Goal: Task Accomplishment & Management: Complete application form

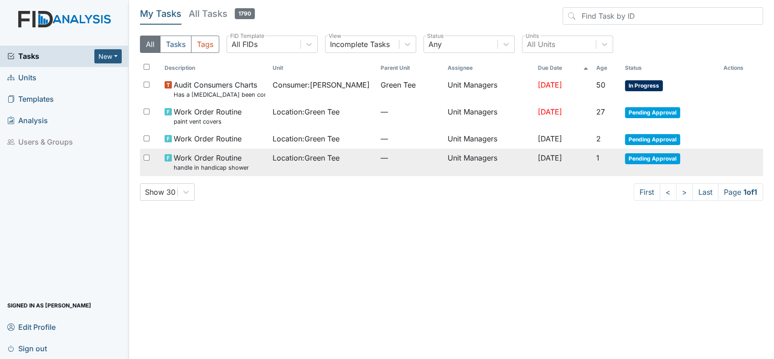
click at [652, 160] on span "Pending Approval" at bounding box center [652, 158] width 55 height 11
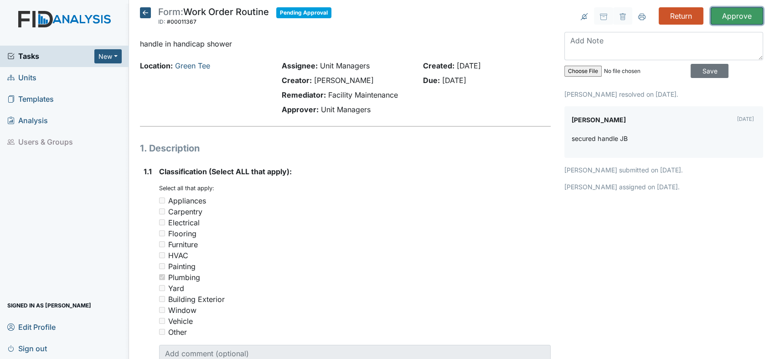
click at [727, 18] on input "Approve" at bounding box center [737, 15] width 52 height 17
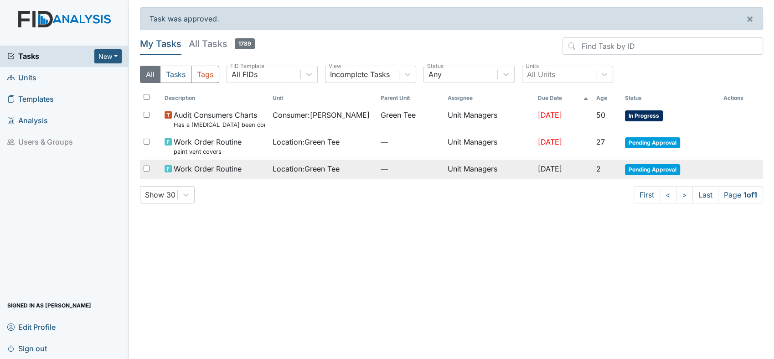
click at [652, 175] on td "Pending Approval" at bounding box center [670, 169] width 99 height 19
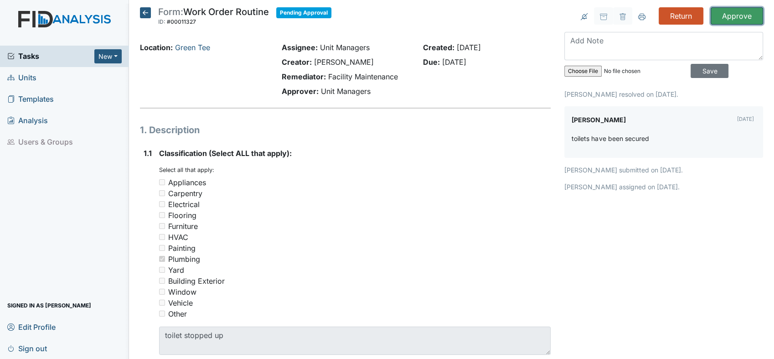
click at [733, 12] on input "Approve" at bounding box center [737, 15] width 52 height 17
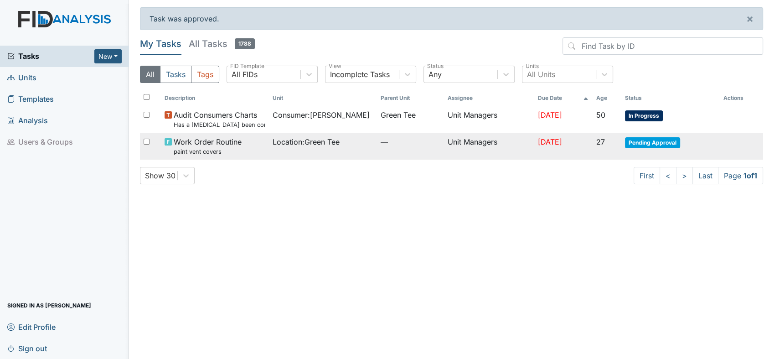
click at [667, 140] on span "Pending Approval" at bounding box center [652, 142] width 55 height 11
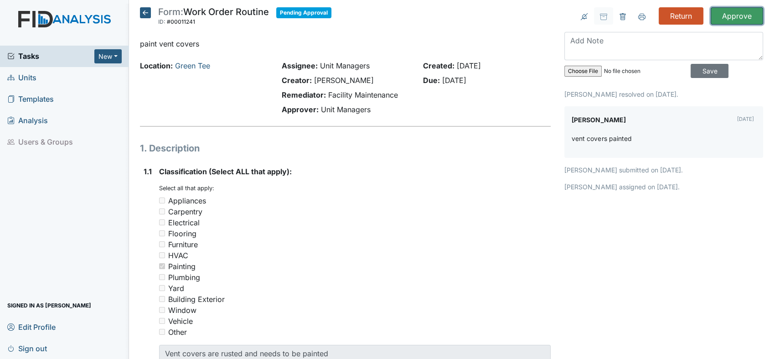
click at [724, 11] on input "Approve" at bounding box center [737, 15] width 52 height 17
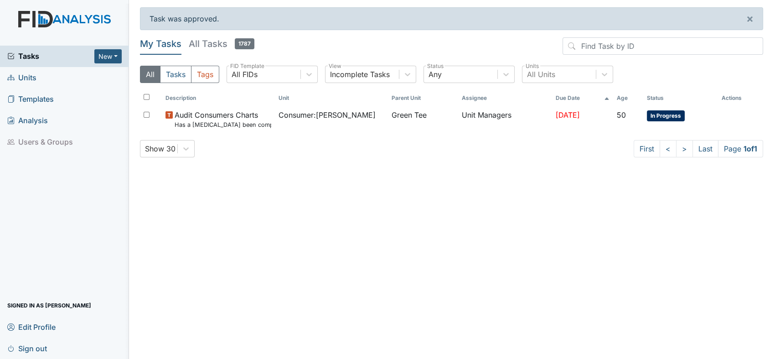
click at [40, 101] on span "Templates" at bounding box center [30, 99] width 46 height 14
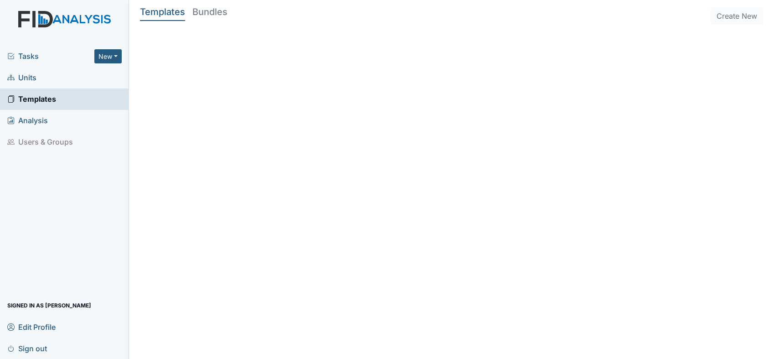
click at [33, 80] on span "Units" at bounding box center [21, 78] width 29 height 14
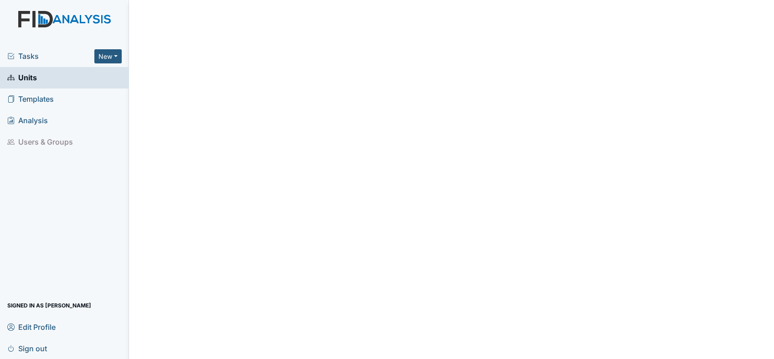
click at [30, 74] on span "Units" at bounding box center [22, 78] width 30 height 14
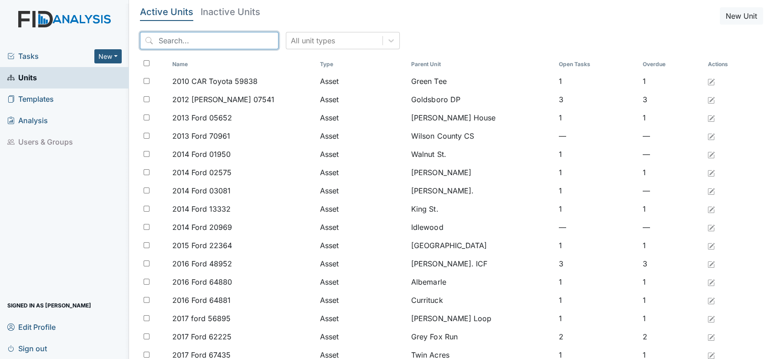
click at [170, 36] on input "search" at bounding box center [209, 40] width 139 height 17
click at [165, 42] on input "search" at bounding box center [209, 40] width 139 height 17
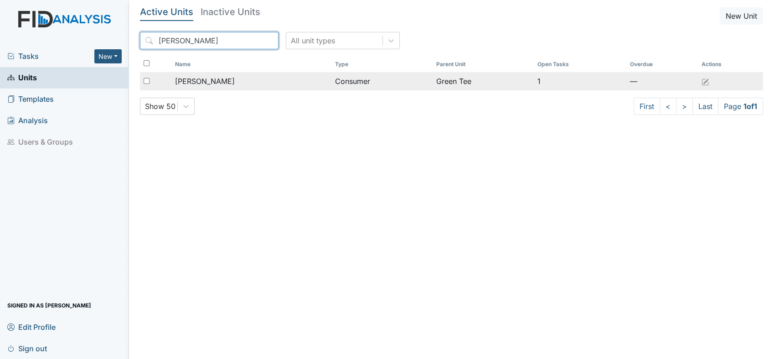
type input "[PERSON_NAME]"
click at [210, 86] on span "[PERSON_NAME]" at bounding box center [205, 81] width 60 height 11
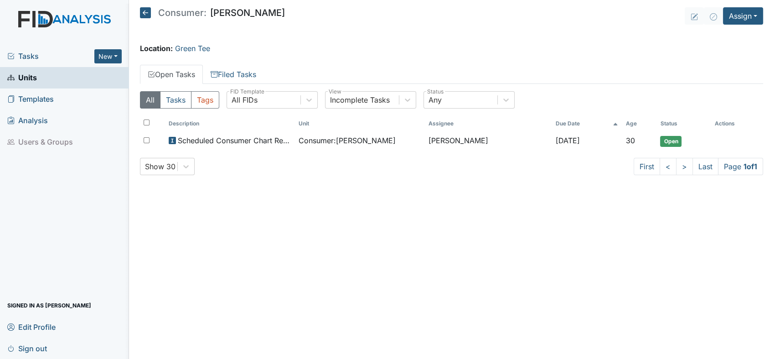
click at [210, 86] on div "All Tasks Tags All FIDs FID Template Incomplete Tasks View Any Status Descripti…" at bounding box center [451, 137] width 623 height 106
click at [756, 18] on button "Assign" at bounding box center [743, 15] width 40 height 17
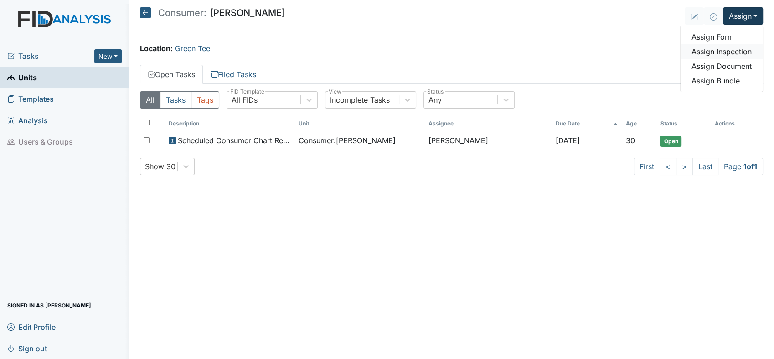
click at [733, 51] on link "Assign Inspection" at bounding box center [721, 51] width 82 height 15
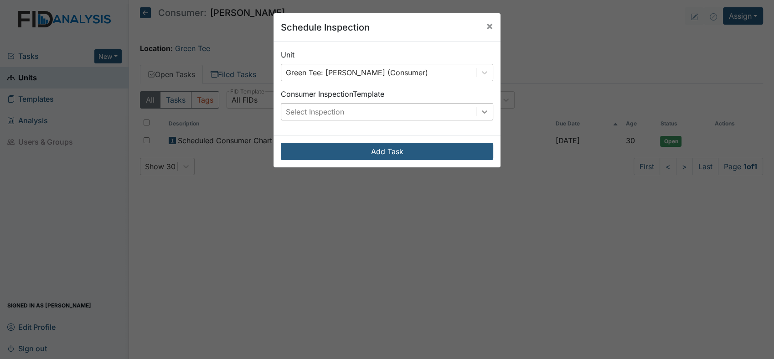
click at [480, 115] on icon at bounding box center [484, 111] width 9 height 9
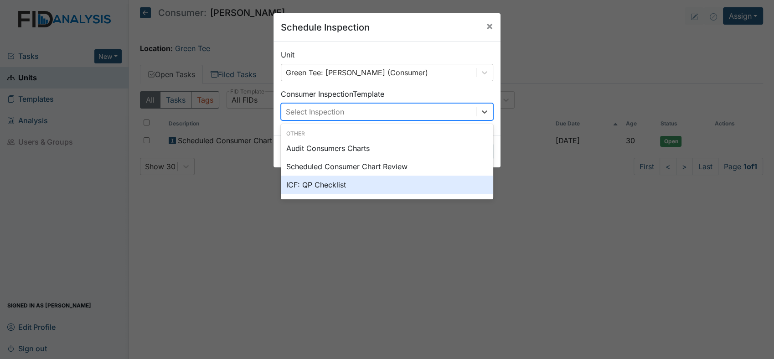
click at [417, 178] on div "ICF: QP Checklist" at bounding box center [387, 184] width 212 height 18
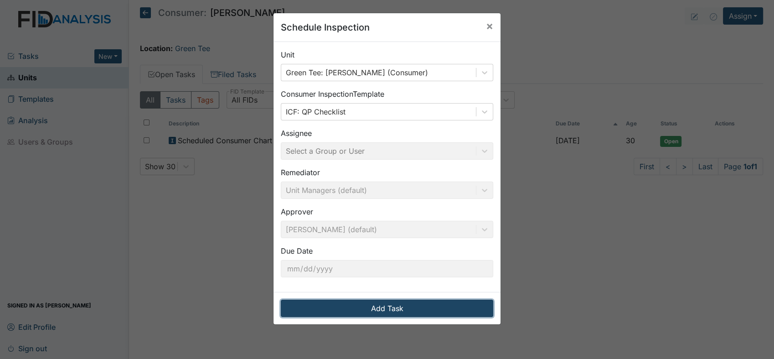
click at [378, 306] on button "Add Task" at bounding box center [387, 307] width 212 height 17
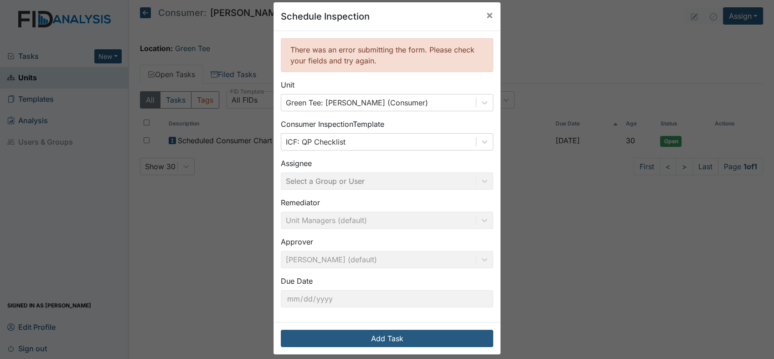
scroll to position [19, 0]
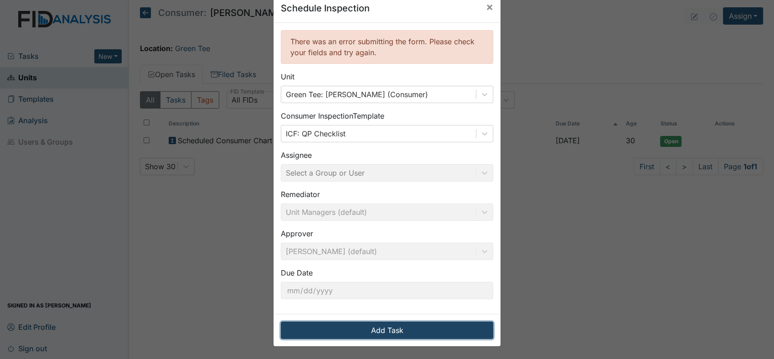
click at [383, 331] on button "Add Task" at bounding box center [387, 329] width 212 height 17
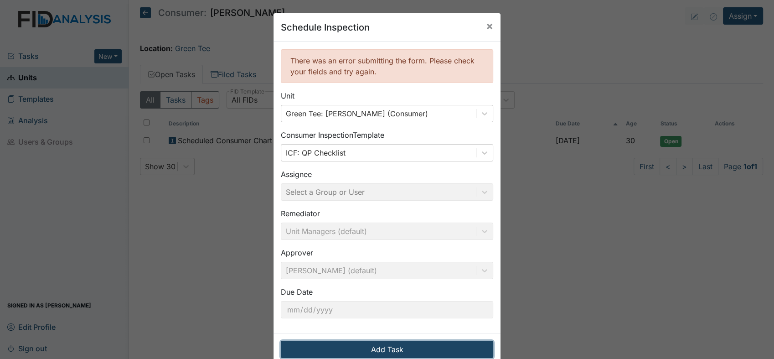
click at [387, 345] on button "Add Task" at bounding box center [387, 348] width 212 height 17
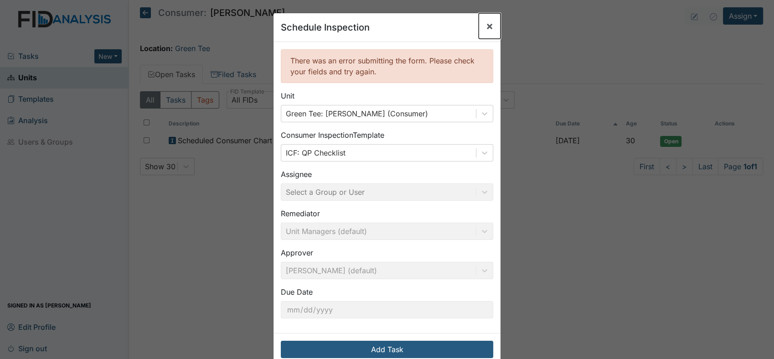
click at [486, 26] on span "×" at bounding box center [489, 25] width 7 height 13
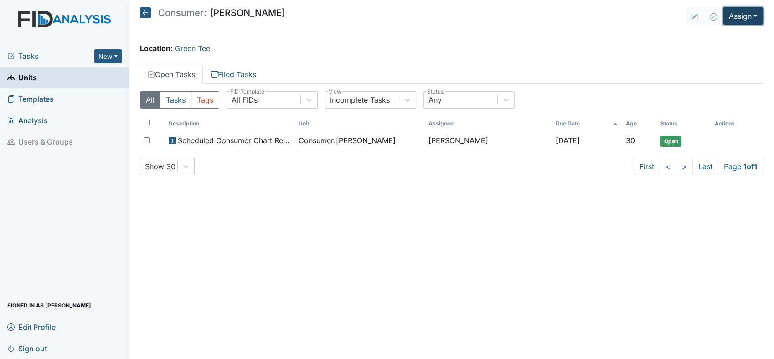
click at [760, 16] on button "Assign" at bounding box center [743, 15] width 40 height 17
click at [750, 51] on link "Assign Inspection" at bounding box center [721, 51] width 82 height 15
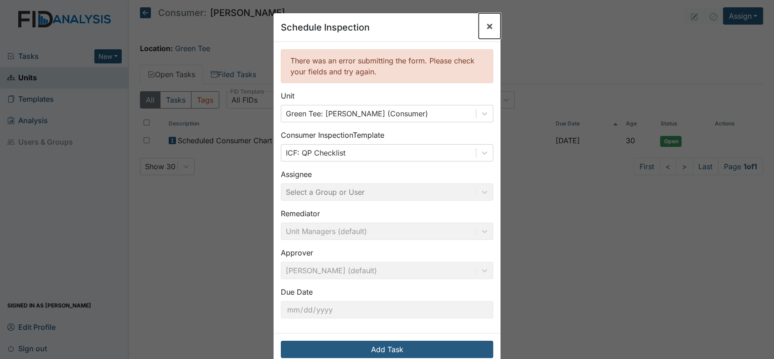
click at [486, 32] on span "×" at bounding box center [489, 25] width 7 height 13
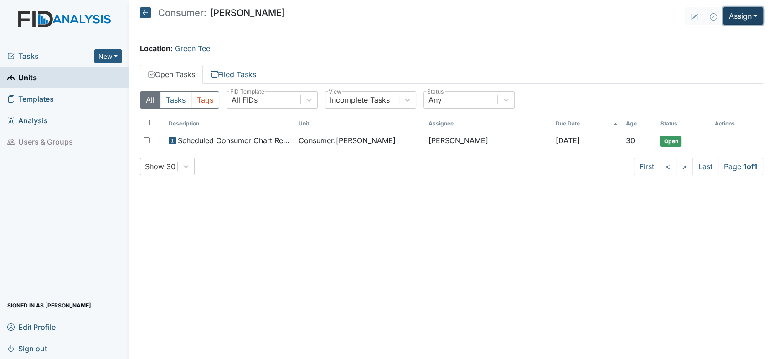
click at [750, 16] on button "Assign" at bounding box center [743, 15] width 40 height 17
click at [732, 41] on link "Assign Form" at bounding box center [721, 37] width 82 height 15
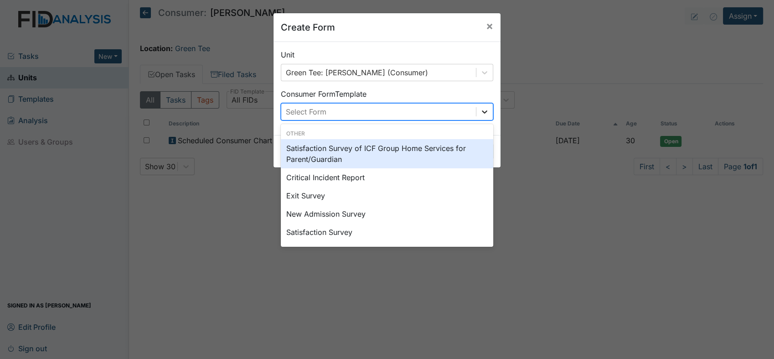
click at [487, 112] on div at bounding box center [484, 111] width 16 height 16
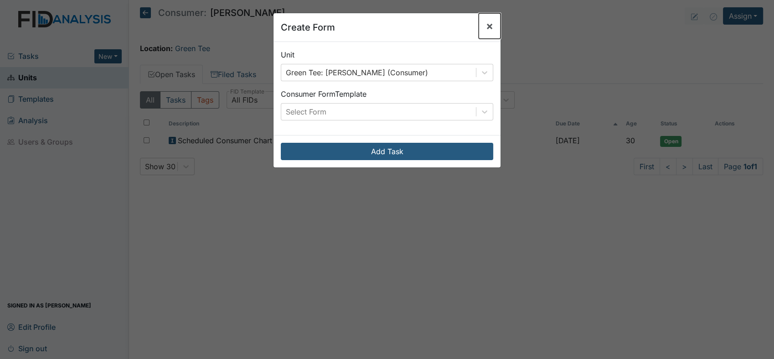
click at [486, 26] on span "×" at bounding box center [489, 25] width 7 height 13
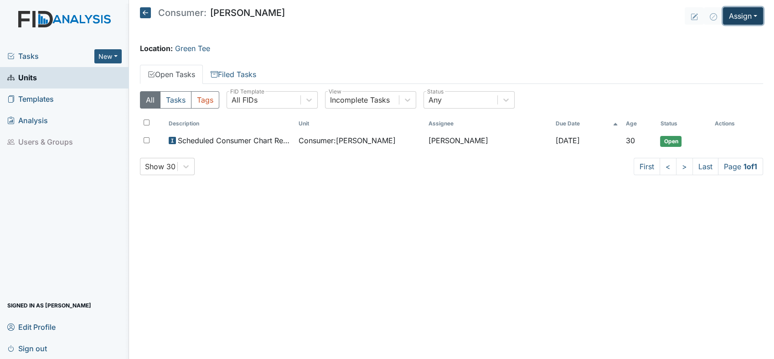
click at [755, 16] on button "Assign" at bounding box center [743, 15] width 40 height 17
click at [737, 51] on link "Assign Inspection" at bounding box center [721, 51] width 82 height 15
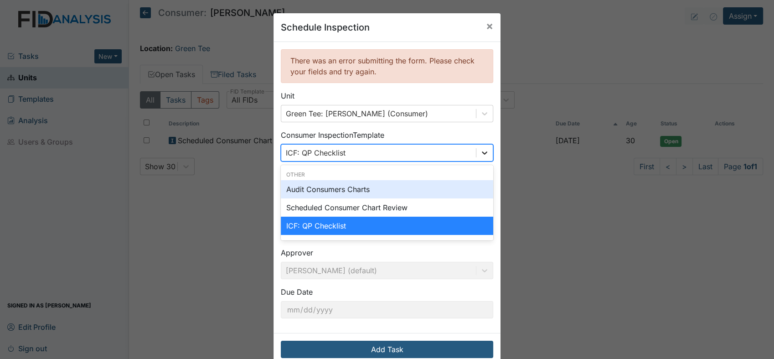
click at [482, 153] on icon at bounding box center [484, 152] width 5 height 3
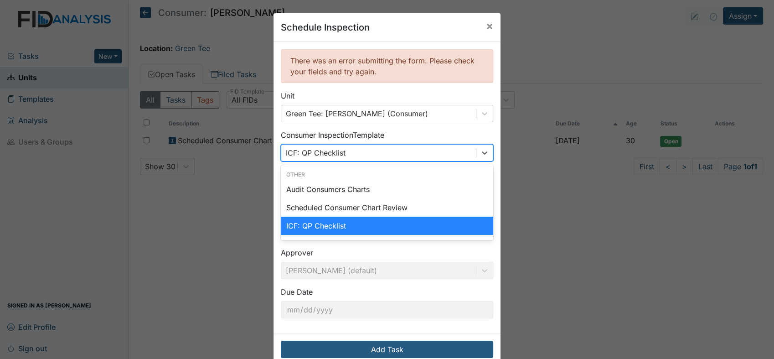
click at [372, 224] on div "ICF: QP Checklist" at bounding box center [387, 225] width 212 height 18
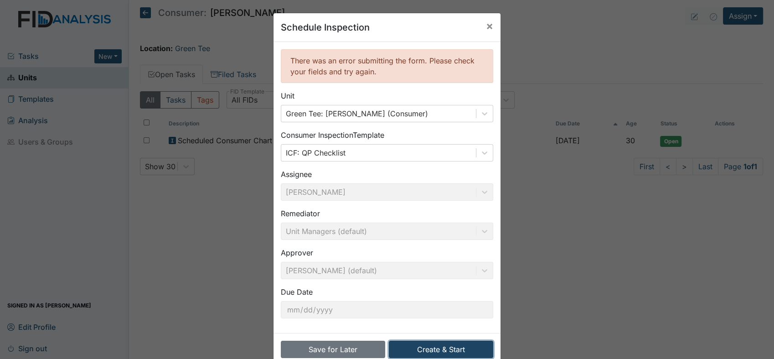
click at [441, 346] on button "Create & Start" at bounding box center [441, 348] width 104 height 17
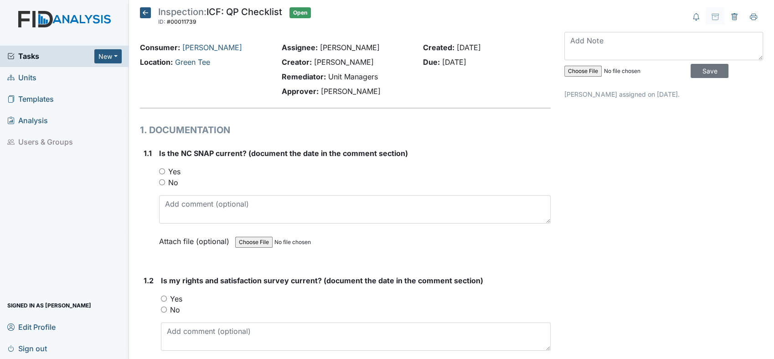
click at [161, 169] on input "Yes" at bounding box center [162, 171] width 6 height 6
radio input "true"
click at [163, 296] on input "Yes" at bounding box center [164, 298] width 6 height 6
radio input "true"
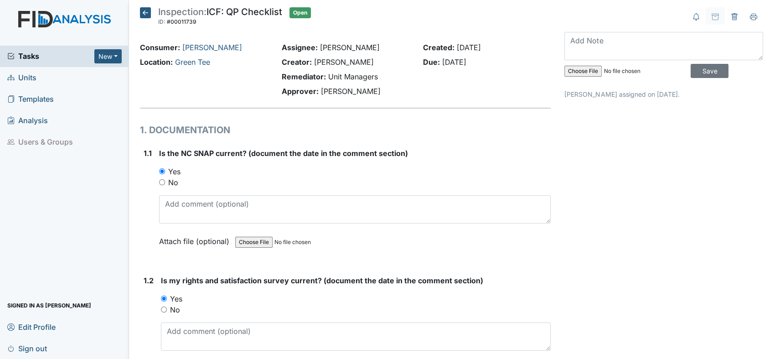
click at [766, 353] on main "Inspection: ICF: QP Checklist ID: #00011739 Open Autosaving... Consumer: Mayton…" at bounding box center [451, 179] width 645 height 359
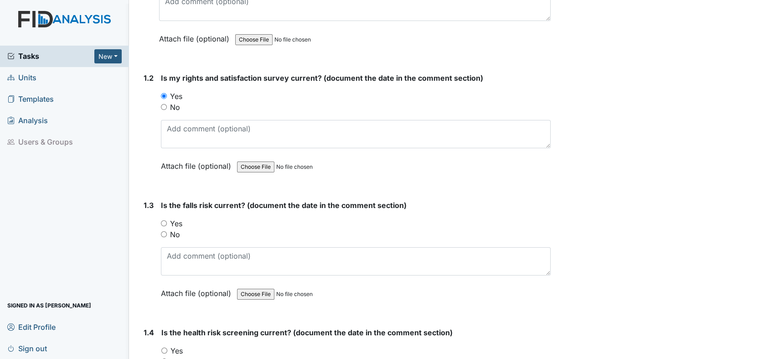
scroll to position [229, 0]
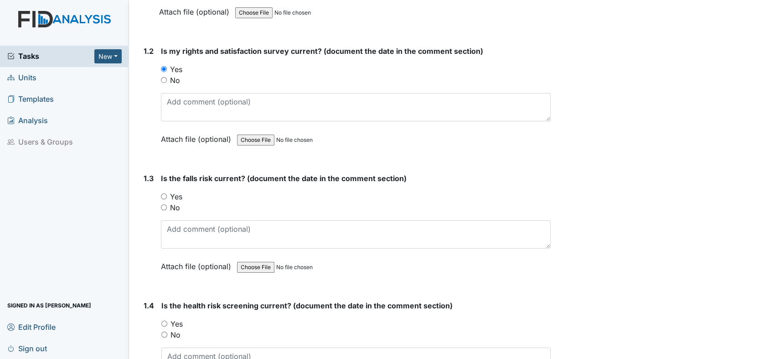
click at [161, 193] on input "Yes" at bounding box center [164, 196] width 6 height 6
radio input "true"
click at [164, 323] on input "Yes" at bounding box center [164, 323] width 6 height 6
radio input "true"
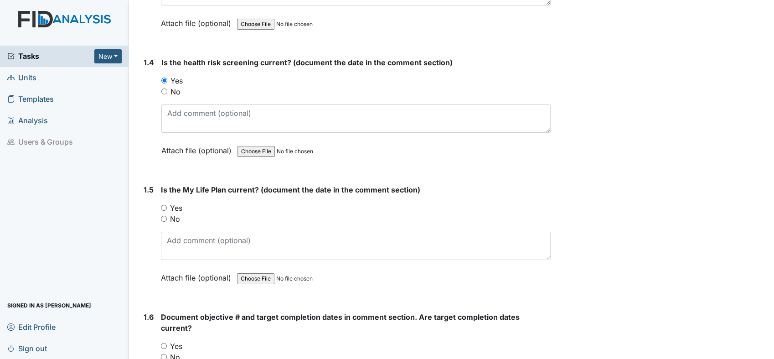
scroll to position [513, 0]
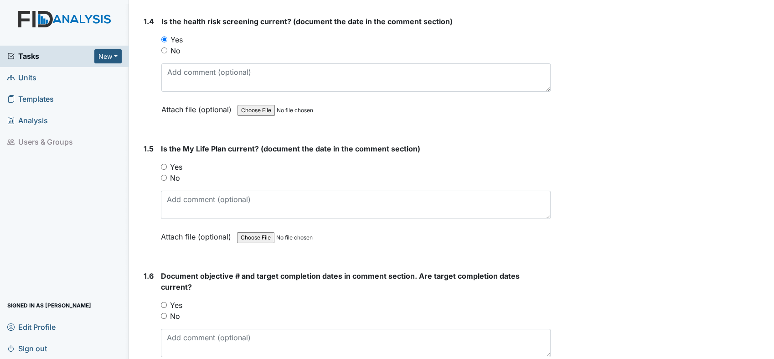
click at [164, 165] on input "Yes" at bounding box center [164, 167] width 6 height 6
radio input "true"
click at [162, 303] on input "Yes" at bounding box center [164, 305] width 6 height 6
radio input "true"
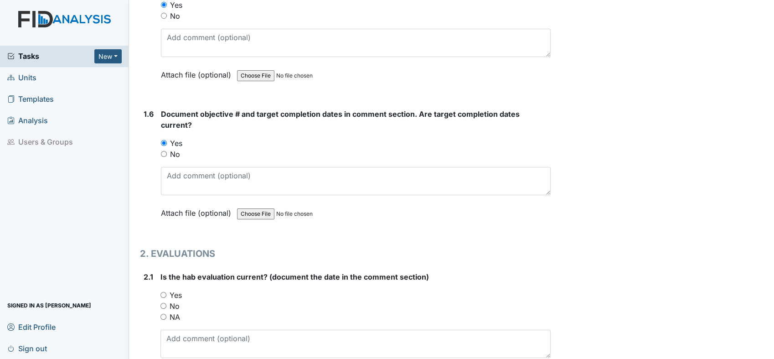
scroll to position [688, 0]
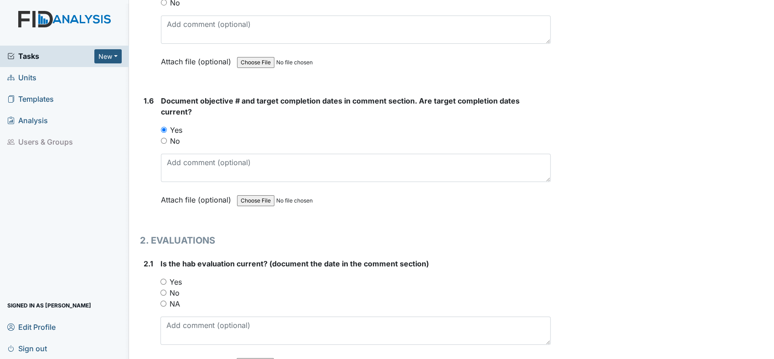
click at [163, 278] on input "Yes" at bounding box center [163, 281] width 6 height 6
radio input "true"
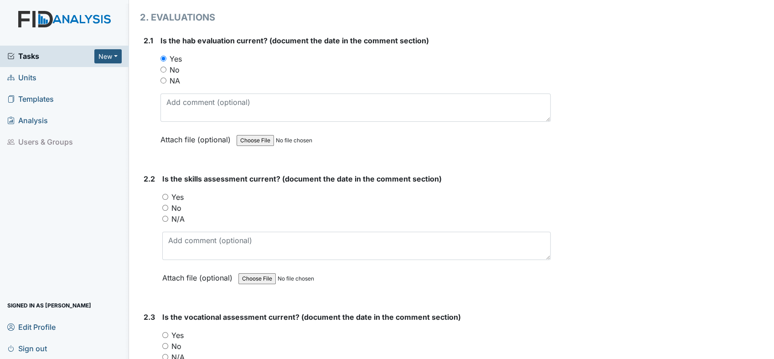
scroll to position [918, 0]
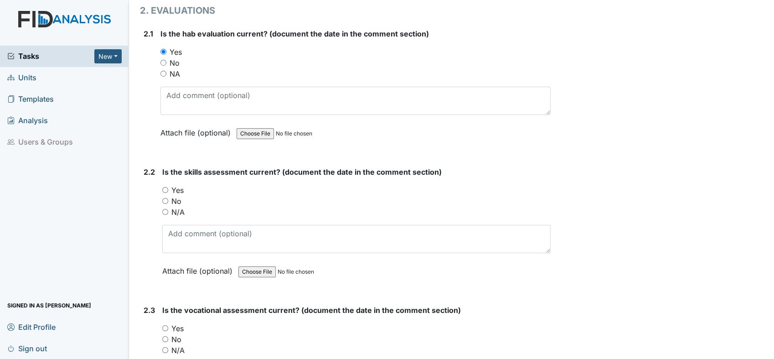
click at [162, 185] on div "2.2 Is the skills assessment current? (document the date in the comment section…" at bounding box center [345, 228] width 411 height 124
click at [167, 189] on input "Yes" at bounding box center [165, 190] width 6 height 6
radio input "true"
click at [165, 327] on input "Yes" at bounding box center [165, 328] width 6 height 6
radio input "true"
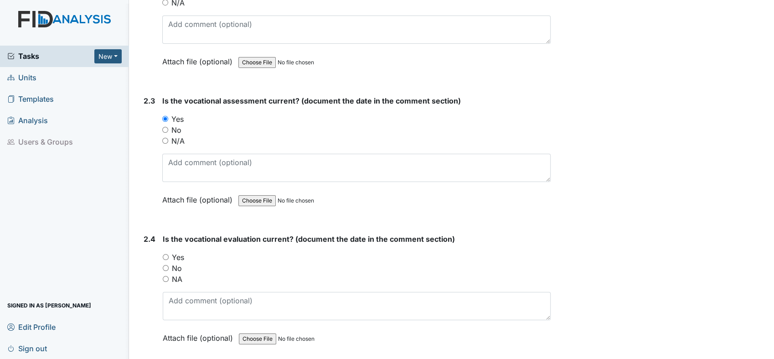
scroll to position [1188, 0]
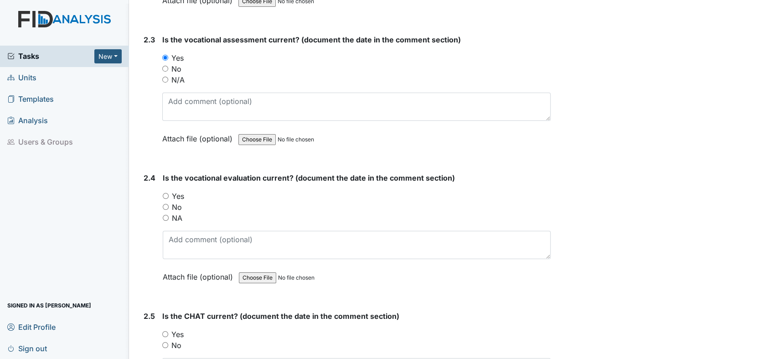
click at [165, 193] on input "Yes" at bounding box center [166, 196] width 6 height 6
radio input "true"
click at [167, 331] on input "Yes" at bounding box center [165, 334] width 6 height 6
radio input "true"
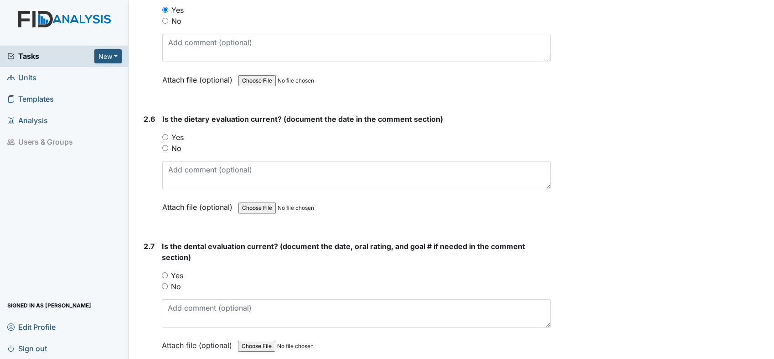
scroll to position [1539, 0]
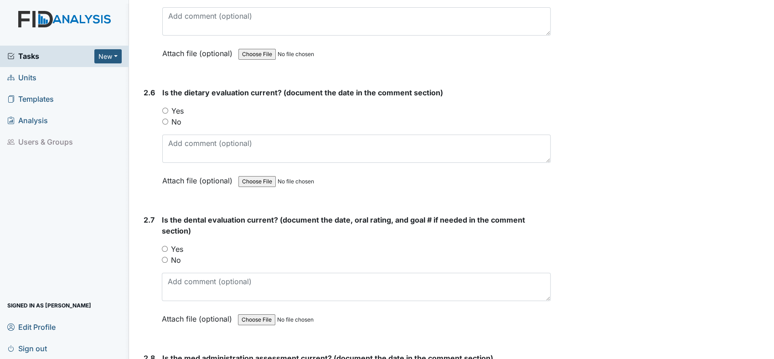
click at [164, 108] on input "Yes" at bounding box center [165, 111] width 6 height 6
radio input "true"
click at [168, 247] on div "Yes" at bounding box center [356, 248] width 389 height 11
click at [164, 246] on input "Yes" at bounding box center [165, 249] width 6 height 6
radio input "true"
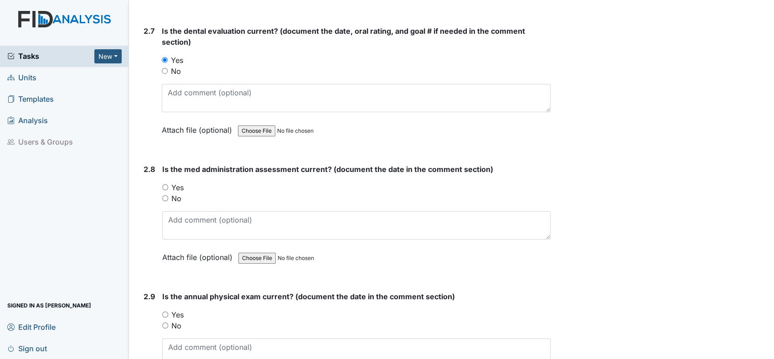
scroll to position [1754, 0]
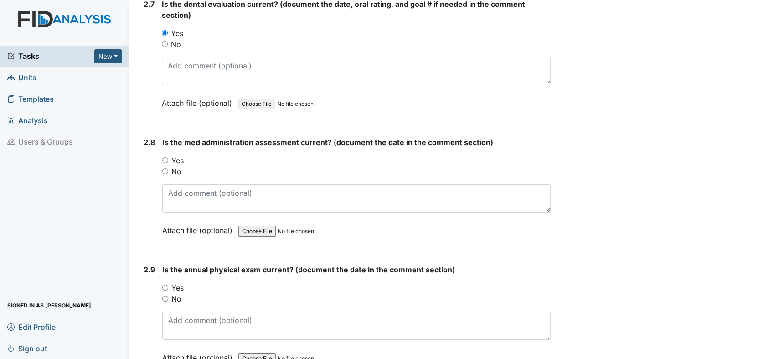
click at [167, 157] on input "Yes" at bounding box center [165, 160] width 6 height 6
radio input "true"
click at [165, 283] on div "Yes" at bounding box center [356, 287] width 388 height 11
click at [168, 284] on input "Yes" at bounding box center [165, 287] width 6 height 6
radio input "true"
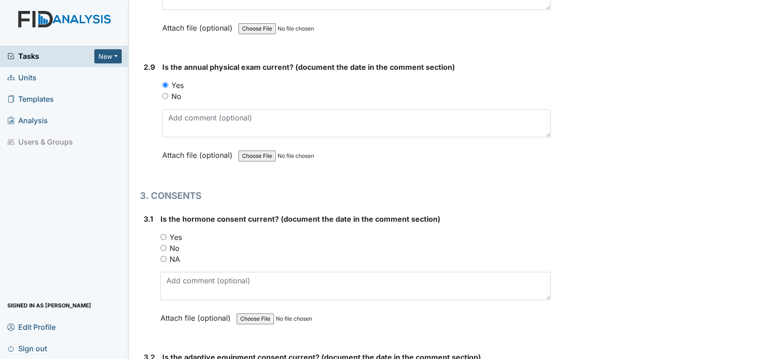
scroll to position [1963, 0]
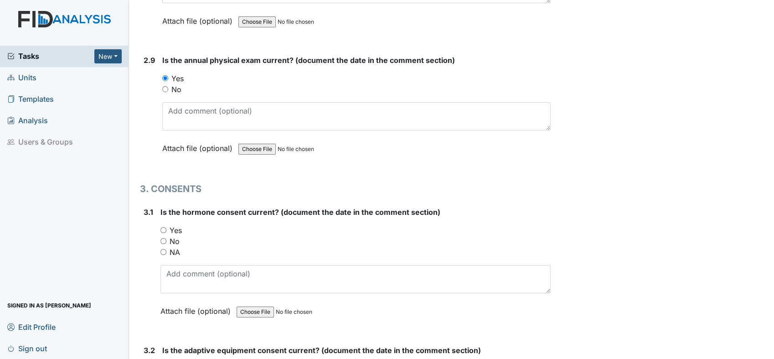
click at [162, 227] on input "Yes" at bounding box center [163, 230] width 6 height 6
radio input "true"
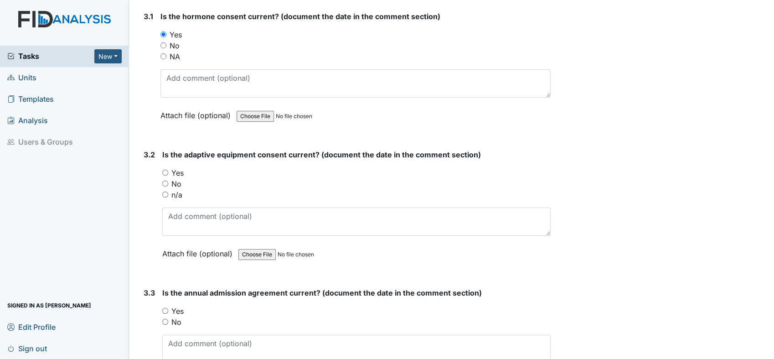
scroll to position [2173, 0]
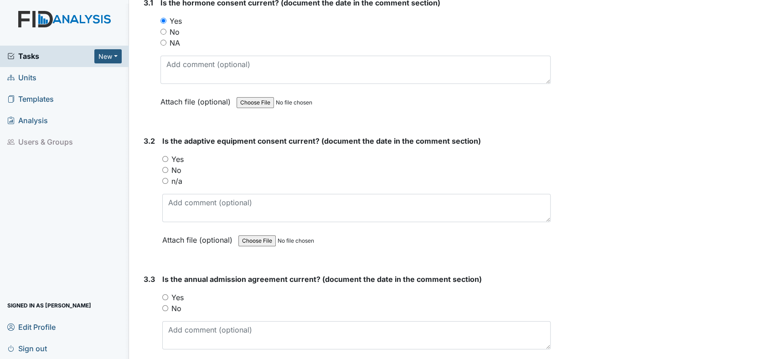
click at [163, 175] on div "n/a" at bounding box center [356, 180] width 388 height 11
click at [164, 178] on input "n/a" at bounding box center [165, 181] width 6 height 6
radio input "true"
click at [164, 294] on input "Yes" at bounding box center [165, 297] width 6 height 6
radio input "true"
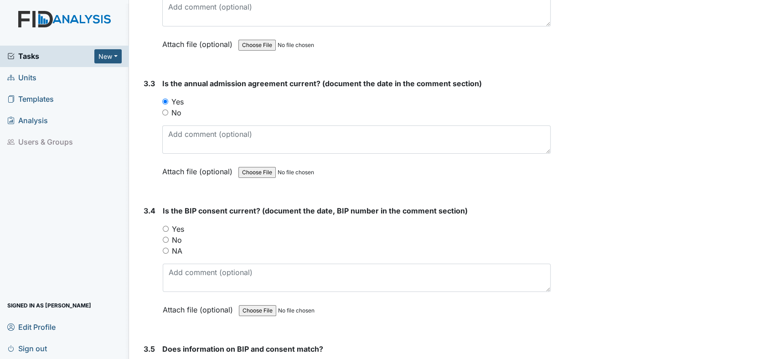
scroll to position [2402, 0]
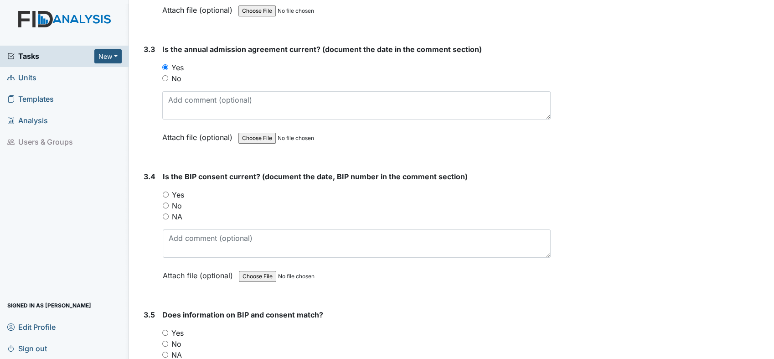
click at [165, 191] on input "Yes" at bounding box center [166, 194] width 6 height 6
radio input "true"
click at [166, 330] on input "Yes" at bounding box center [165, 333] width 6 height 6
radio input "true"
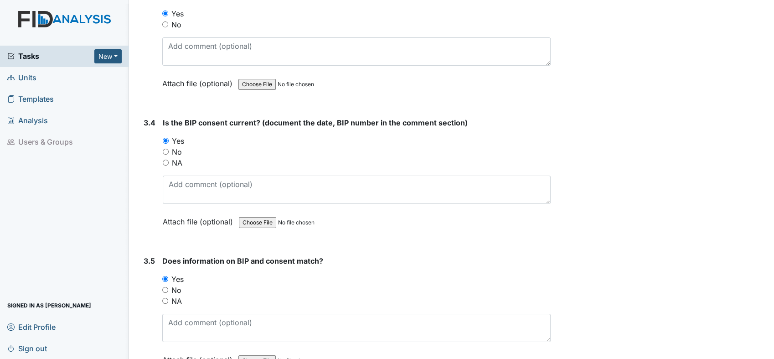
scroll to position [2506, 0]
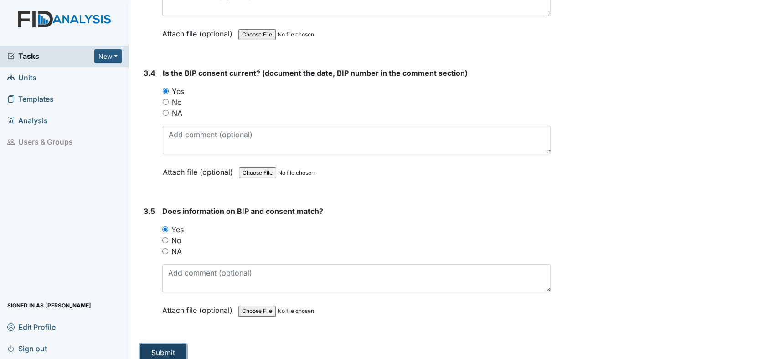
click at [173, 344] on button "Submit" at bounding box center [163, 352] width 46 height 17
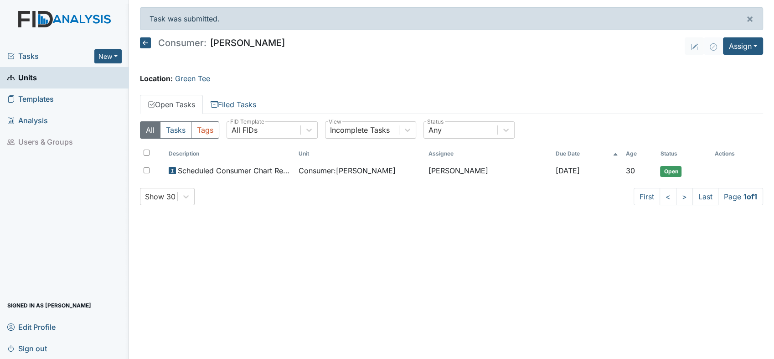
click at [51, 75] on link "Units" at bounding box center [64, 77] width 129 height 21
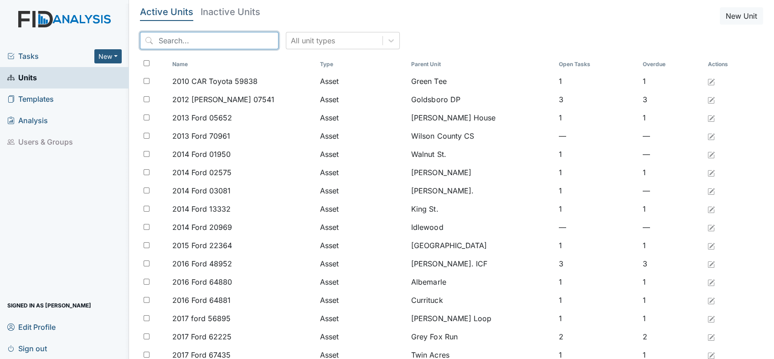
click at [177, 37] on input "search" at bounding box center [209, 40] width 139 height 17
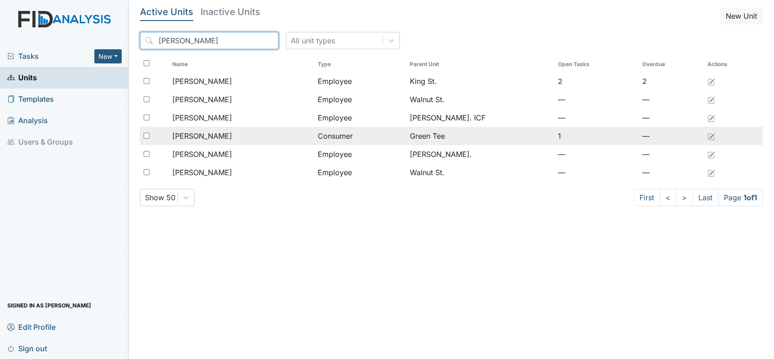
type input "[PERSON_NAME]"
click at [208, 135] on span "[PERSON_NAME]" at bounding box center [202, 135] width 60 height 11
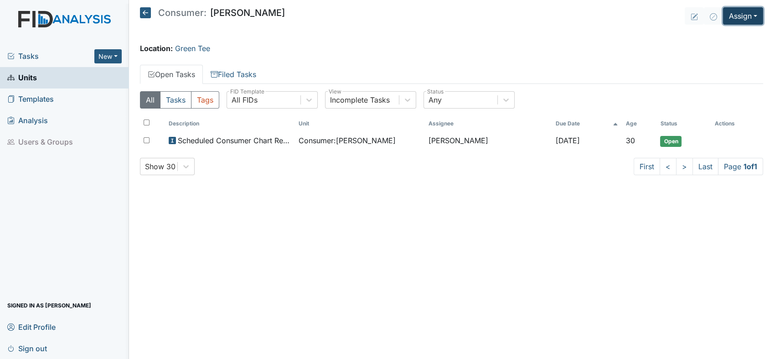
click at [757, 18] on button "Assign" at bounding box center [743, 15] width 40 height 17
click at [730, 49] on link "Assign Inspection" at bounding box center [721, 51] width 82 height 15
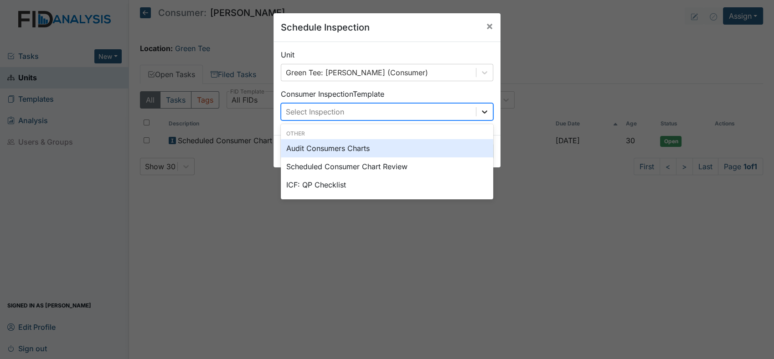
click at [482, 112] on icon at bounding box center [484, 111] width 5 height 3
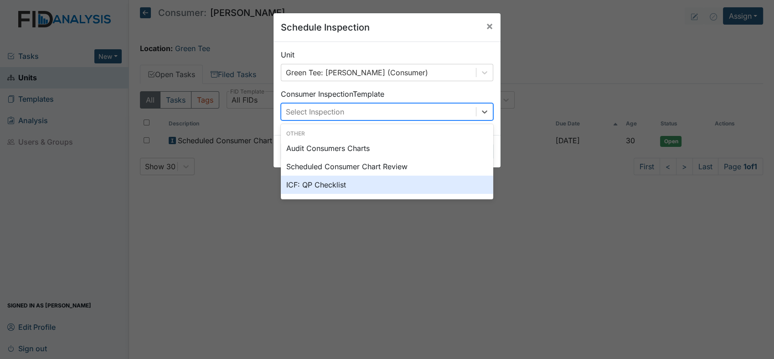
click at [324, 187] on div "ICF: QP Checklist" at bounding box center [387, 184] width 212 height 18
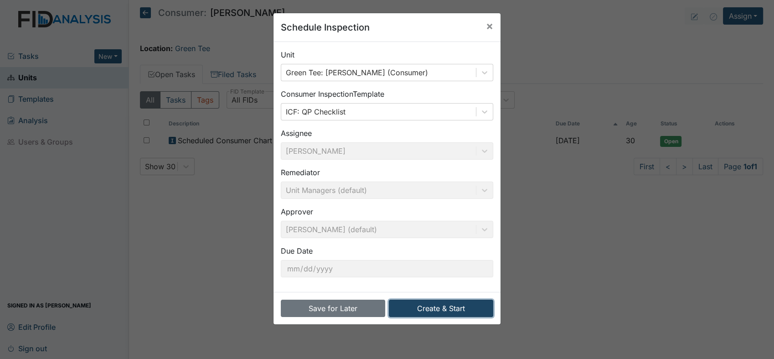
click at [434, 310] on button "Create & Start" at bounding box center [441, 307] width 104 height 17
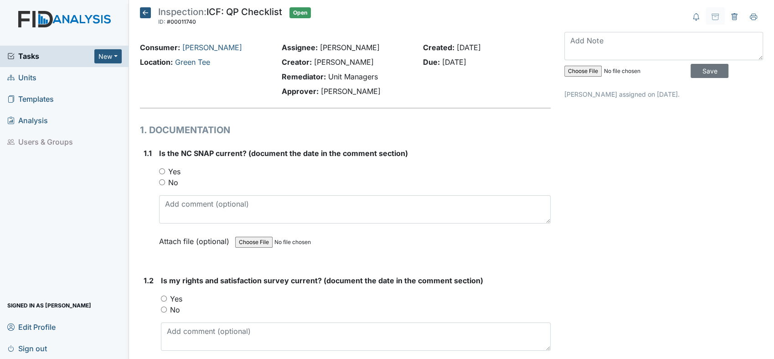
click at [160, 170] on input "Yes" at bounding box center [162, 171] width 6 height 6
radio input "true"
click at [163, 297] on input "Yes" at bounding box center [164, 298] width 6 height 6
radio input "true"
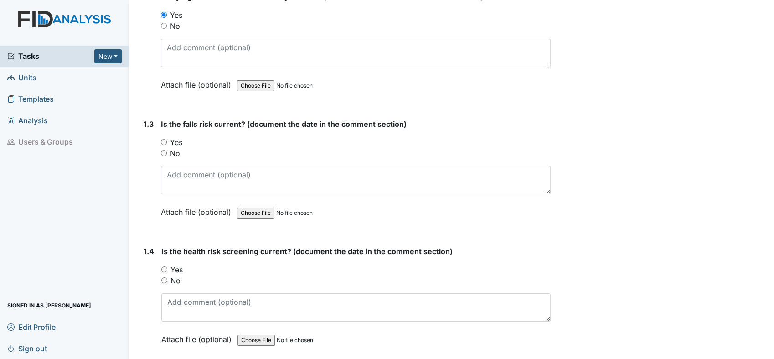
scroll to position [304, 0]
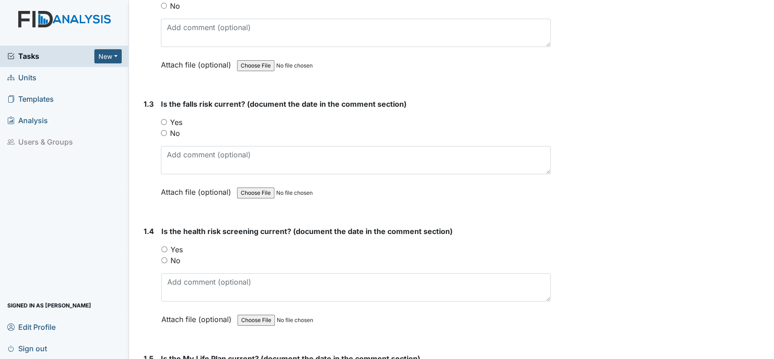
click at [164, 121] on input "Yes" at bounding box center [164, 122] width 6 height 6
radio input "true"
click at [164, 246] on input "Yes" at bounding box center [164, 249] width 6 height 6
radio input "true"
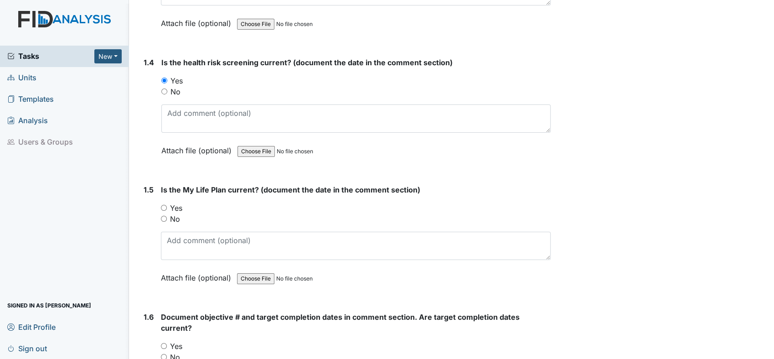
scroll to position [492, 0]
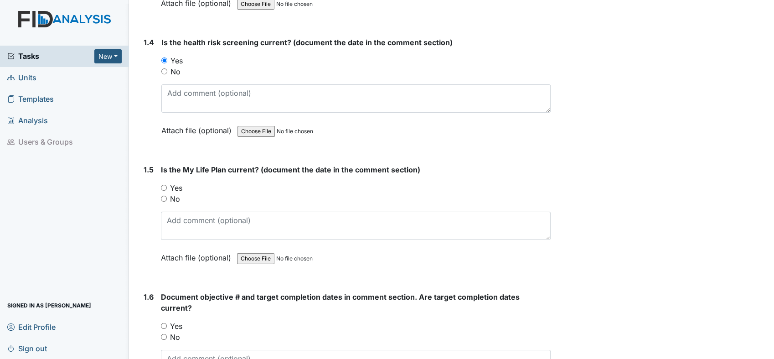
click at [162, 186] on input "Yes" at bounding box center [164, 188] width 6 height 6
radio input "true"
click at [163, 324] on input "Yes" at bounding box center [164, 326] width 6 height 6
radio input "true"
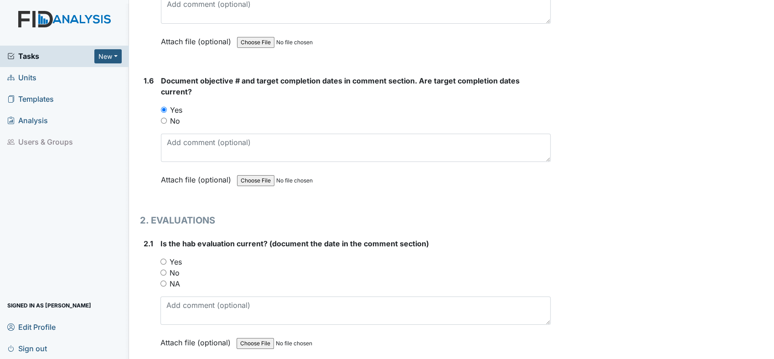
scroll to position [776, 0]
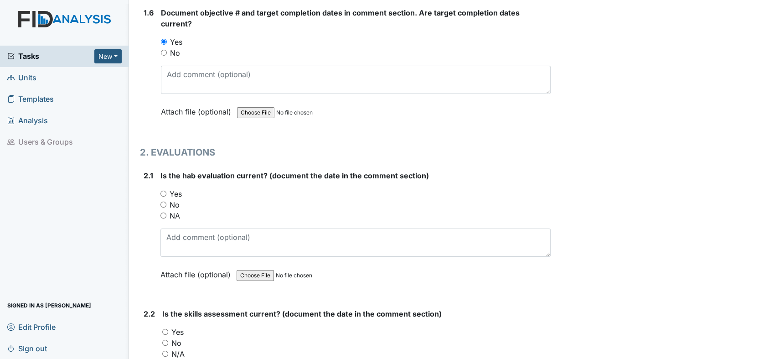
click at [164, 191] on input "Yes" at bounding box center [163, 194] width 6 height 6
radio input "true"
click at [165, 331] on input "Yes" at bounding box center [165, 332] width 6 height 6
radio input "true"
click at [165, 331] on input "Yes" at bounding box center [165, 332] width 6 height 6
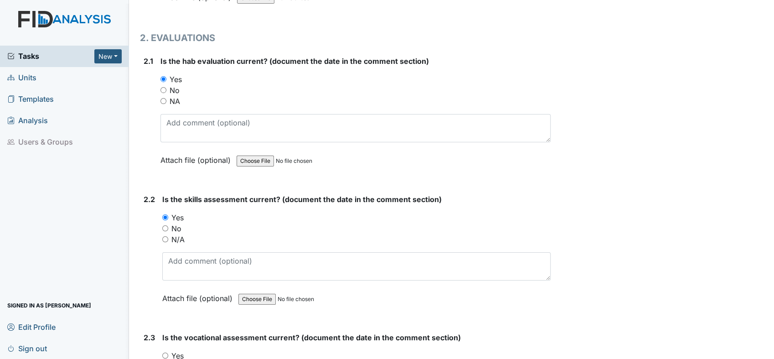
scroll to position [958, 0]
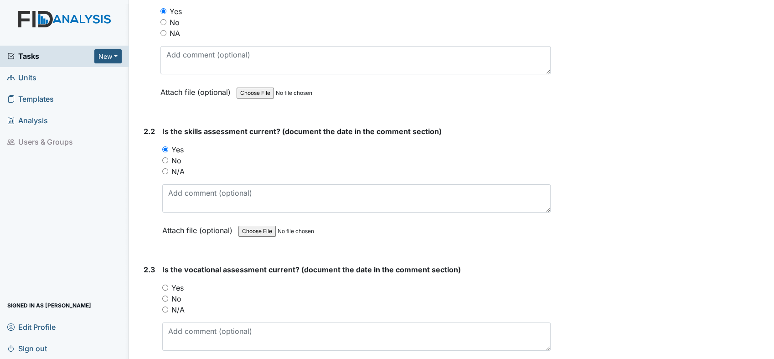
click at [163, 284] on input "Yes" at bounding box center [165, 287] width 6 height 6
radio input "true"
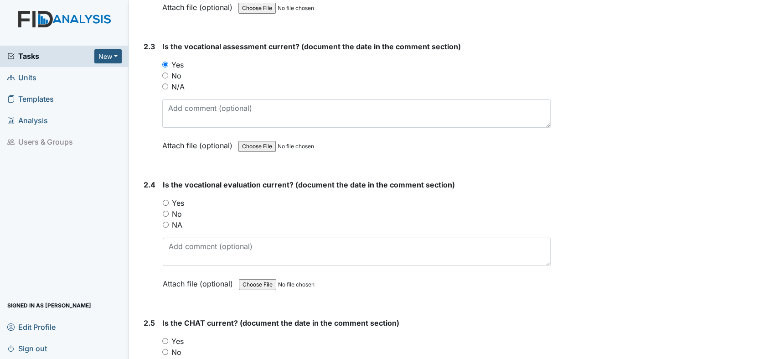
scroll to position [1188, 0]
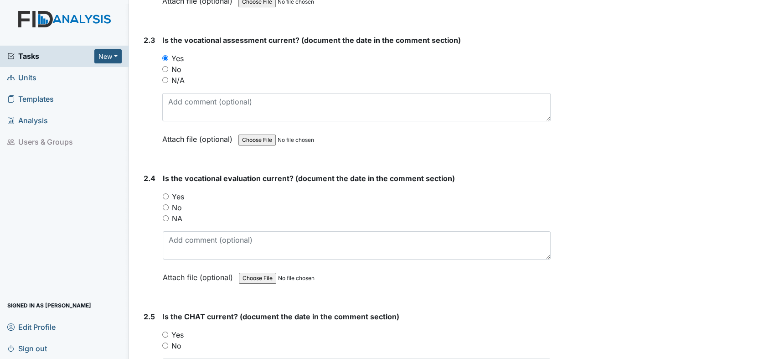
click at [165, 193] on input "Yes" at bounding box center [166, 196] width 6 height 6
radio input "true"
click at [164, 331] on input "Yes" at bounding box center [165, 334] width 6 height 6
radio input "true"
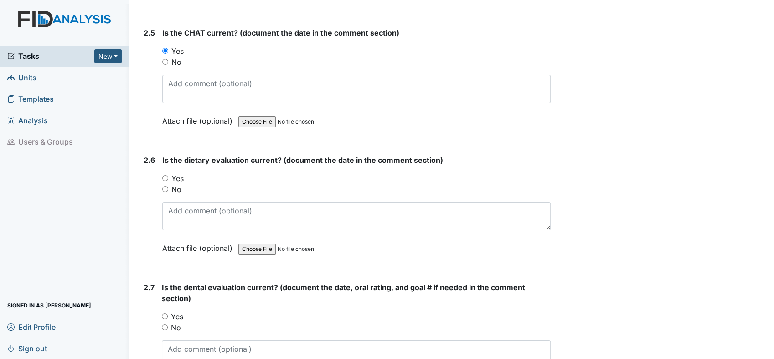
scroll to position [1498, 0]
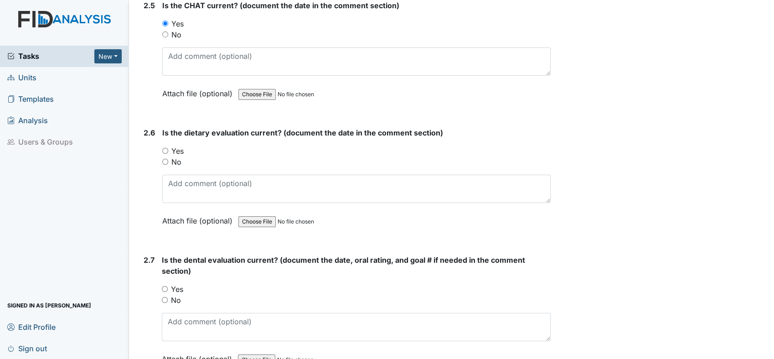
click at [165, 148] on input "Yes" at bounding box center [165, 151] width 6 height 6
radio input "true"
click at [164, 286] on input "Yes" at bounding box center [165, 289] width 6 height 6
radio input "true"
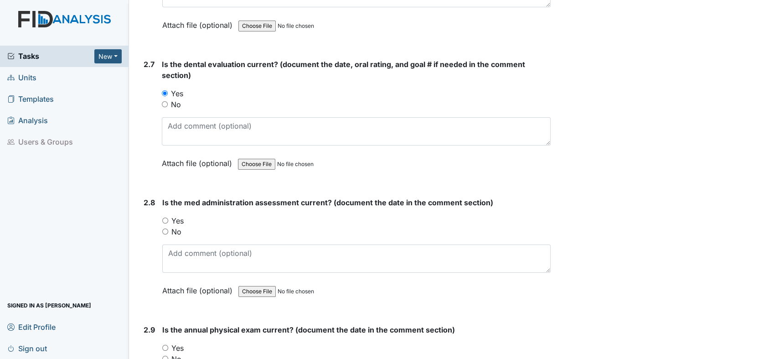
scroll to position [1768, 0]
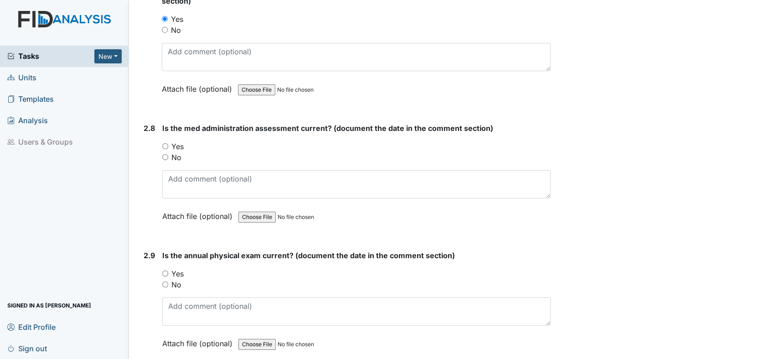
click at [164, 143] on input "Yes" at bounding box center [165, 146] width 6 height 6
radio input "true"
click at [164, 270] on input "Yes" at bounding box center [165, 273] width 6 height 6
radio input "true"
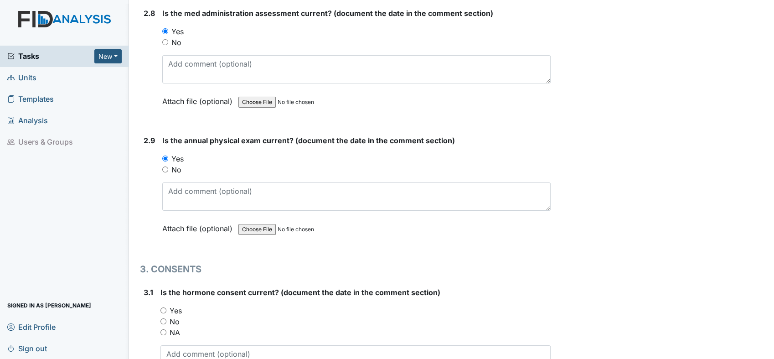
scroll to position [1924, 0]
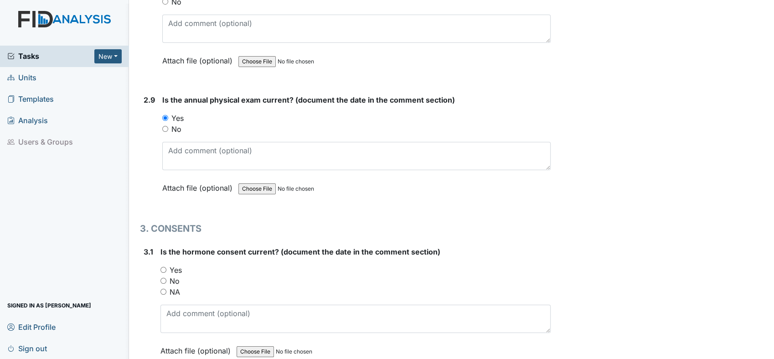
click at [164, 267] on input "Yes" at bounding box center [163, 270] width 6 height 6
radio input "true"
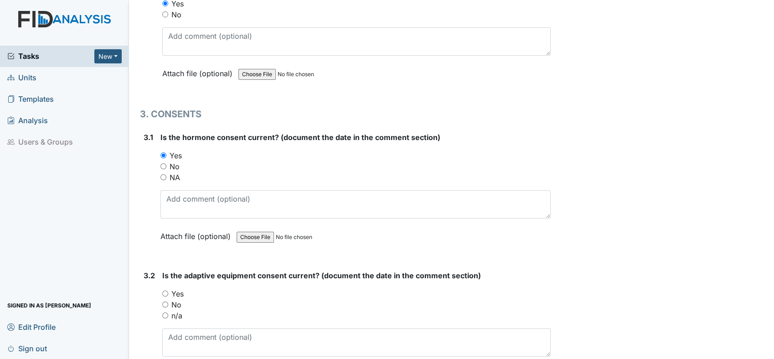
scroll to position [2106, 0]
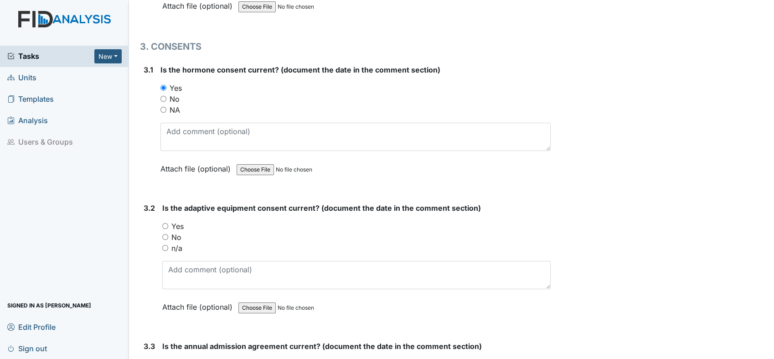
click at [163, 245] on input "n/a" at bounding box center [165, 248] width 6 height 6
radio input "true"
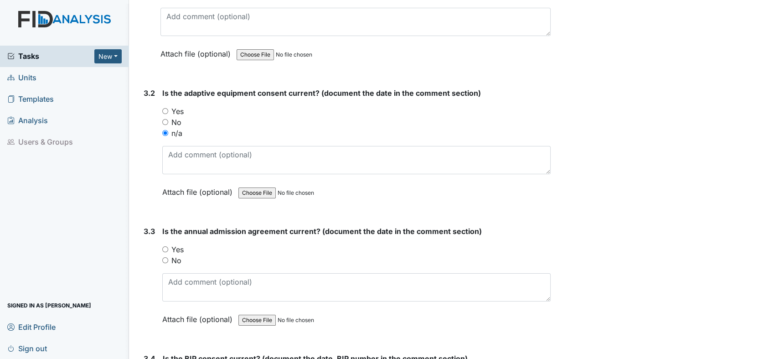
scroll to position [2281, 0]
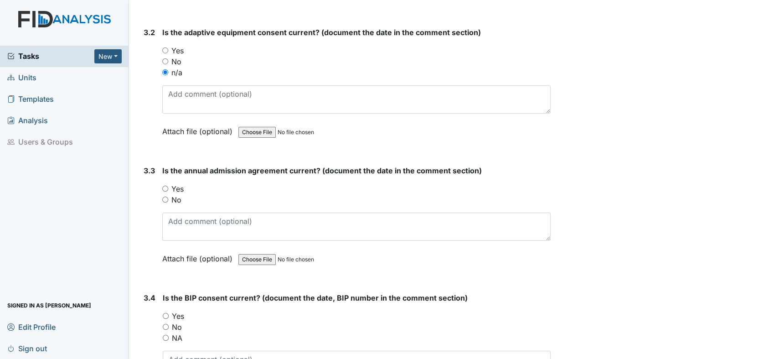
click at [164, 185] on input "Yes" at bounding box center [165, 188] width 6 height 6
radio input "true"
click at [163, 313] on input "Yes" at bounding box center [166, 316] width 6 height 6
radio input "true"
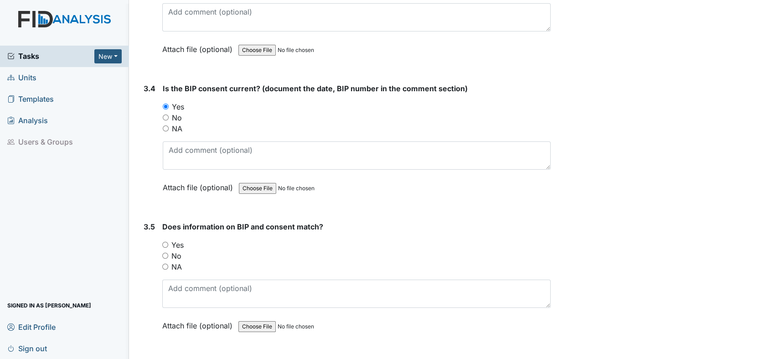
scroll to position [2506, 0]
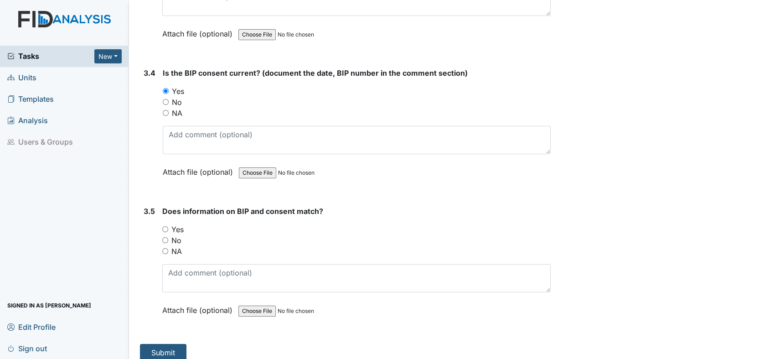
click at [167, 226] on input "Yes" at bounding box center [165, 229] width 6 height 6
radio input "true"
click at [181, 344] on button "Submit" at bounding box center [163, 352] width 46 height 17
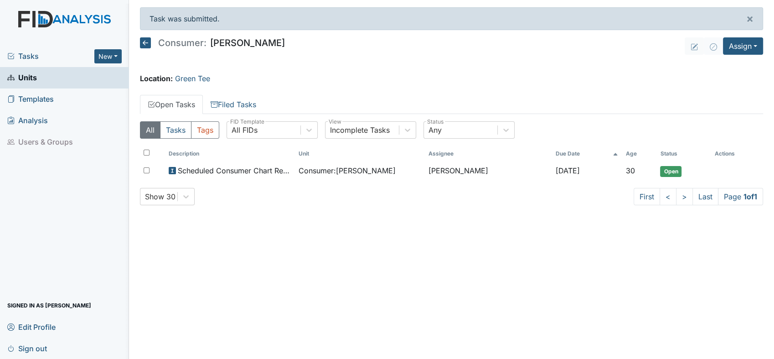
click at [51, 78] on link "Units" at bounding box center [64, 77] width 129 height 21
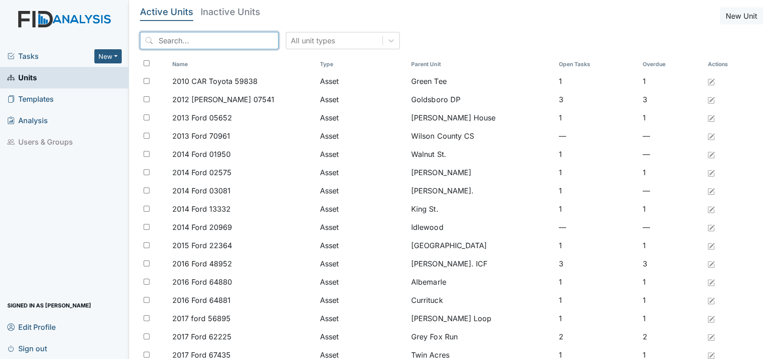
click at [190, 39] on input "search" at bounding box center [209, 40] width 139 height 17
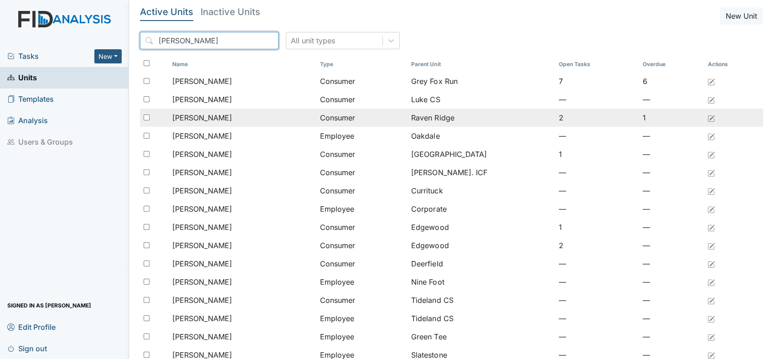
type input "william"
click at [192, 119] on span "Long, William" at bounding box center [202, 117] width 60 height 11
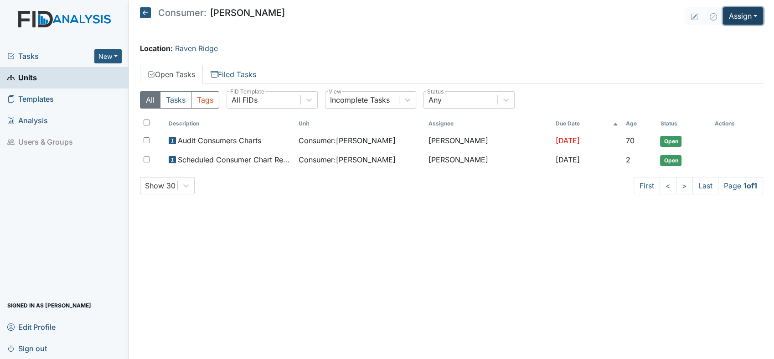
click at [755, 16] on button "Assign" at bounding box center [743, 15] width 40 height 17
click at [739, 49] on link "Assign Inspection" at bounding box center [721, 51] width 82 height 15
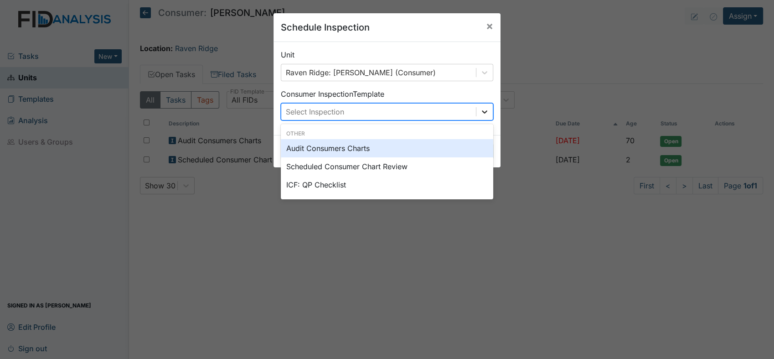
click at [480, 116] on div at bounding box center [484, 111] width 16 height 16
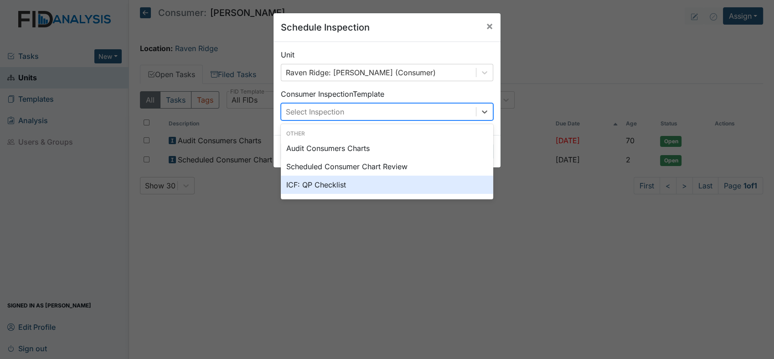
click at [369, 183] on div "ICF: QP Checklist" at bounding box center [387, 184] width 212 height 18
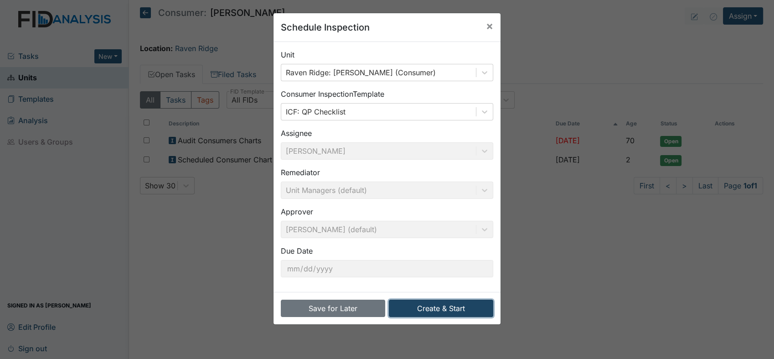
click at [438, 307] on button "Create & Start" at bounding box center [441, 307] width 104 height 17
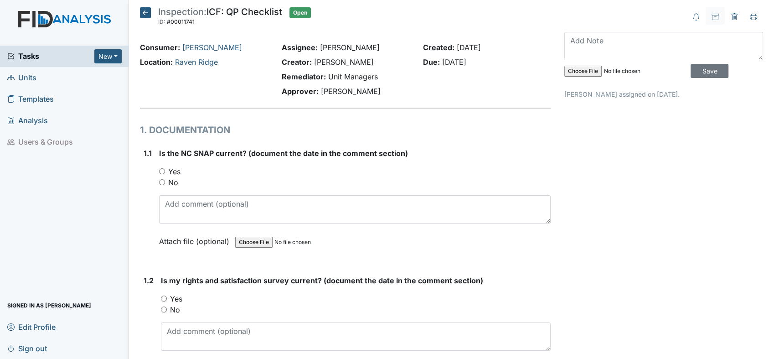
click at [260, 245] on input "file" at bounding box center [297, 242] width 124 height 22
click at [163, 171] on input "Yes" at bounding box center [162, 171] width 6 height 6
radio input "true"
click at [165, 300] on input "Yes" at bounding box center [164, 298] width 6 height 6
radio input "true"
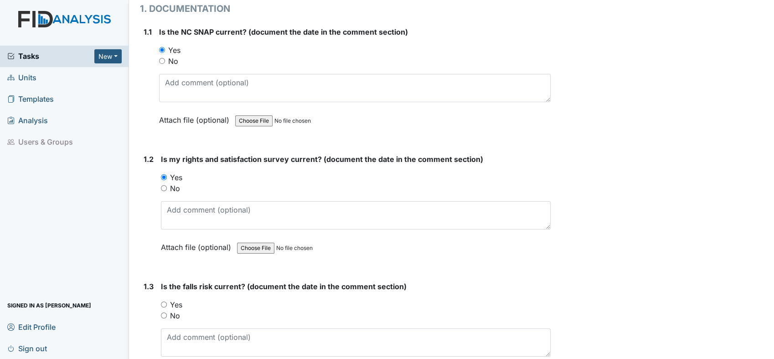
scroll to position [155, 0]
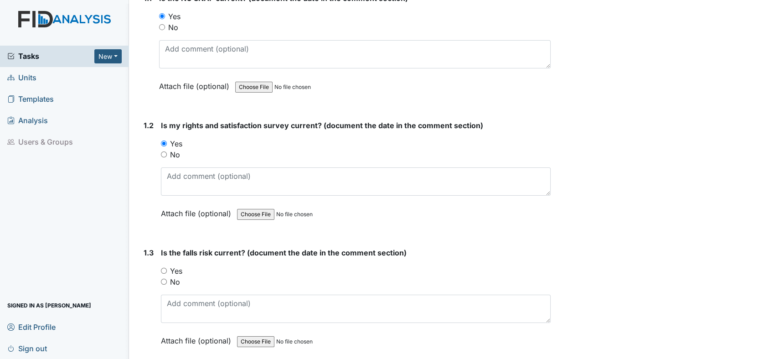
click at [162, 269] on input "Yes" at bounding box center [164, 271] width 6 height 6
radio input "true"
click at [765, 350] on main "Inspection: ICF: QP Checklist ID: #00011741 Open Autosaving... Consumer: Long, …" at bounding box center [451, 179] width 645 height 359
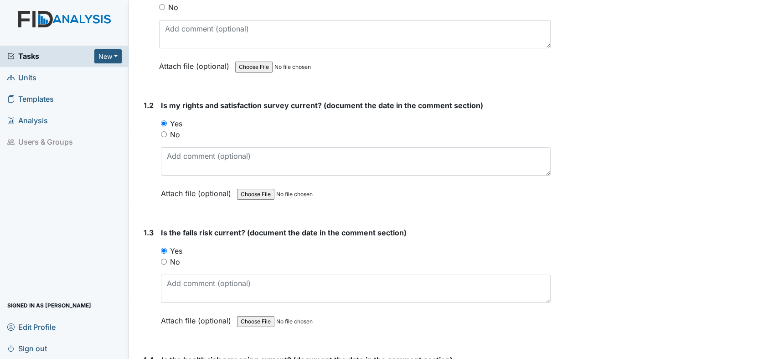
scroll to position [216, 0]
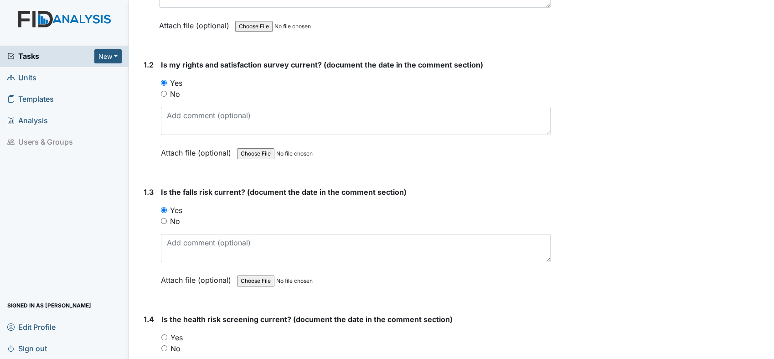
click at [165, 336] on input "Yes" at bounding box center [164, 337] width 6 height 6
radio input "true"
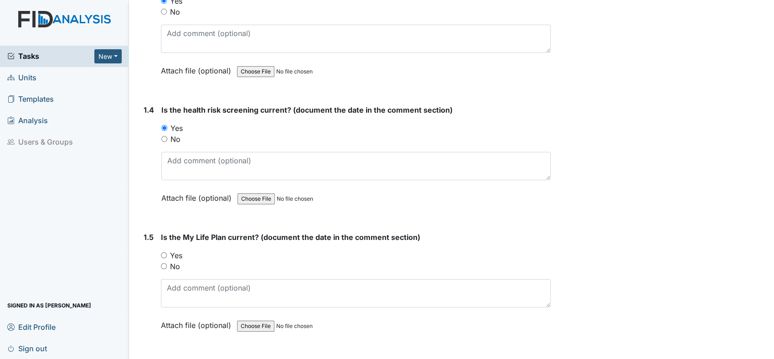
scroll to position [445, 0]
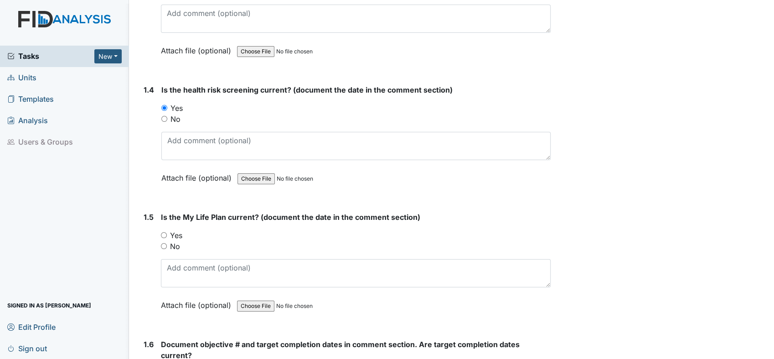
click at [164, 232] on input "Yes" at bounding box center [164, 235] width 6 height 6
radio input "true"
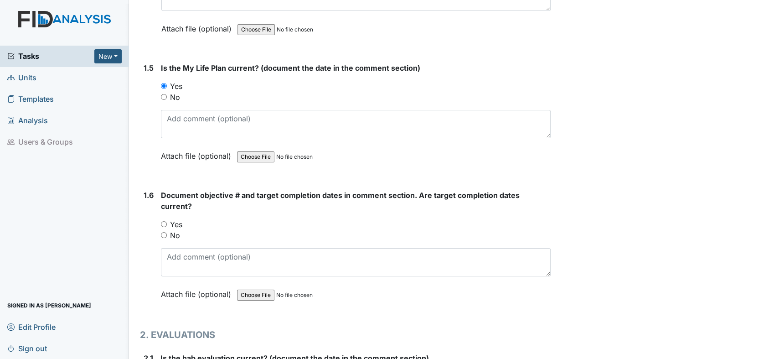
scroll to position [601, 0]
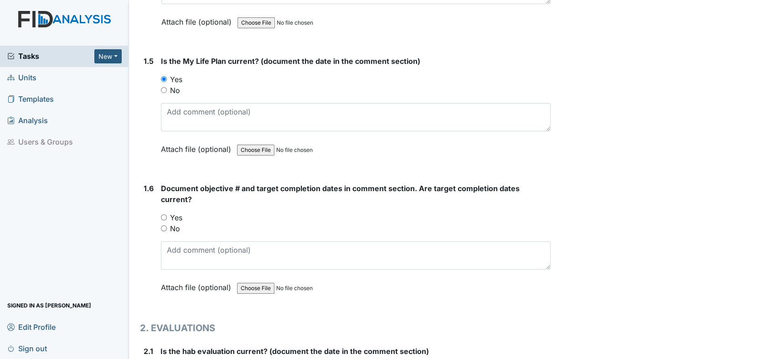
click at [163, 215] on input "Yes" at bounding box center [164, 217] width 6 height 6
radio input "true"
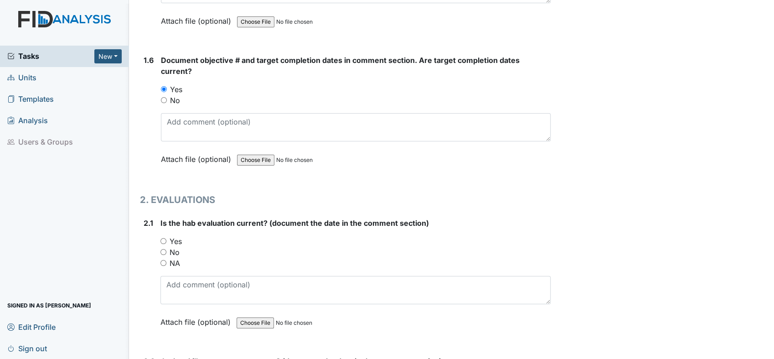
scroll to position [769, 0]
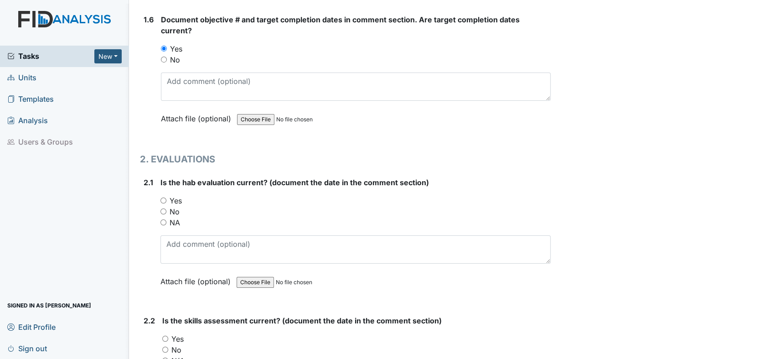
click at [161, 199] on input "Yes" at bounding box center [163, 200] width 6 height 6
radio input "true"
click at [165, 335] on input "Yes" at bounding box center [165, 338] width 6 height 6
radio input "true"
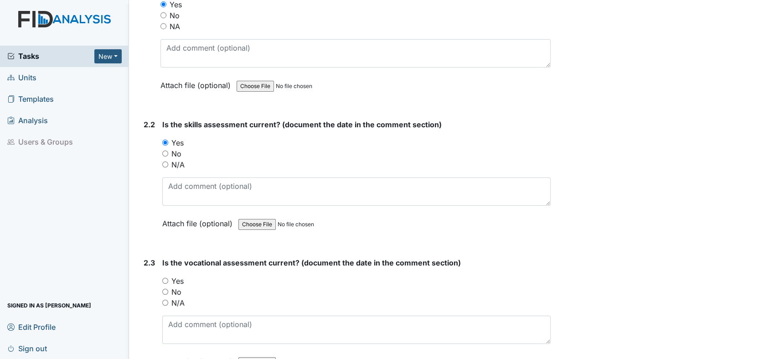
scroll to position [1006, 0]
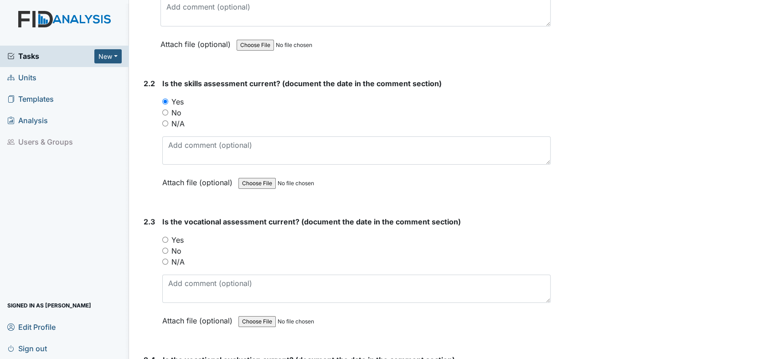
click at [165, 237] on input "Yes" at bounding box center [165, 240] width 6 height 6
radio input "true"
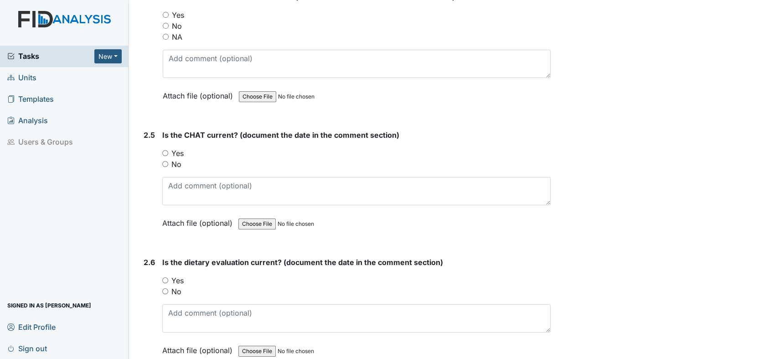
scroll to position [1349, 0]
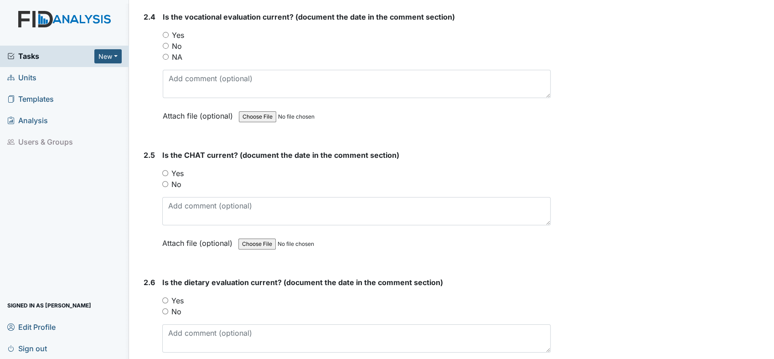
click at [168, 32] on input "Yes" at bounding box center [166, 35] width 6 height 6
radio input "true"
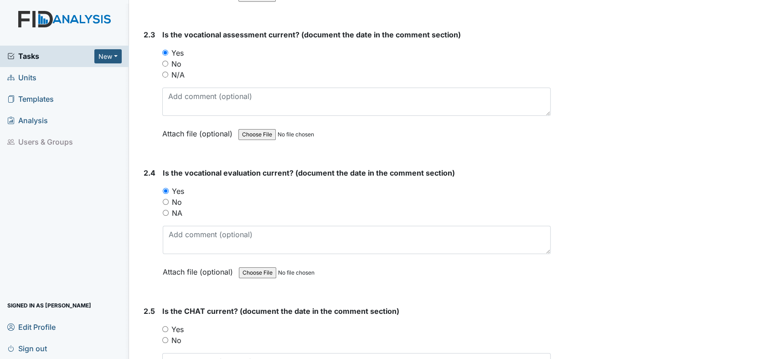
scroll to position [1159, 0]
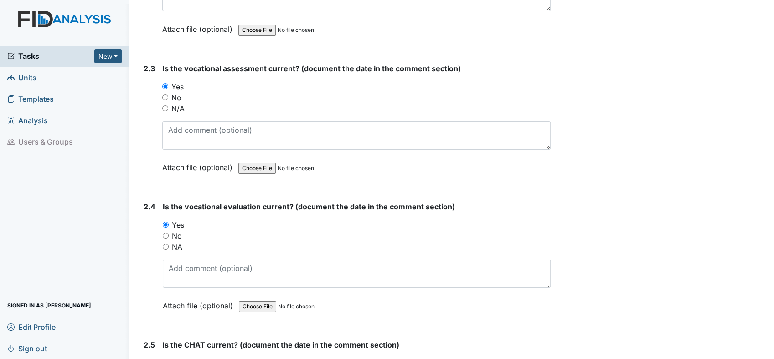
click at [766, 355] on main "Inspection: ICF: QP Checklist ID: #00011741 Open Autosaving... Consumer: Long, …" at bounding box center [451, 179] width 645 height 359
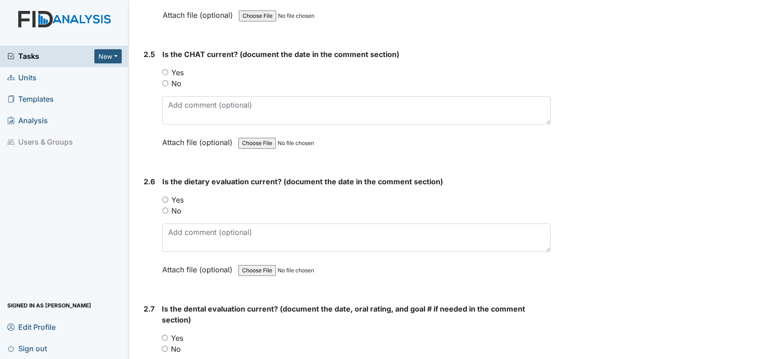
scroll to position [1463, 0]
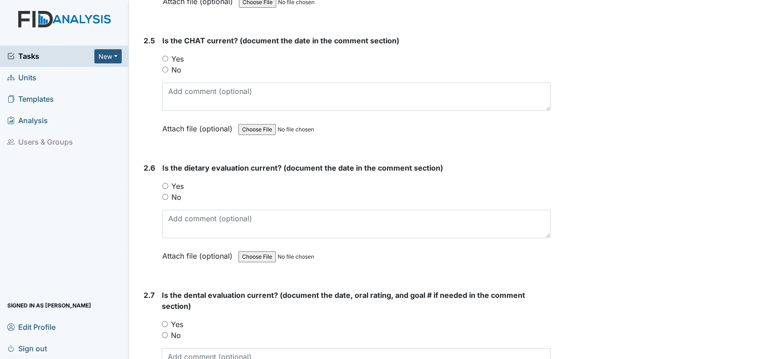
click at [165, 56] on input "Yes" at bounding box center [165, 59] width 6 height 6
radio input "true"
click at [164, 183] on input "Yes" at bounding box center [165, 186] width 6 height 6
radio input "true"
click at [162, 321] on input "Yes" at bounding box center [165, 324] width 6 height 6
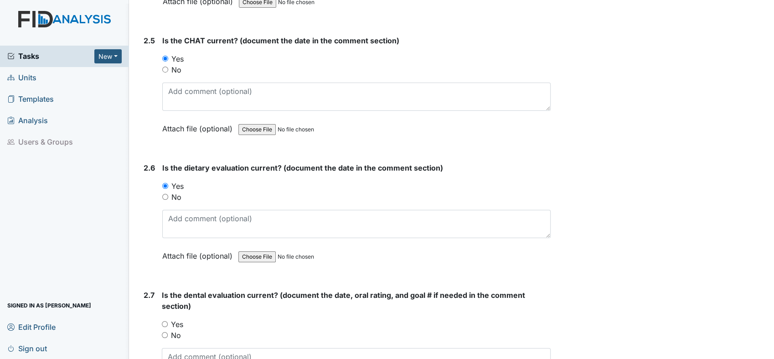
radio input "true"
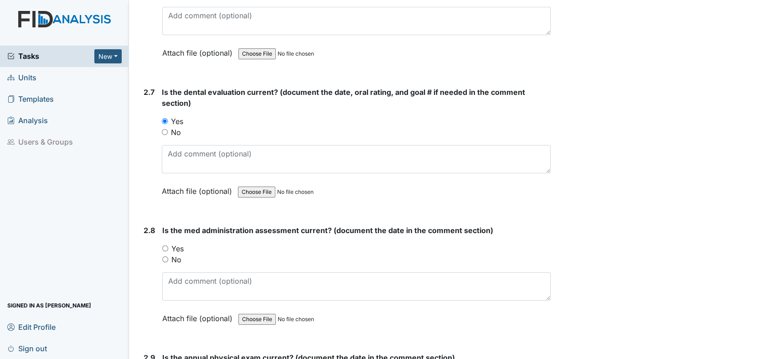
scroll to position [1686, 0]
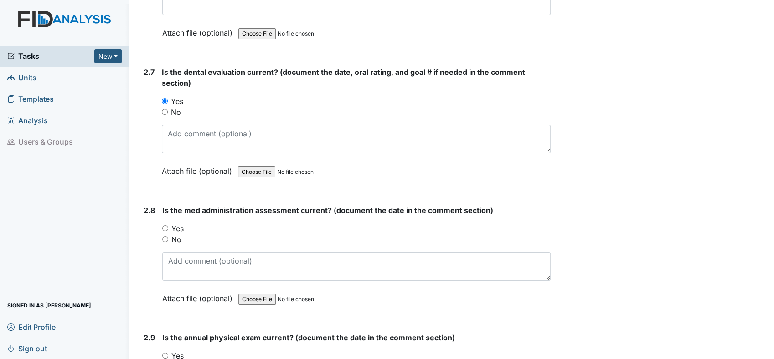
click at [164, 225] on input "Yes" at bounding box center [165, 228] width 6 height 6
radio input "true"
click at [166, 352] on input "Yes" at bounding box center [165, 355] width 6 height 6
radio input "true"
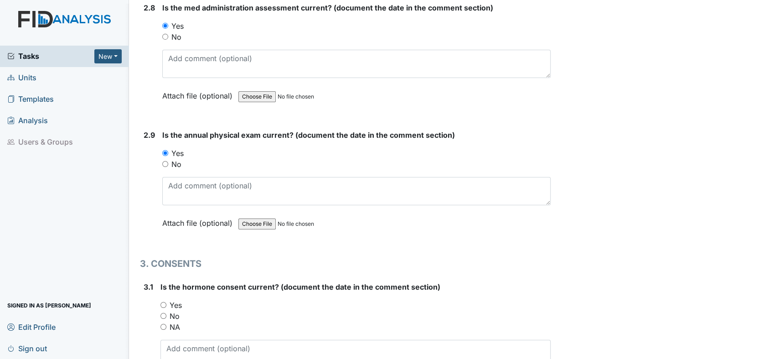
scroll to position [1969, 0]
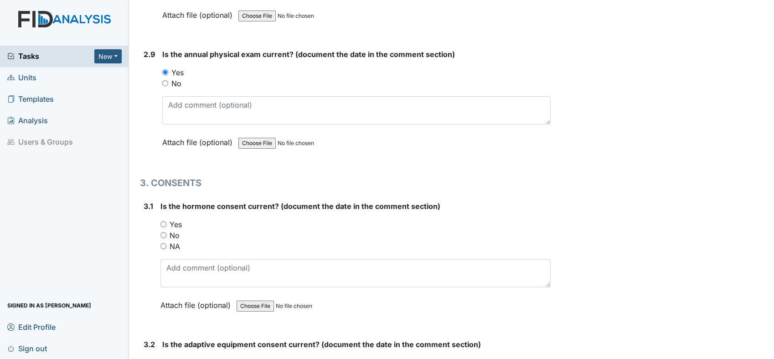
click at [161, 242] on div "NA" at bounding box center [355, 246] width 390 height 11
click at [164, 243] on input "NA" at bounding box center [163, 246] width 6 height 6
radio input "true"
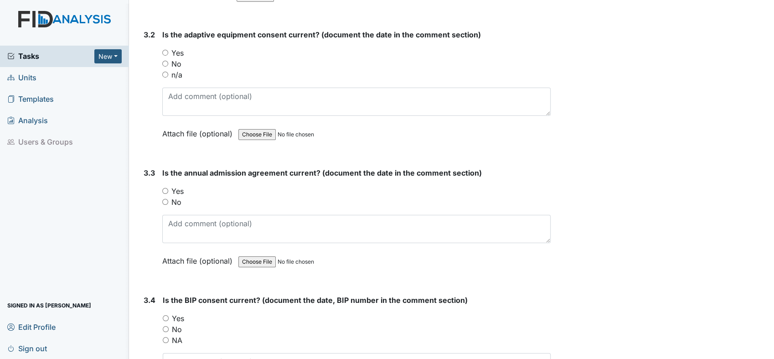
scroll to position [2506, 0]
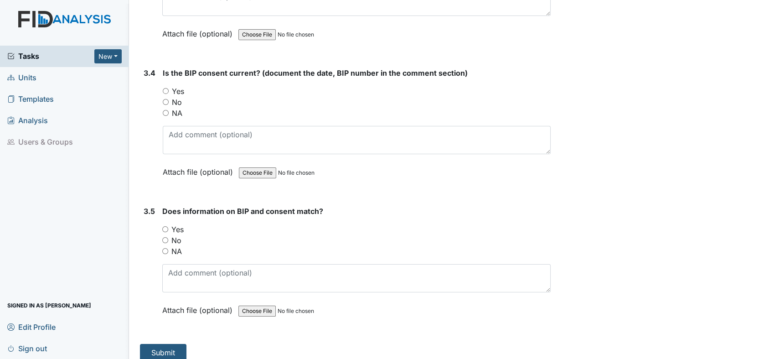
click at [164, 226] on input "Yes" at bounding box center [165, 229] width 6 height 6
radio input "true"
click at [163, 88] on input "Yes" at bounding box center [166, 91] width 6 height 6
radio input "true"
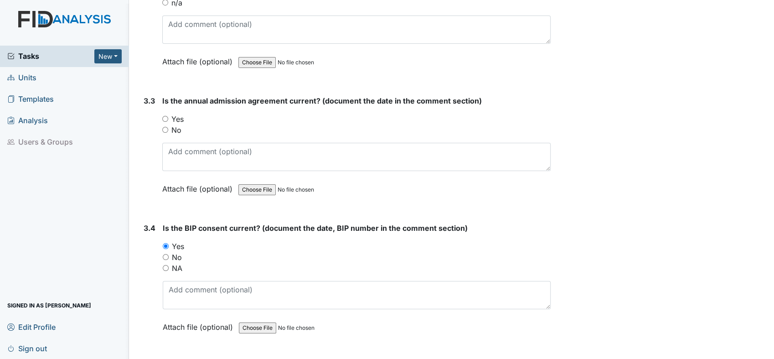
scroll to position [2330, 0]
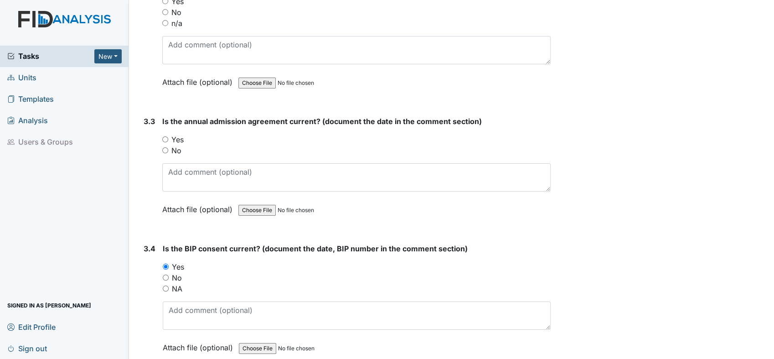
click at [162, 136] on input "Yes" at bounding box center [165, 139] width 6 height 6
radio input "true"
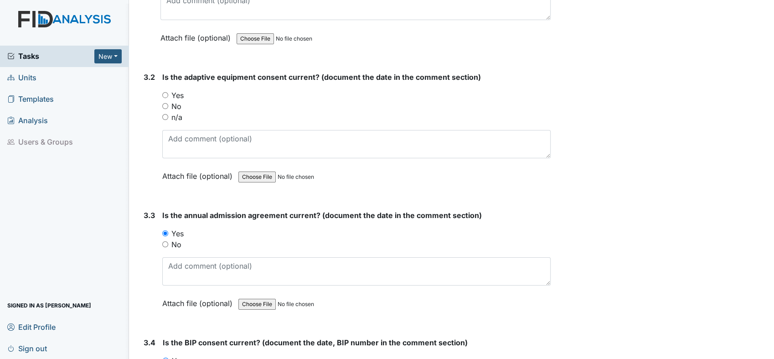
scroll to position [2230, 0]
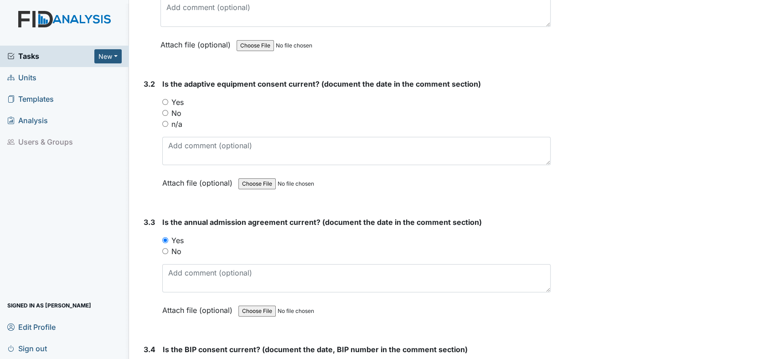
click at [167, 121] on input "n/a" at bounding box center [165, 124] width 6 height 6
radio input "true"
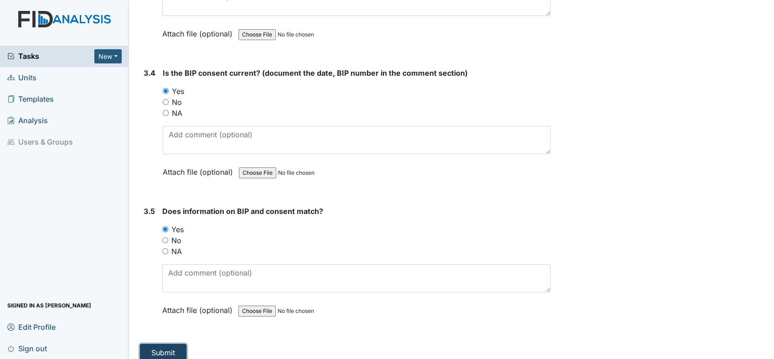
click at [175, 346] on button "Submit" at bounding box center [163, 352] width 46 height 17
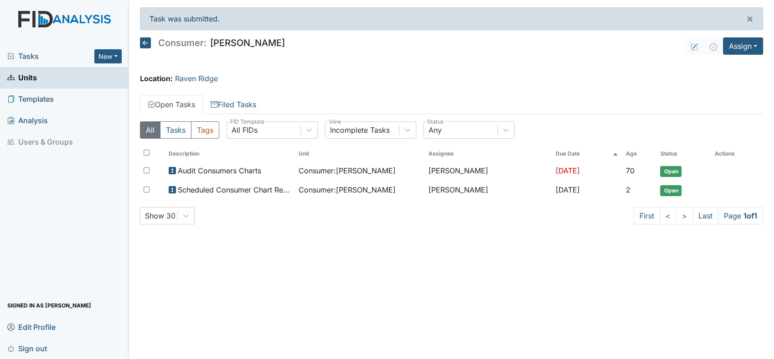
drag, startPoint x: 0, startPoint y: 0, endPoint x: 440, endPoint y: 234, distance: 498.3
click at [440, 234] on div "All Tasks Tags All FIDs FID Template Incomplete Tasks View Any Status Descripti…" at bounding box center [451, 176] width 623 height 125
click at [39, 74] on link "Units" at bounding box center [64, 77] width 129 height 21
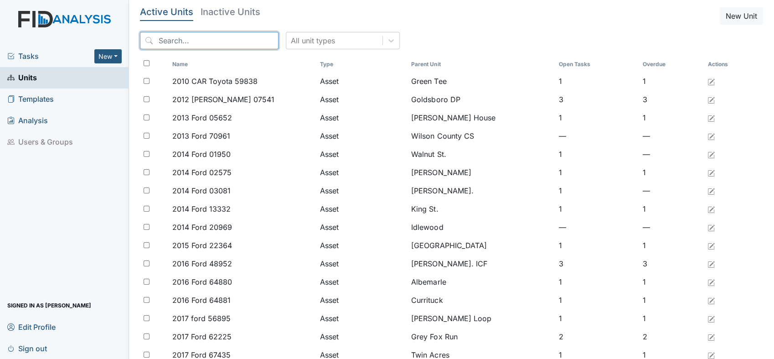
click at [198, 41] on input "search" at bounding box center [209, 40] width 139 height 17
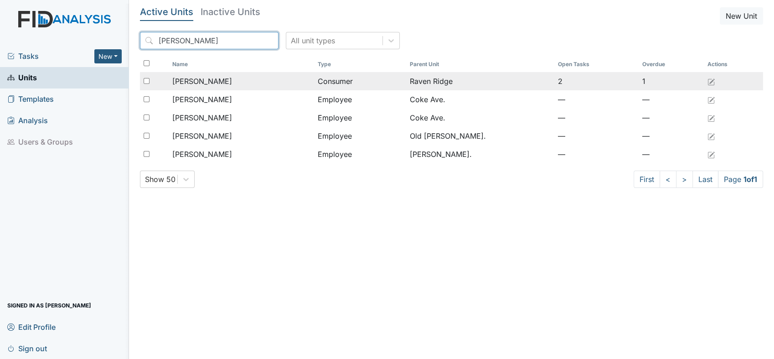
type input "norman"
click at [234, 78] on div "Hairston, Norman" at bounding box center [241, 81] width 138 height 11
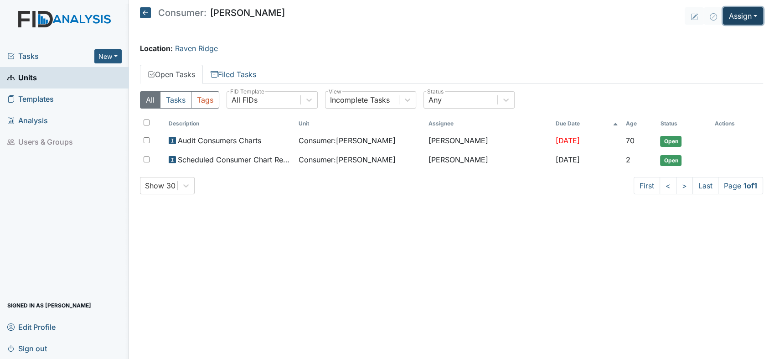
click at [745, 14] on button "Assign" at bounding box center [743, 15] width 40 height 17
click at [728, 54] on link "Assign Inspection" at bounding box center [721, 51] width 82 height 15
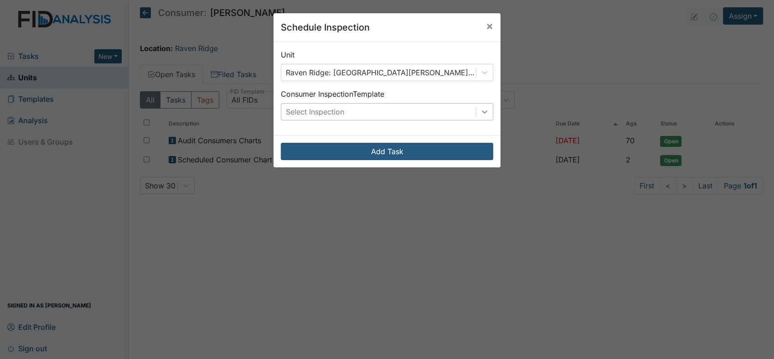
click at [485, 112] on div at bounding box center [484, 111] width 16 height 16
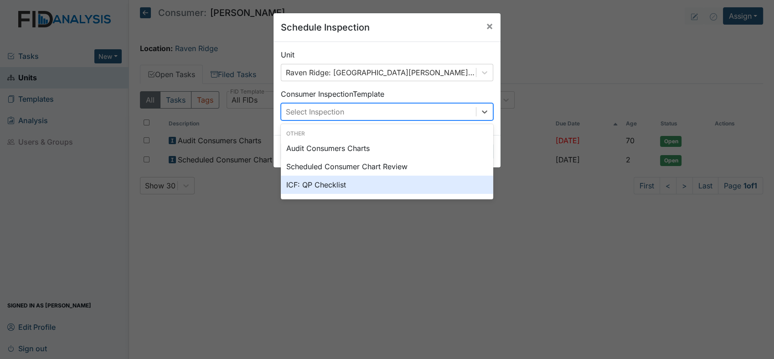
click at [343, 180] on div "ICF: QP Checklist" at bounding box center [387, 184] width 212 height 18
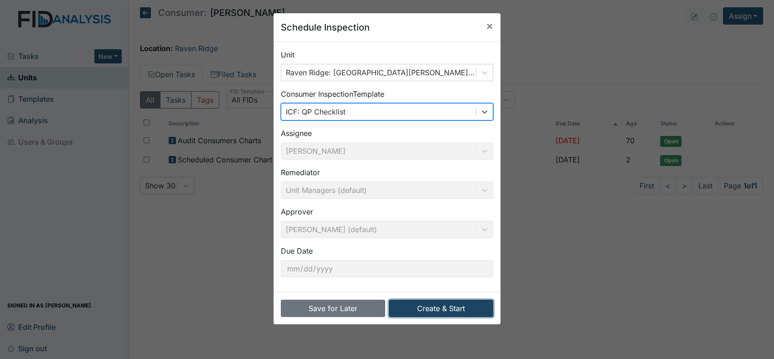
click at [429, 309] on button "Create & Start" at bounding box center [441, 307] width 104 height 17
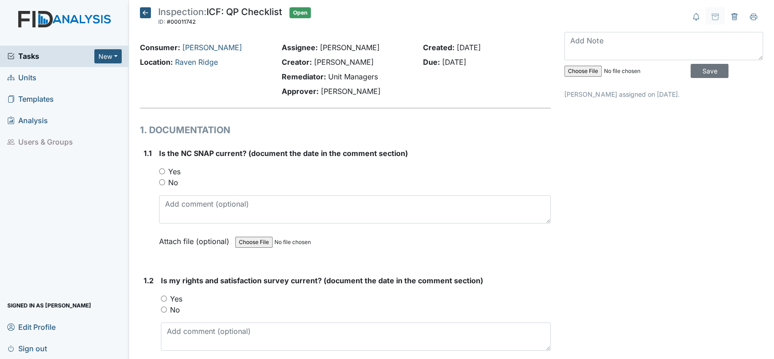
click at [160, 171] on input "Yes" at bounding box center [162, 171] width 6 height 6
radio input "true"
click at [165, 298] on input "Yes" at bounding box center [164, 298] width 6 height 6
radio input "true"
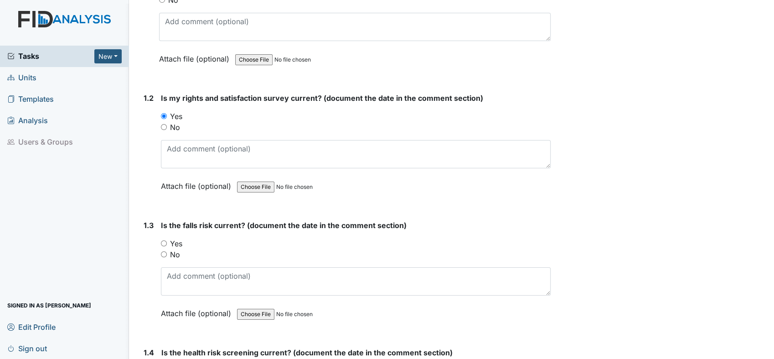
scroll to position [243, 0]
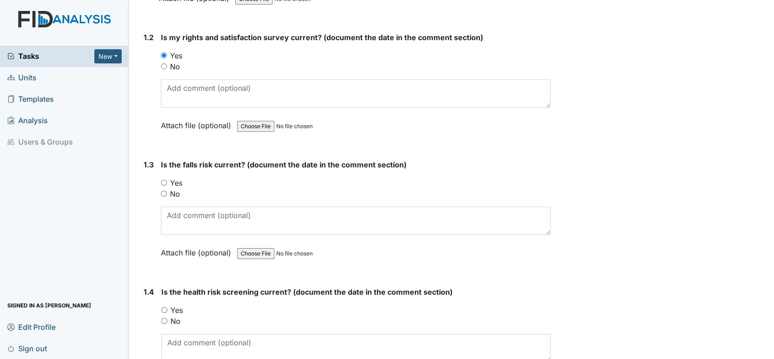
click at [164, 180] on input "Yes" at bounding box center [164, 183] width 6 height 6
radio input "true"
click at [161, 311] on div "Yes" at bounding box center [355, 309] width 389 height 11
click at [168, 306] on div "Yes" at bounding box center [355, 309] width 389 height 11
click at [167, 307] on div "Yes" at bounding box center [355, 309] width 389 height 11
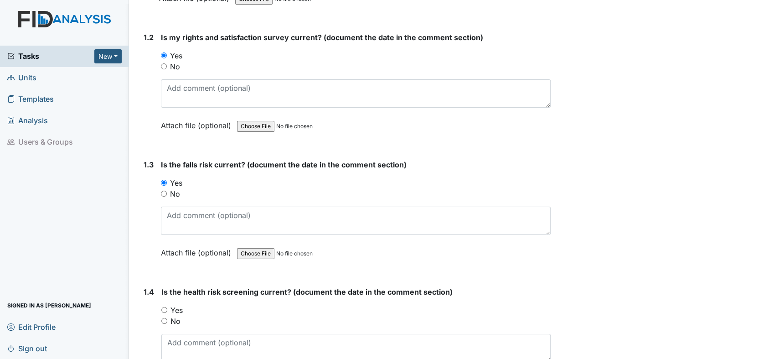
click at [167, 307] on div "Yes" at bounding box center [355, 309] width 389 height 11
click at [162, 308] on input "Yes" at bounding box center [164, 310] width 6 height 6
radio input "true"
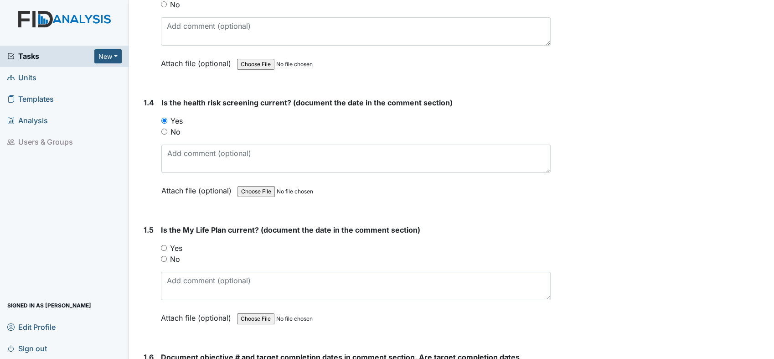
scroll to position [439, 0]
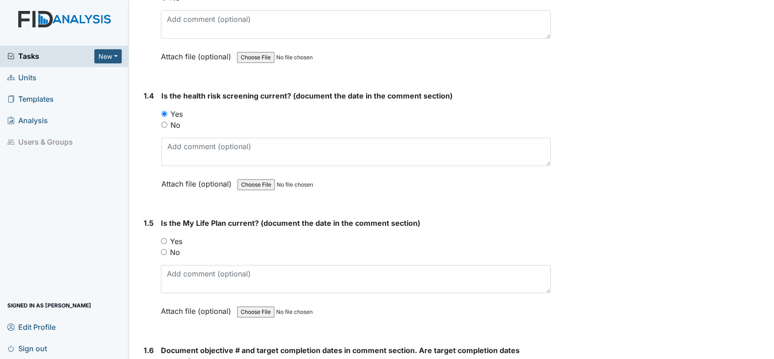
click at [164, 238] on input "Yes" at bounding box center [164, 241] width 6 height 6
radio input "true"
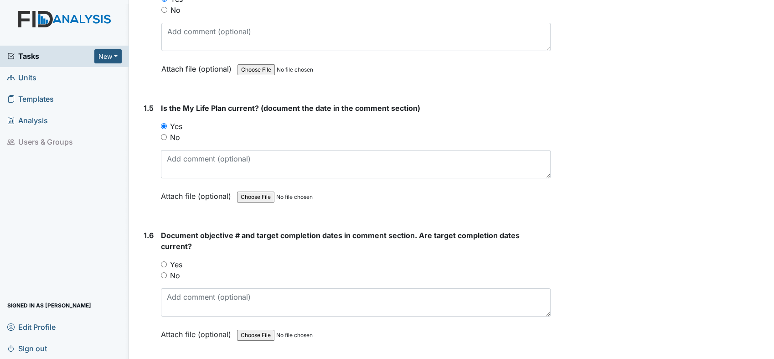
scroll to position [601, 0]
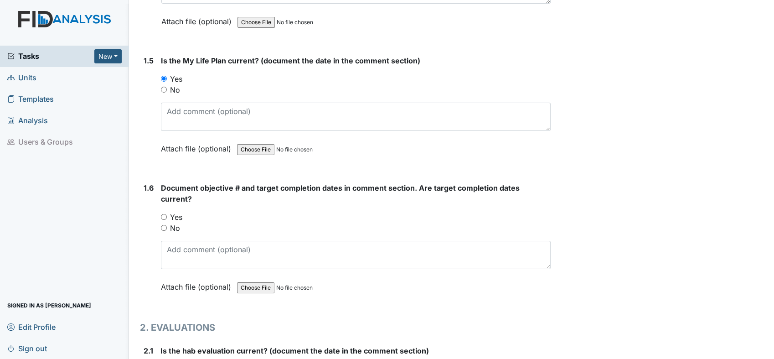
click at [165, 214] on input "Yes" at bounding box center [164, 217] width 6 height 6
radio input "true"
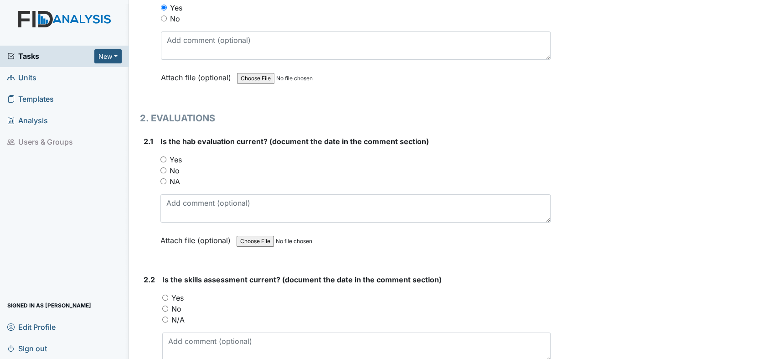
scroll to position [844, 0]
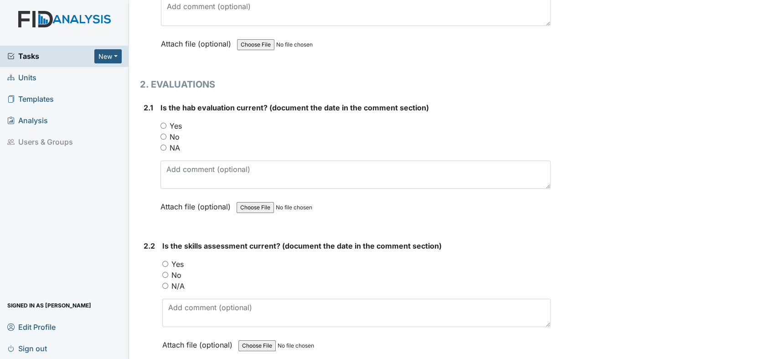
click at [161, 123] on input "Yes" at bounding box center [163, 126] width 6 height 6
radio input "true"
click at [166, 261] on input "Yes" at bounding box center [165, 264] width 6 height 6
radio input "true"
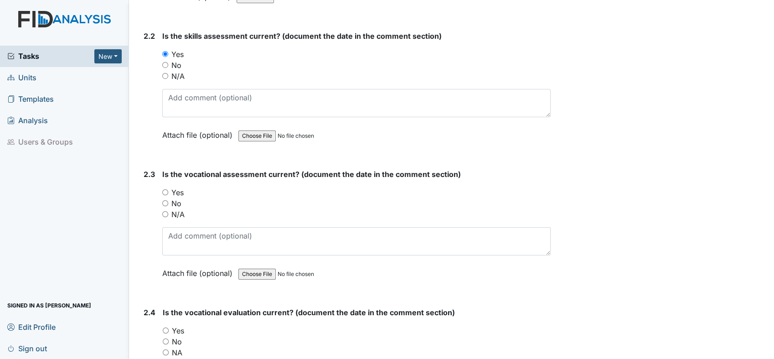
scroll to position [1107, 0]
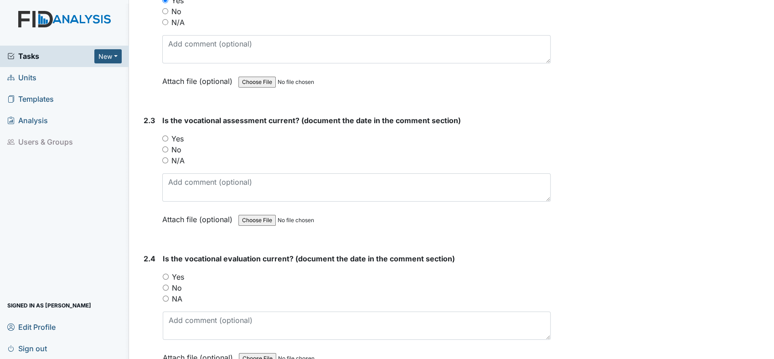
click at [163, 135] on input "Yes" at bounding box center [165, 138] width 6 height 6
radio input "true"
click at [168, 273] on input "Yes" at bounding box center [166, 276] width 6 height 6
radio input "true"
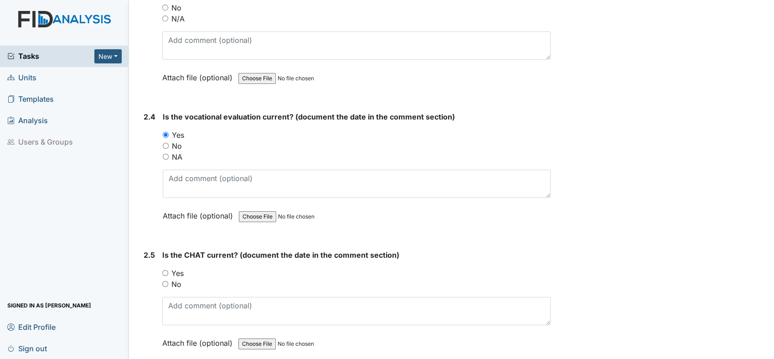
scroll to position [1303, 0]
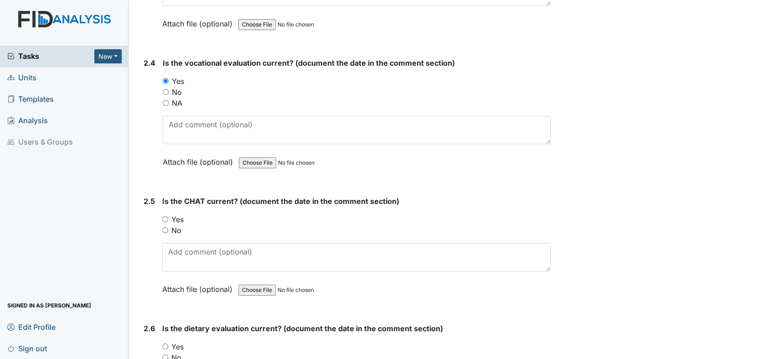
click at [166, 216] on input "Yes" at bounding box center [165, 219] width 6 height 6
radio input "true"
click at [164, 343] on input "Yes" at bounding box center [165, 346] width 6 height 6
radio input "true"
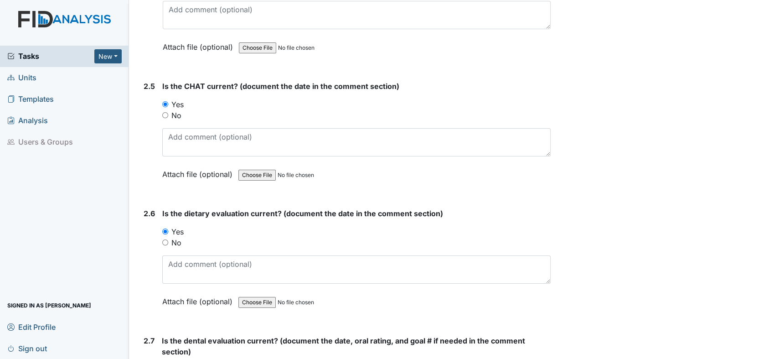
scroll to position [1498, 0]
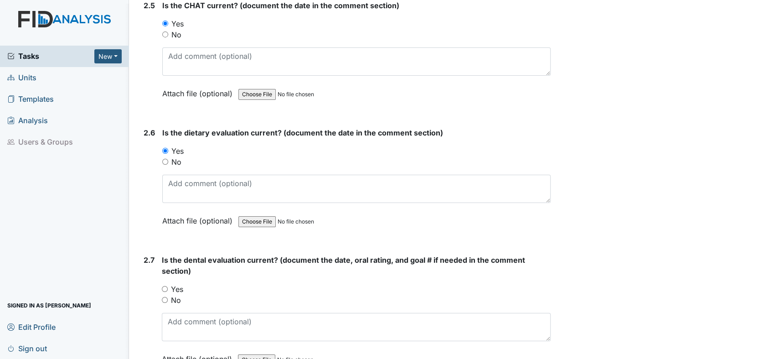
click at [167, 286] on input "Yes" at bounding box center [165, 289] width 6 height 6
radio input "true"
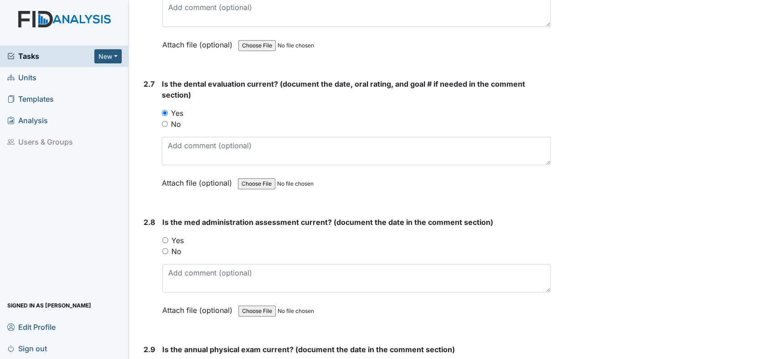
scroll to position [1721, 0]
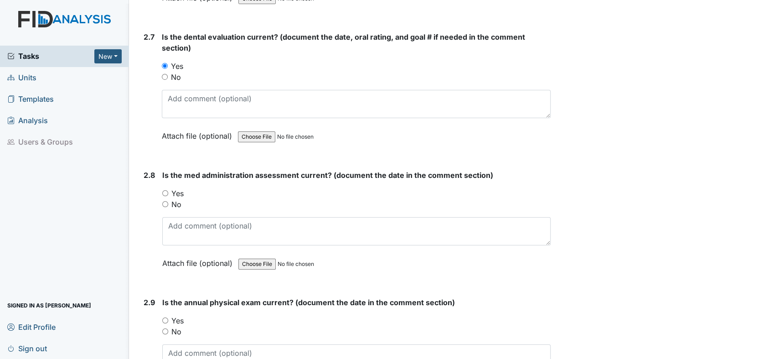
click at [165, 190] on input "Yes" at bounding box center [165, 193] width 6 height 6
radio input "true"
click at [165, 317] on input "Yes" at bounding box center [165, 320] width 6 height 6
radio input "true"
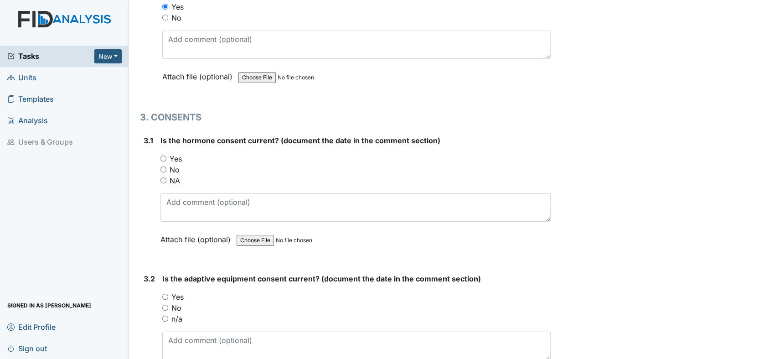
scroll to position [2506, 0]
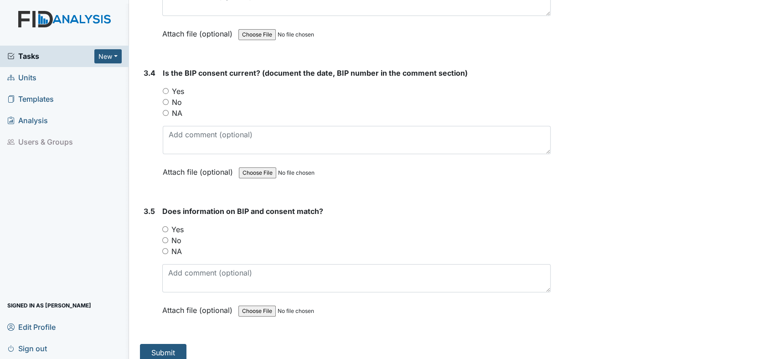
click at [166, 224] on div "Yes" at bounding box center [356, 229] width 388 height 11
click at [165, 226] on input "Yes" at bounding box center [165, 229] width 6 height 6
radio input "true"
click at [166, 88] on input "Yes" at bounding box center [166, 91] width 6 height 6
radio input "true"
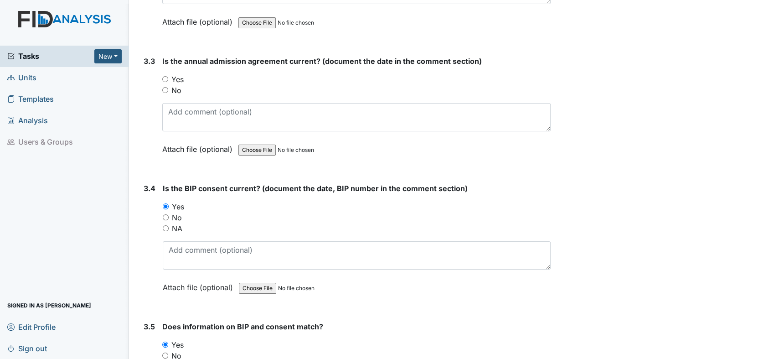
scroll to position [2330, 0]
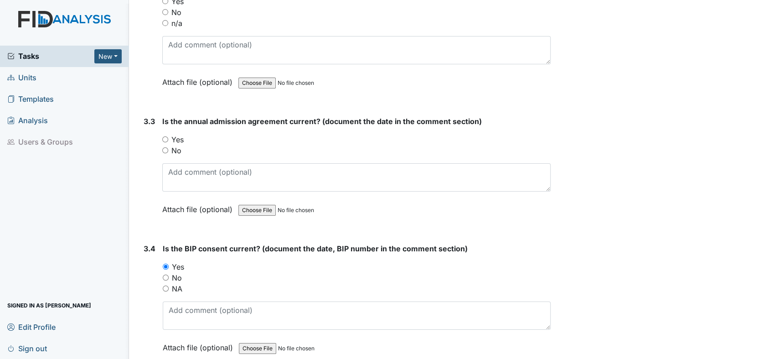
click at [167, 136] on input "Yes" at bounding box center [165, 139] width 6 height 6
radio input "true"
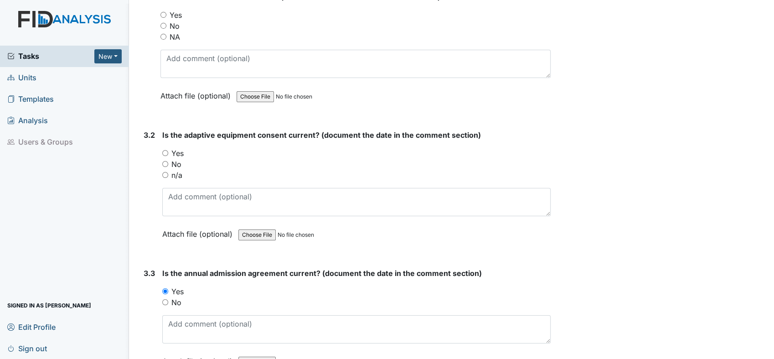
scroll to position [2168, 0]
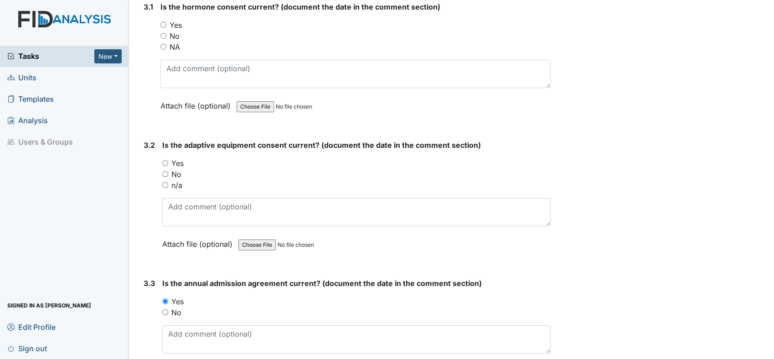
click at [162, 180] on div "n/a" at bounding box center [356, 185] width 388 height 11
click at [165, 182] on input "n/a" at bounding box center [165, 185] width 6 height 6
radio input "true"
click at [164, 160] on input "Yes" at bounding box center [165, 163] width 6 height 6
radio input "true"
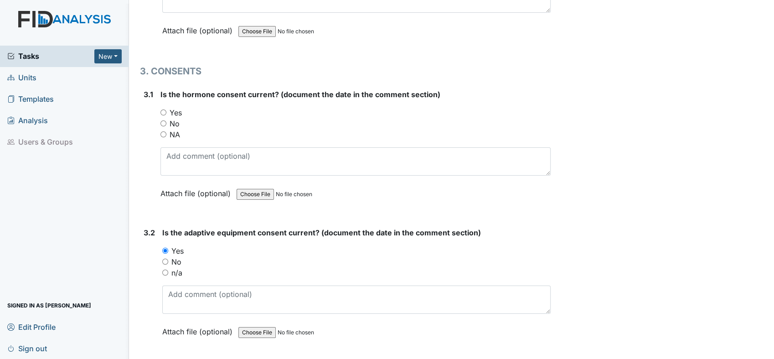
scroll to position [2060, 0]
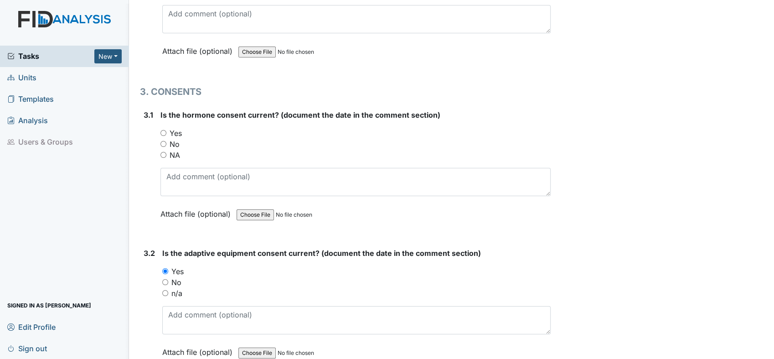
click at [164, 149] on div "NA" at bounding box center [355, 154] width 390 height 11
click at [163, 152] on input "NA" at bounding box center [163, 155] width 6 height 6
radio input "true"
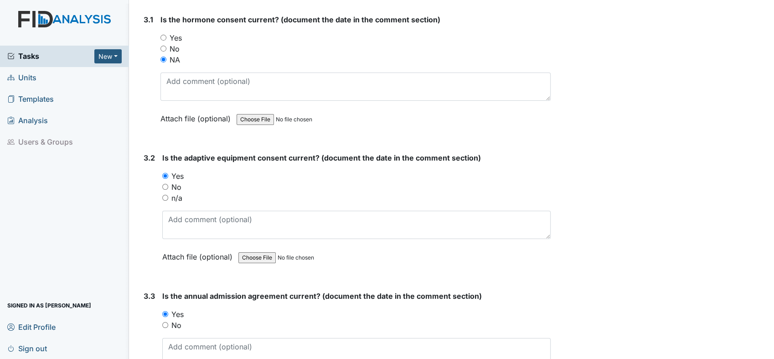
scroll to position [2506, 0]
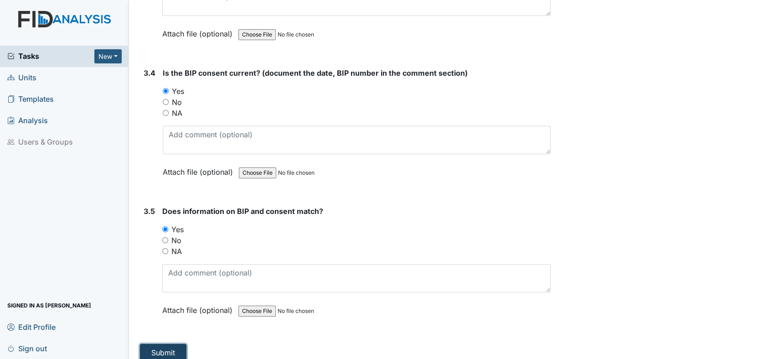
click at [178, 344] on button "Submit" at bounding box center [163, 352] width 46 height 17
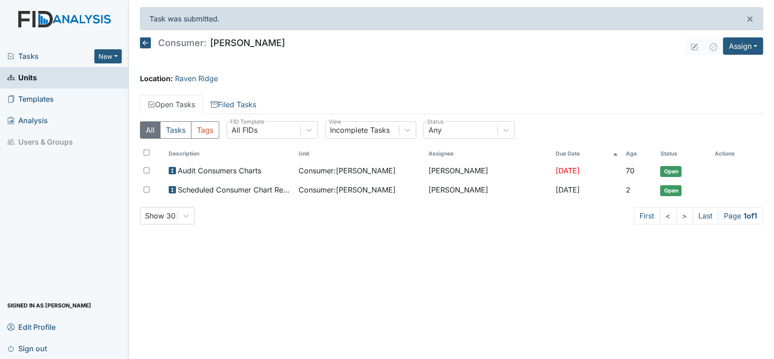
click at [121, 257] on div "Tasks New Form Inspection Document Bundle Units Templates Analysis Users & Grou…" at bounding box center [64, 202] width 129 height 313
click at [42, 75] on link "Units" at bounding box center [64, 77] width 129 height 21
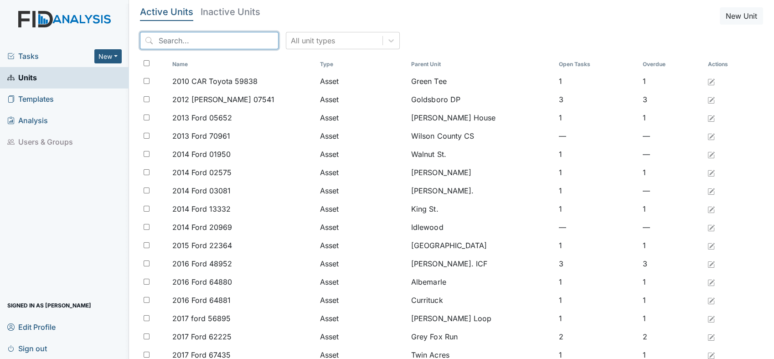
click at [184, 40] on input "search" at bounding box center [209, 40] width 139 height 17
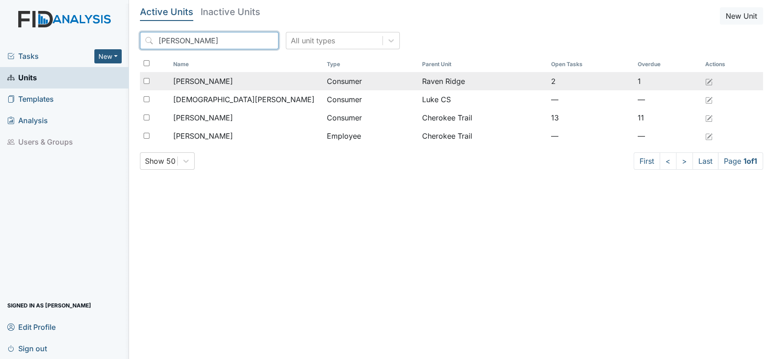
type input "[PERSON_NAME]"
click at [193, 77] on span "[PERSON_NAME]" at bounding box center [203, 81] width 60 height 11
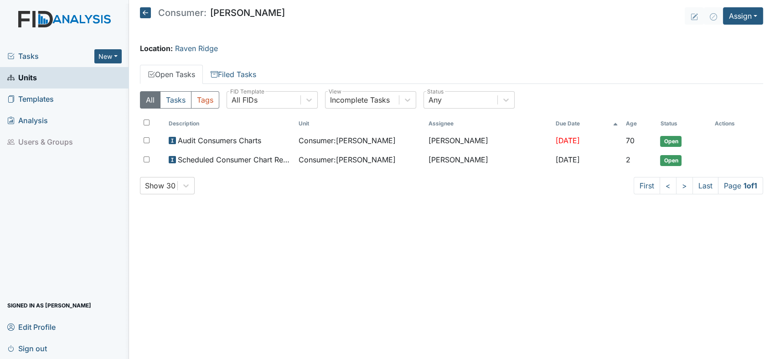
drag, startPoint x: 0, startPoint y: 0, endPoint x: 193, endPoint y: 77, distance: 207.9
click at [193, 77] on link "Open Tasks" at bounding box center [171, 74] width 63 height 19
click at [754, 17] on button "Assign" at bounding box center [743, 15] width 40 height 17
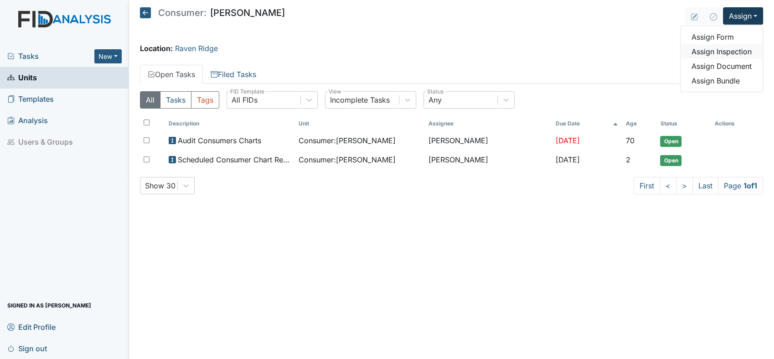
click at [735, 51] on link "Assign Inspection" at bounding box center [721, 51] width 82 height 15
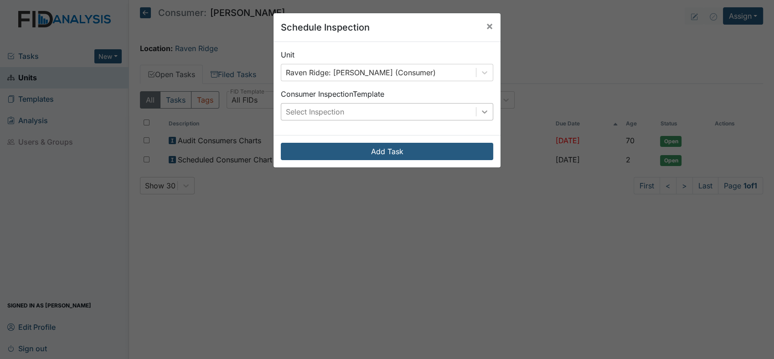
click at [480, 114] on icon at bounding box center [484, 111] width 9 height 9
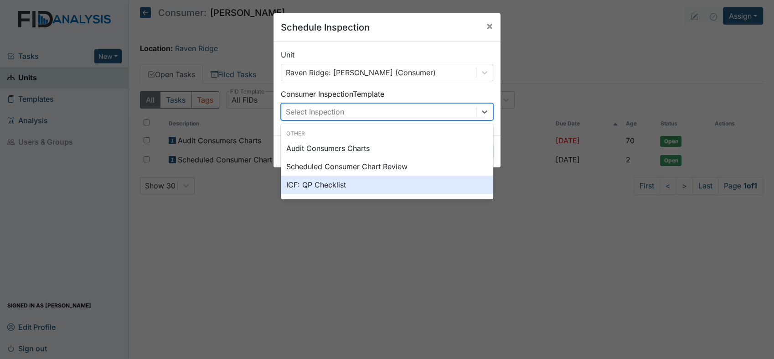
click at [366, 188] on div "ICF: QP Checklist" at bounding box center [387, 184] width 212 height 18
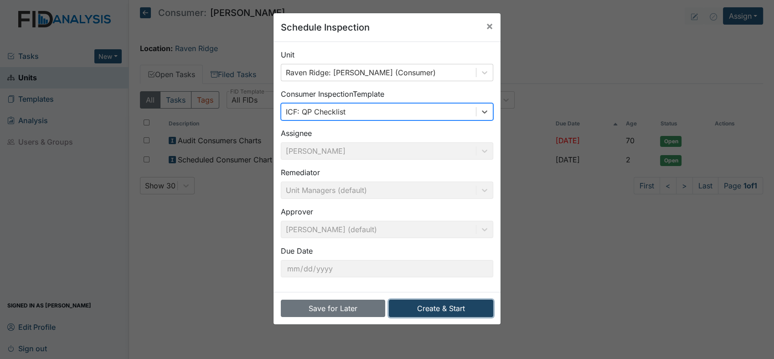
click at [428, 308] on button "Create & Start" at bounding box center [441, 307] width 104 height 17
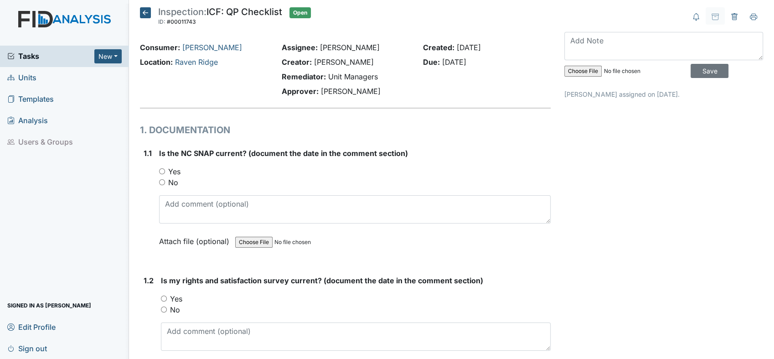
click at [160, 170] on input "Yes" at bounding box center [162, 171] width 6 height 6
radio input "true"
click at [161, 297] on input "Yes" at bounding box center [164, 298] width 6 height 6
radio input "true"
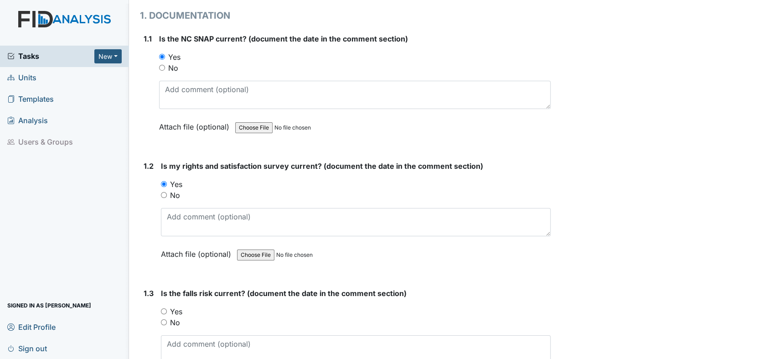
scroll to position [209, 0]
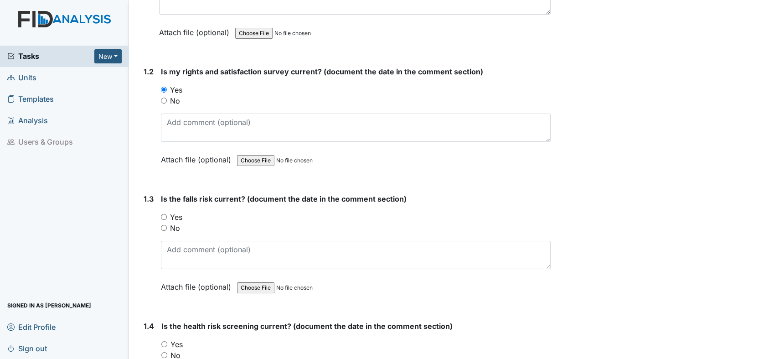
click at [165, 215] on input "Yes" at bounding box center [164, 217] width 6 height 6
radio input "true"
click at [165, 341] on input "Yes" at bounding box center [164, 344] width 6 height 6
radio input "true"
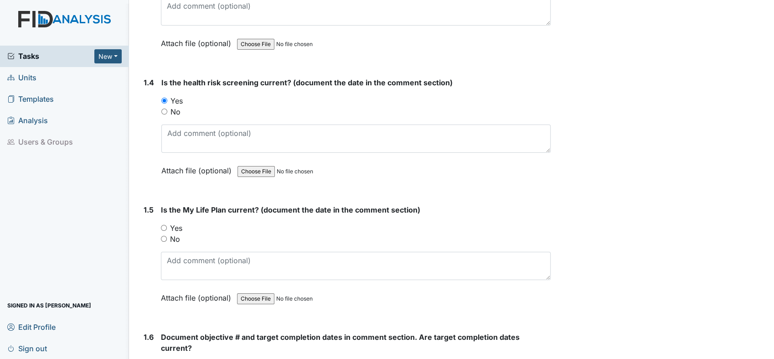
scroll to position [458, 0]
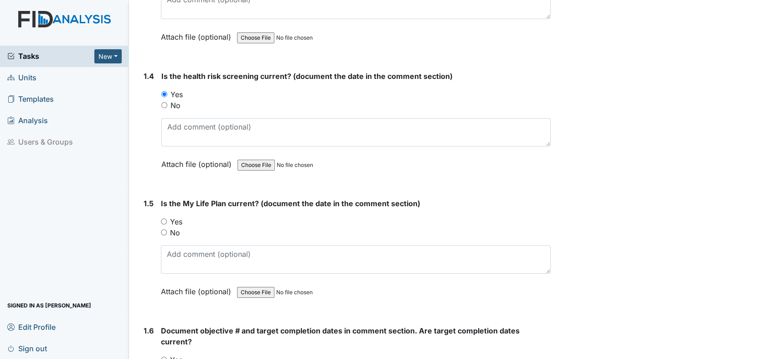
click at [166, 218] on input "Yes" at bounding box center [164, 221] width 6 height 6
radio input "true"
click at [163, 356] on input "Yes" at bounding box center [164, 359] width 6 height 6
radio input "true"
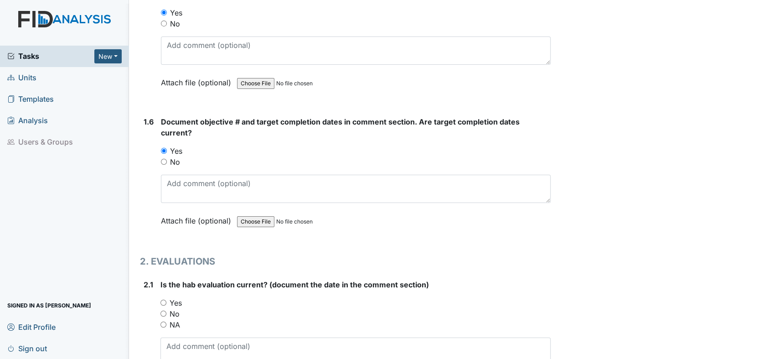
scroll to position [694, 0]
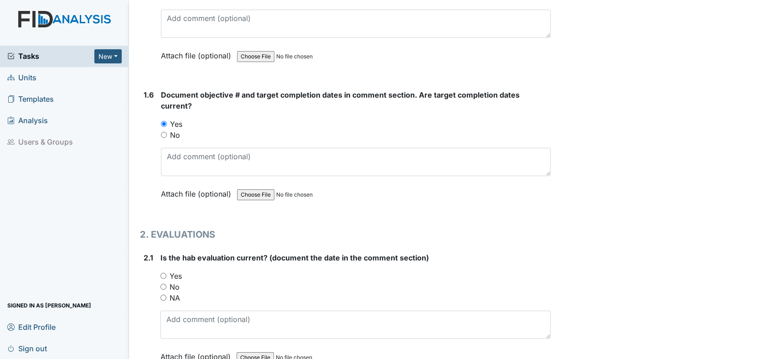
click at [163, 273] on input "Yes" at bounding box center [163, 276] width 6 height 6
radio input "true"
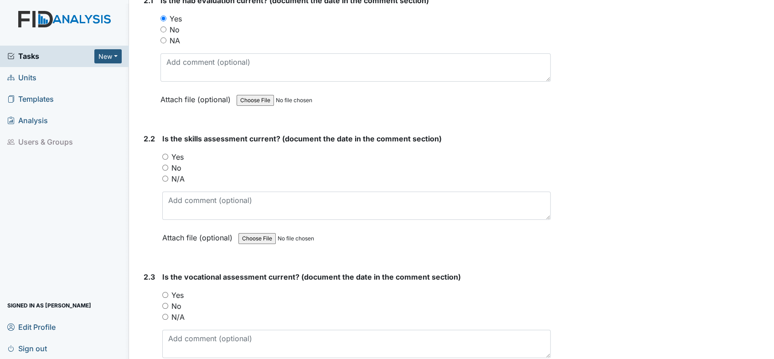
scroll to position [952, 0]
click at [166, 157] on div "Yes" at bounding box center [356, 156] width 388 height 11
click at [162, 157] on div "Yes" at bounding box center [356, 156] width 388 height 11
click at [166, 155] on input "Yes" at bounding box center [165, 156] width 6 height 6
radio input "true"
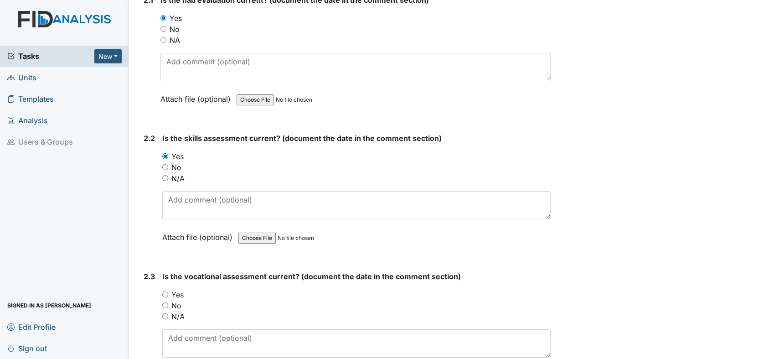
click at [165, 293] on input "Yes" at bounding box center [165, 294] width 6 height 6
radio input "true"
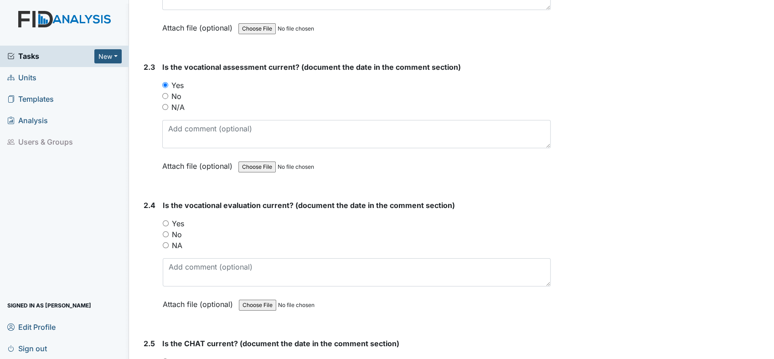
scroll to position [1201, 0]
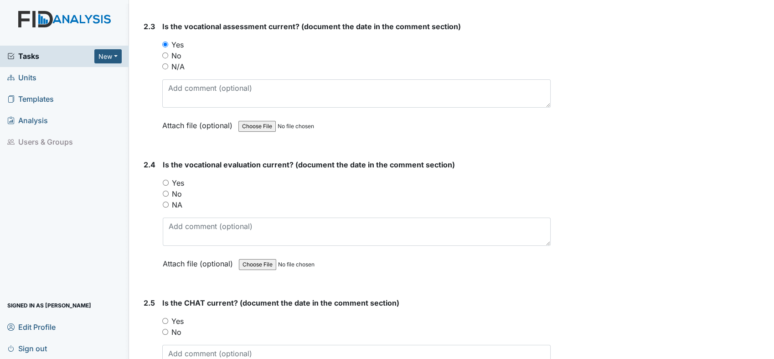
click at [166, 180] on input "Yes" at bounding box center [166, 183] width 6 height 6
radio input "true"
click at [165, 318] on input "Yes" at bounding box center [165, 321] width 6 height 6
radio input "true"
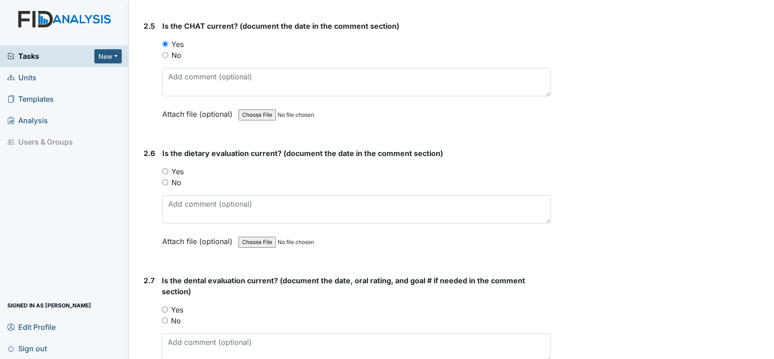
scroll to position [1504, 0]
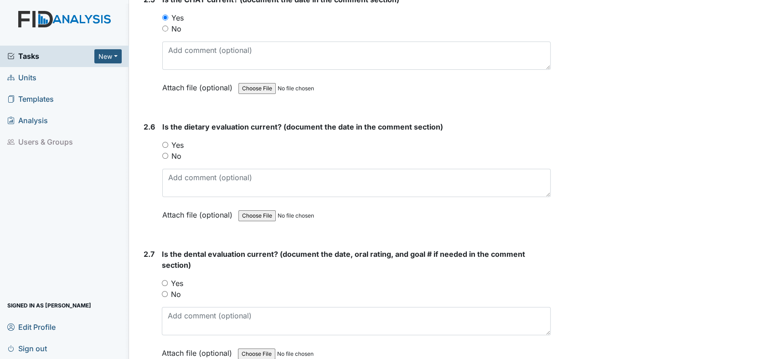
click at [167, 142] on input "Yes" at bounding box center [165, 145] width 6 height 6
radio input "true"
click at [168, 280] on input "Yes" at bounding box center [165, 283] width 6 height 6
radio input "true"
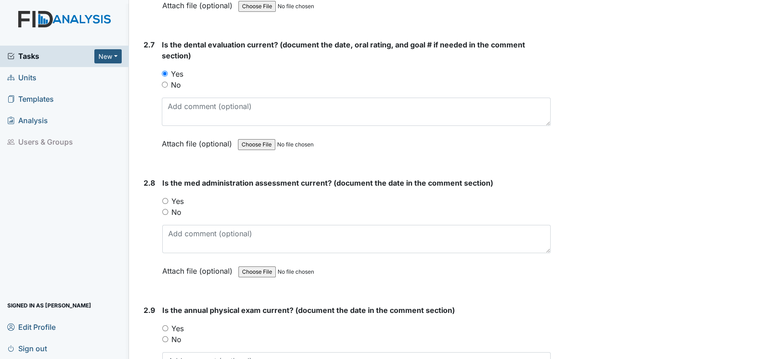
scroll to position [1747, 0]
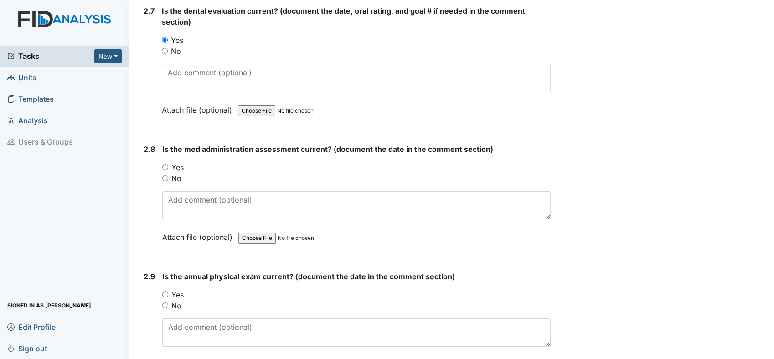
click at [165, 164] on input "Yes" at bounding box center [165, 167] width 6 height 6
radio input "true"
click at [166, 291] on input "Yes" at bounding box center [165, 294] width 6 height 6
radio input "true"
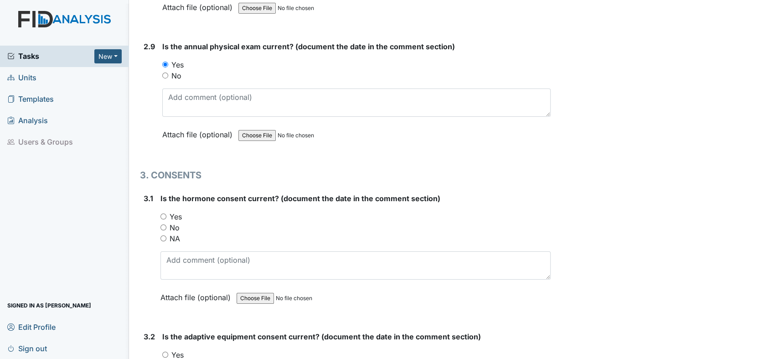
scroll to position [1997, 0]
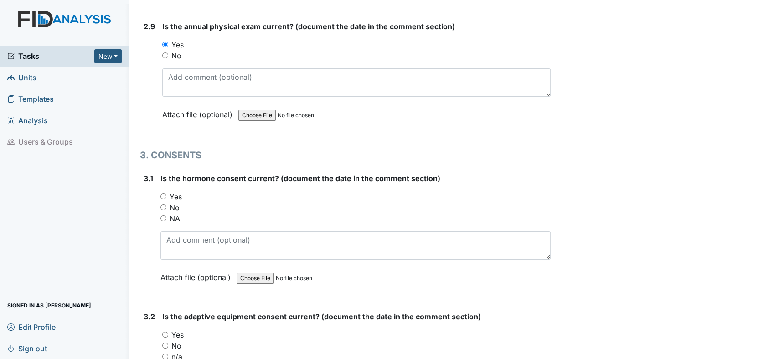
click at [165, 193] on input "Yes" at bounding box center [163, 196] width 6 height 6
radio input "true"
click at [166, 331] on div "Yes" at bounding box center [356, 334] width 388 height 11
click at [169, 351] on div "n/a" at bounding box center [356, 356] width 388 height 11
click at [166, 353] on input "n/a" at bounding box center [165, 356] width 6 height 6
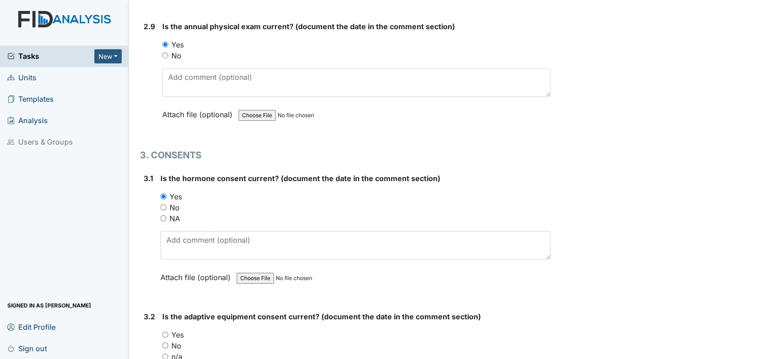
radio input "true"
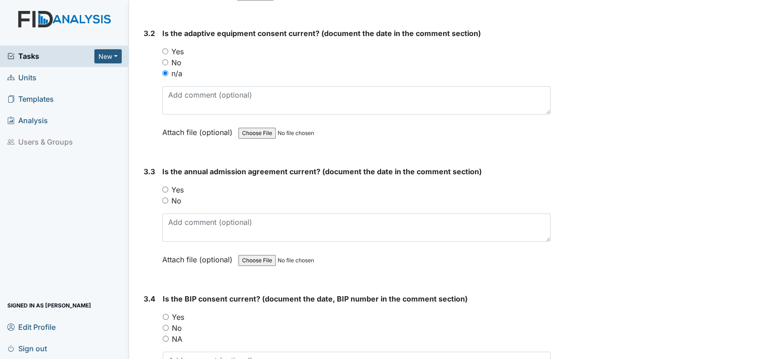
scroll to position [2327, 0]
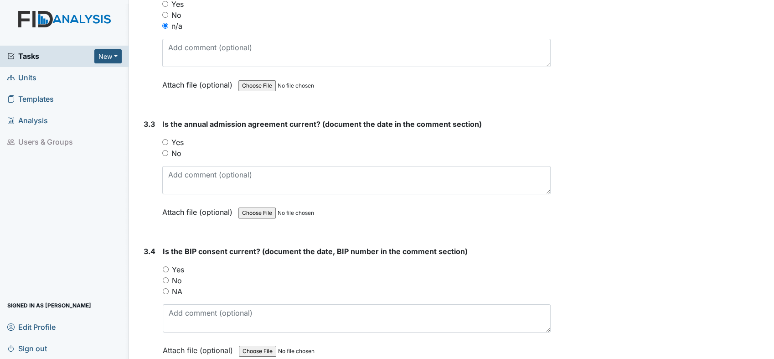
click at [165, 137] on div "Yes" at bounding box center [356, 142] width 388 height 11
click at [164, 139] on input "Yes" at bounding box center [165, 142] width 6 height 6
radio input "true"
click at [165, 288] on input "NA" at bounding box center [166, 291] width 6 height 6
radio input "true"
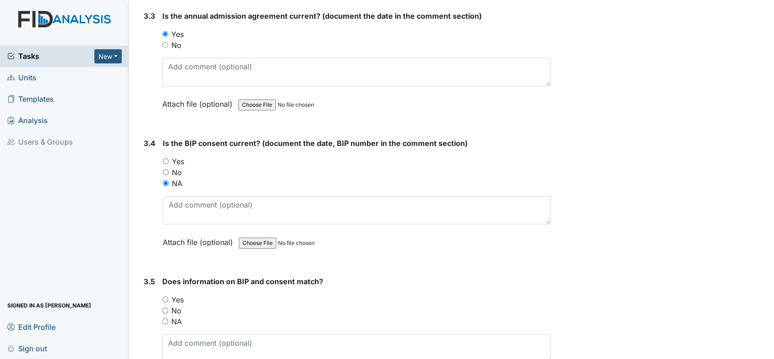
scroll to position [2476, 0]
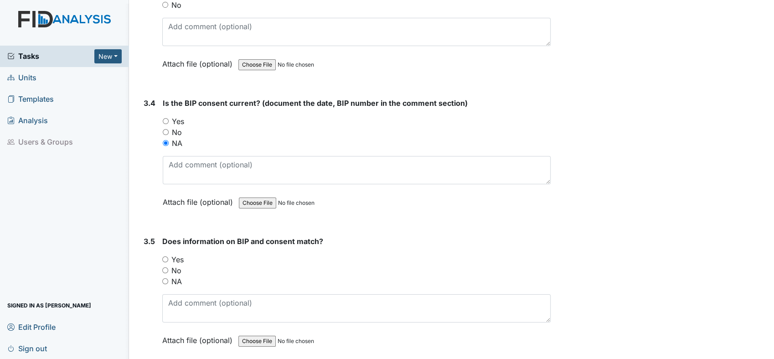
click at [166, 278] on input "NA" at bounding box center [165, 281] width 6 height 6
radio input "true"
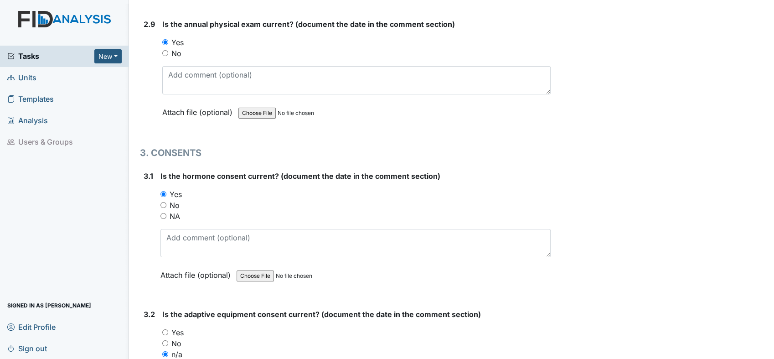
scroll to position [1972, 0]
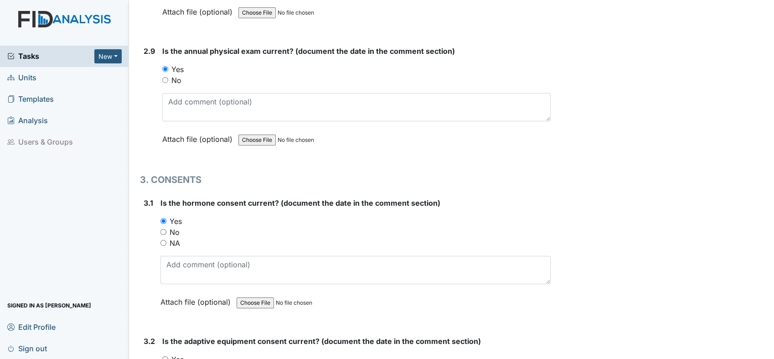
click at [164, 239] on div "NA" at bounding box center [355, 242] width 390 height 11
click at [163, 237] on div "NA" at bounding box center [355, 242] width 390 height 11
click at [165, 240] on input "NA" at bounding box center [163, 243] width 6 height 6
radio input "true"
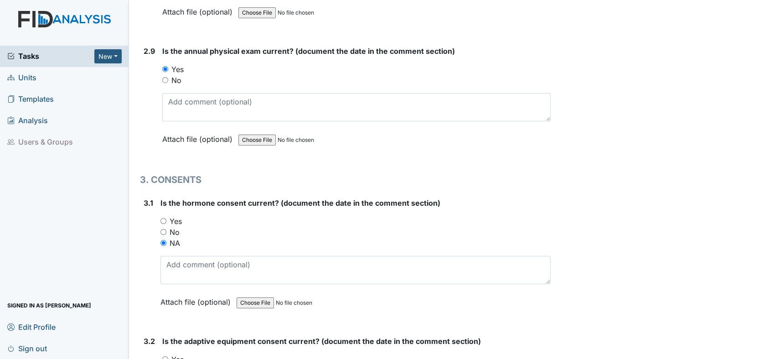
scroll to position [2506, 0]
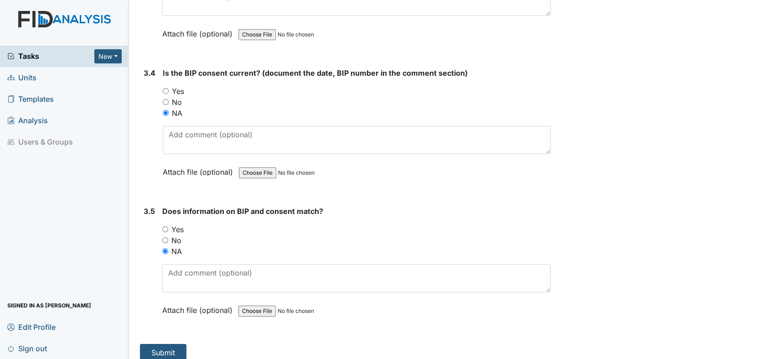
click at [169, 352] on main "Inspection: ICF: QP Checklist ID: #00011743 Open Autosaving... Consumer: Ballar…" at bounding box center [451, 179] width 645 height 359
click at [165, 344] on button "Submit" at bounding box center [163, 352] width 46 height 17
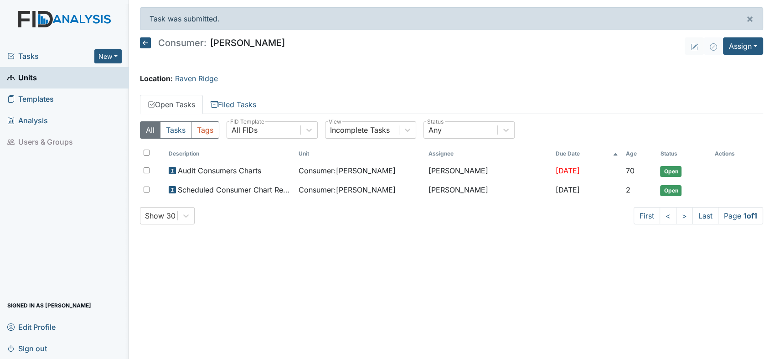
click at [773, 133] on html "Tasks New Form Inspection Document Bundle Units Templates Analysis Users & Grou…" at bounding box center [387, 179] width 774 height 359
click at [40, 77] on link "Units" at bounding box center [64, 77] width 129 height 21
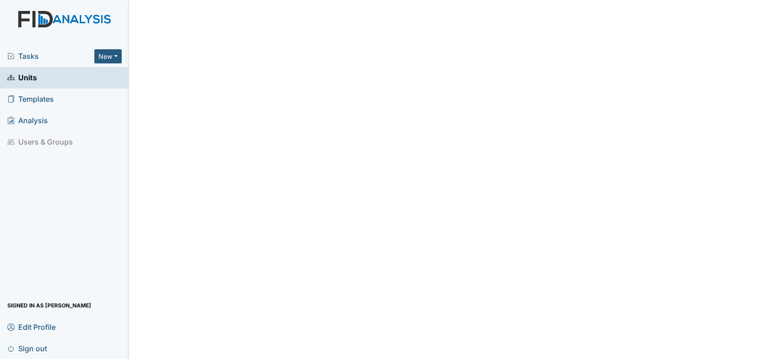
click at [40, 77] on link "Units" at bounding box center [64, 77] width 129 height 21
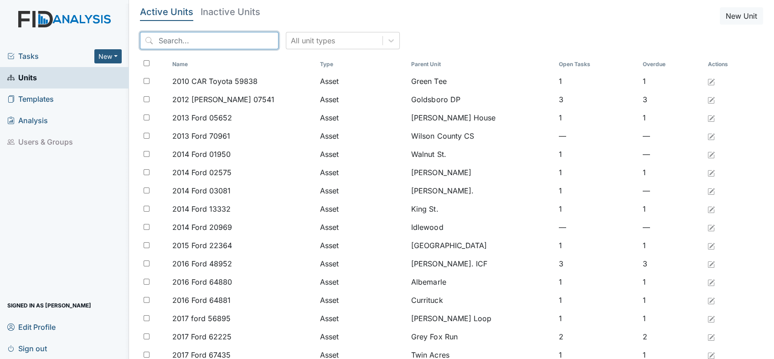
click at [191, 44] on input "search" at bounding box center [209, 40] width 139 height 17
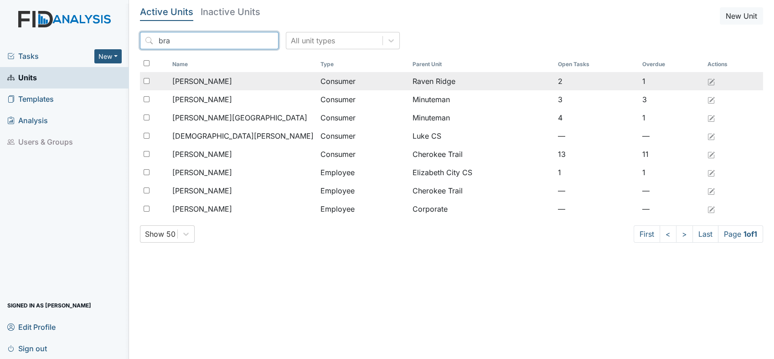
drag, startPoint x: 191, startPoint y: 43, endPoint x: 211, endPoint y: 77, distance: 40.3
click at [211, 77] on div "Active Units Inactive Units New Unit bra All unit types Name Type Parent Unit O…" at bounding box center [451, 128] width 623 height 242
type input "bra"
click at [211, 77] on span "[PERSON_NAME]" at bounding box center [202, 81] width 60 height 11
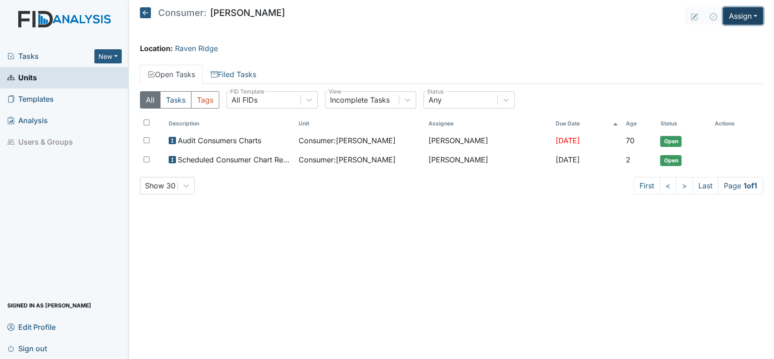
click at [758, 16] on button "Assign" at bounding box center [743, 15] width 40 height 17
click at [743, 52] on link "Assign Inspection" at bounding box center [721, 51] width 82 height 15
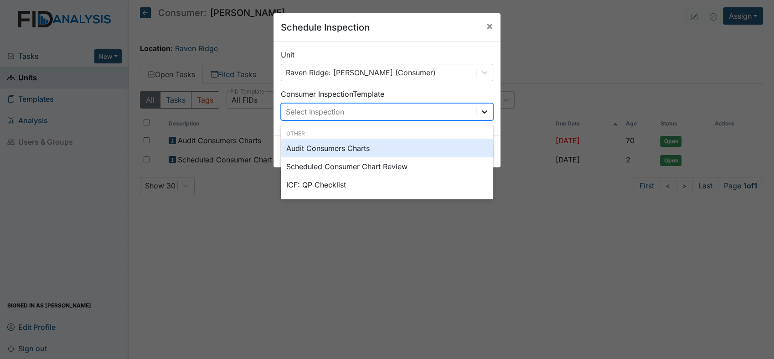
click at [480, 116] on icon at bounding box center [484, 111] width 9 height 9
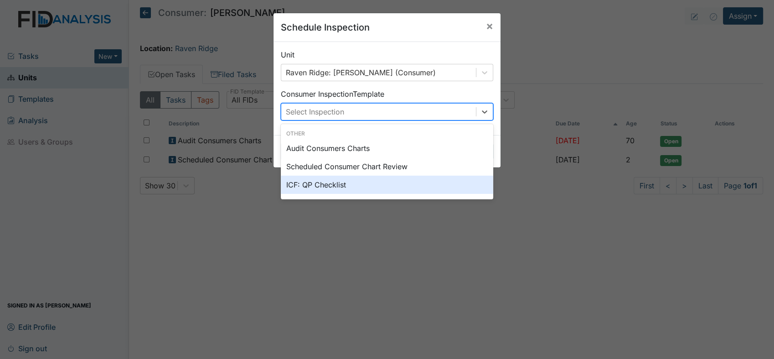
click at [382, 186] on div "ICF: QP Checklist" at bounding box center [387, 184] width 212 height 18
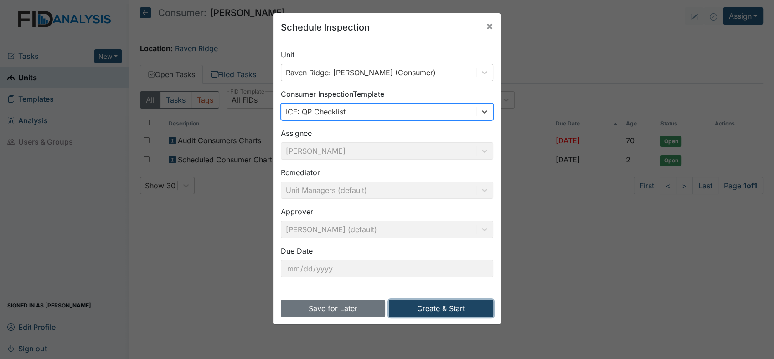
click at [460, 310] on button "Create & Start" at bounding box center [441, 307] width 104 height 17
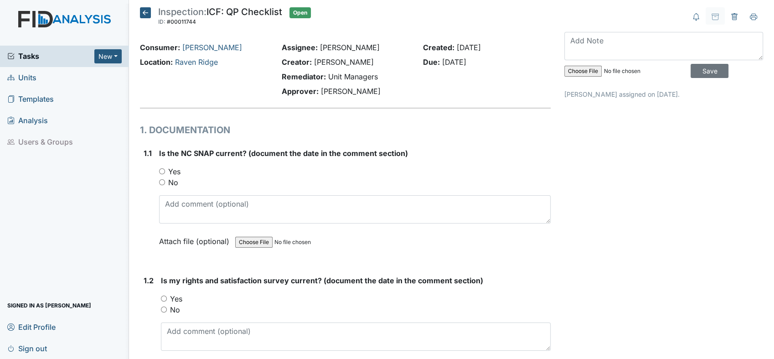
click at [163, 167] on div "Yes" at bounding box center [354, 171] width 391 height 11
click at [161, 174] on input "Yes" at bounding box center [162, 171] width 6 height 6
radio input "true"
click at [163, 299] on input "Yes" at bounding box center [164, 298] width 6 height 6
radio input "true"
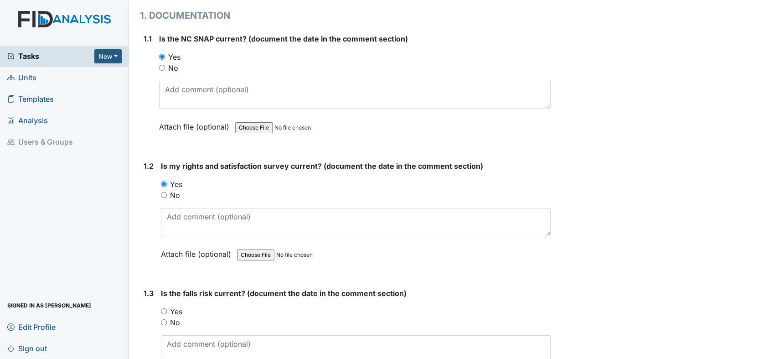
scroll to position [182, 0]
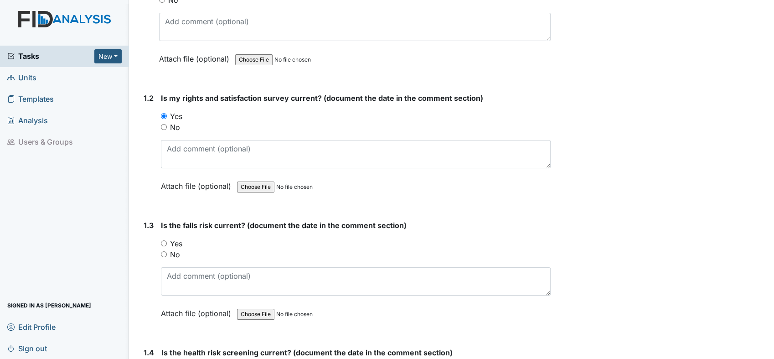
click at [163, 244] on input "Yes" at bounding box center [164, 243] width 6 height 6
radio input "true"
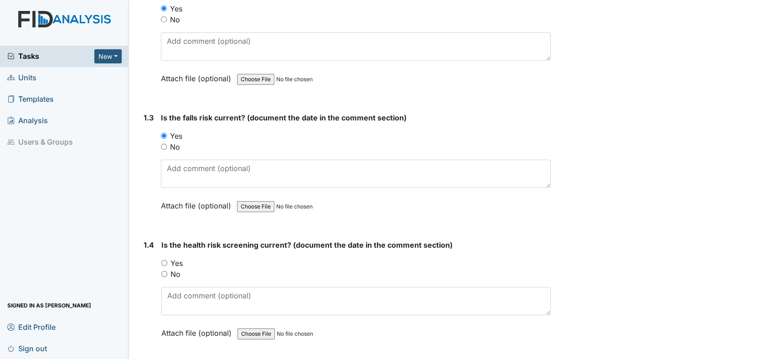
scroll to position [385, 0]
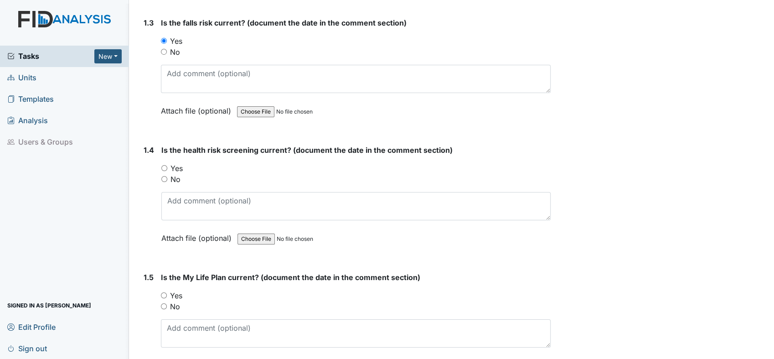
click at [162, 166] on input "Yes" at bounding box center [164, 168] width 6 height 6
radio input "true"
click at [163, 294] on input "Yes" at bounding box center [164, 295] width 6 height 6
radio input "true"
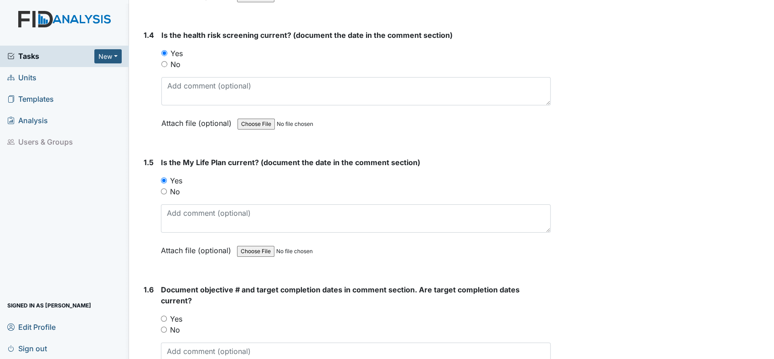
scroll to position [573, 0]
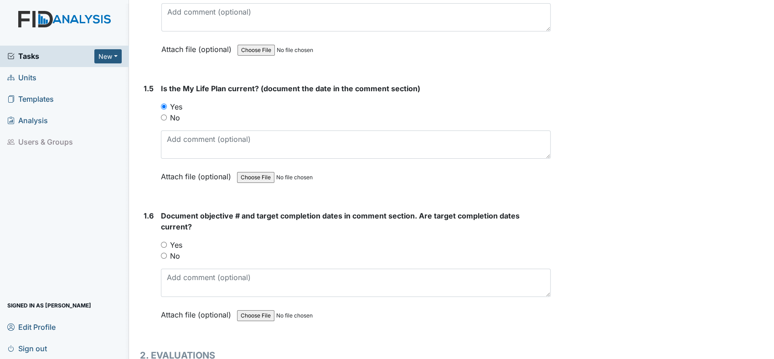
click at [163, 242] on input "Yes" at bounding box center [164, 245] width 6 height 6
radio input "true"
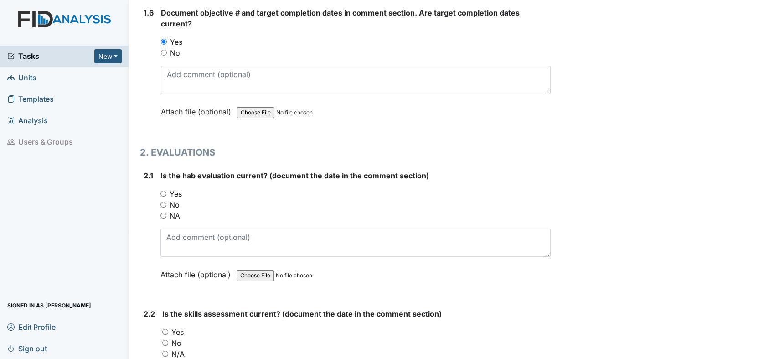
scroll to position [803, 0]
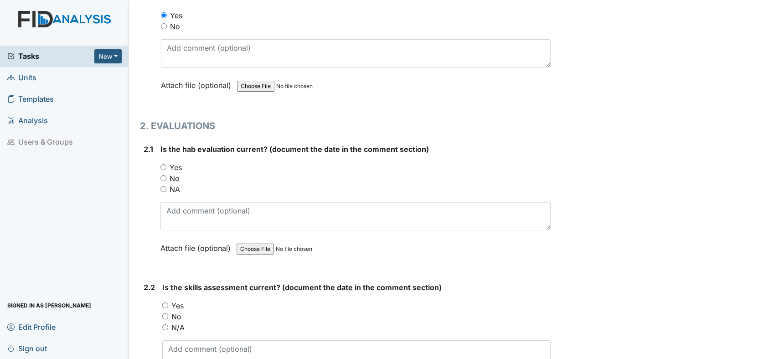
click at [163, 165] on input "Yes" at bounding box center [163, 167] width 6 height 6
radio input "true"
click at [165, 302] on input "Yes" at bounding box center [165, 305] width 6 height 6
radio input "true"
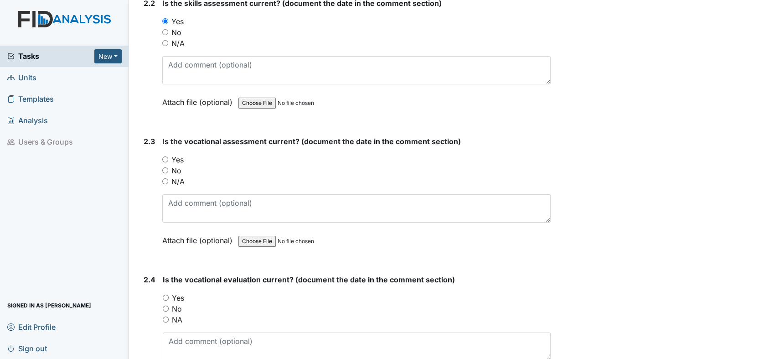
scroll to position [1181, 0]
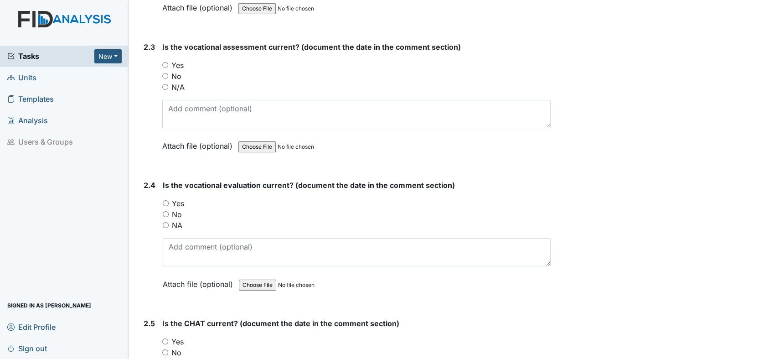
click at [166, 62] on input "Yes" at bounding box center [165, 65] width 6 height 6
radio input "true"
click at [166, 200] on input "Yes" at bounding box center [166, 203] width 6 height 6
radio input "true"
click at [165, 339] on div "Yes" at bounding box center [356, 341] width 388 height 11
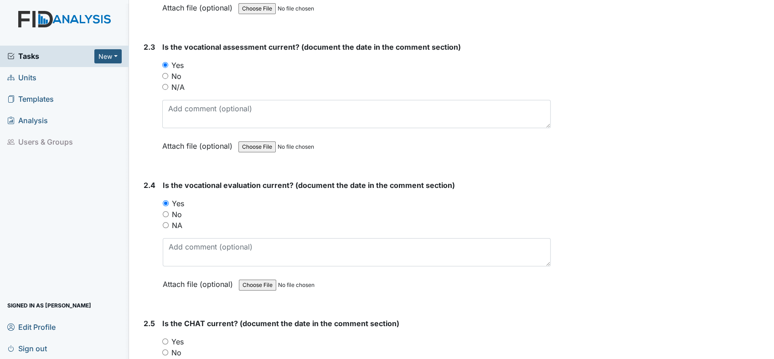
click at [165, 338] on input "Yes" at bounding box center [165, 341] width 6 height 6
radio input "true"
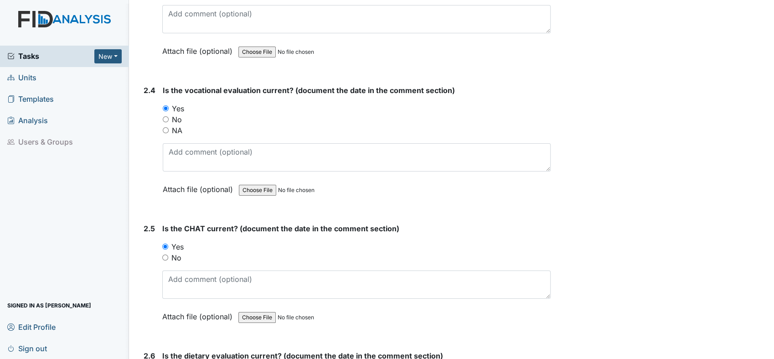
scroll to position [1370, 0]
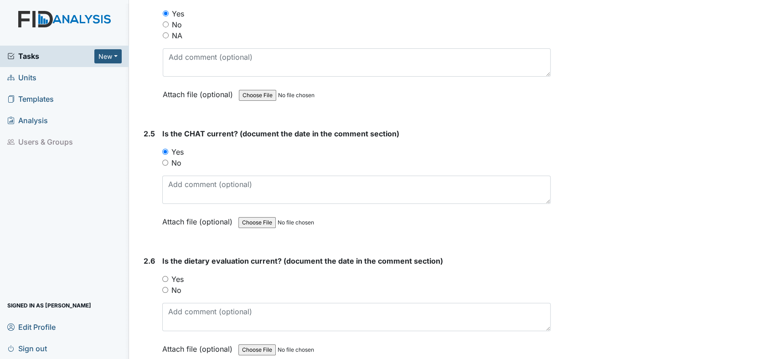
click at [164, 276] on input "Yes" at bounding box center [165, 279] width 6 height 6
radio input "true"
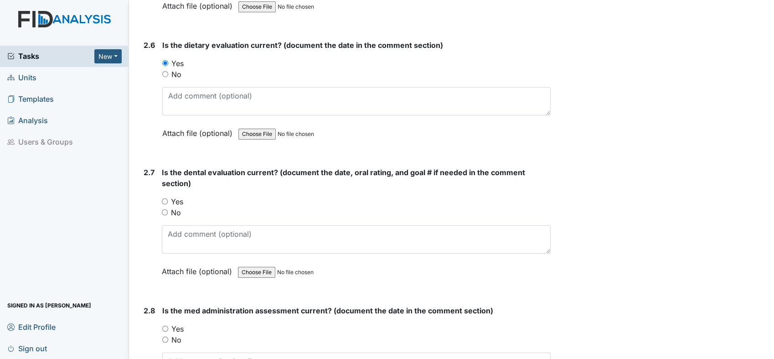
scroll to position [1626, 0]
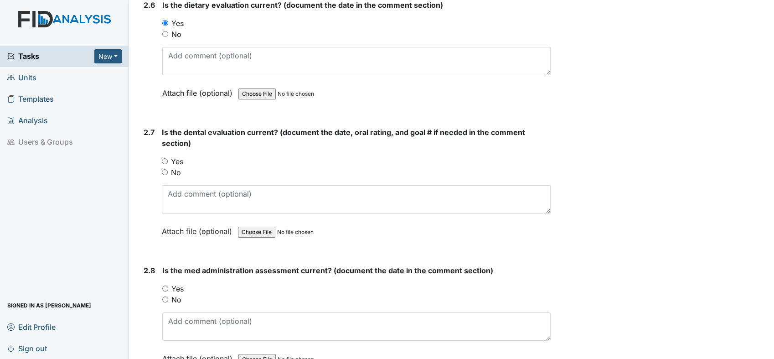
click at [165, 158] on input "Yes" at bounding box center [165, 161] width 6 height 6
radio input "true"
click at [165, 285] on input "Yes" at bounding box center [165, 288] width 6 height 6
radio input "true"
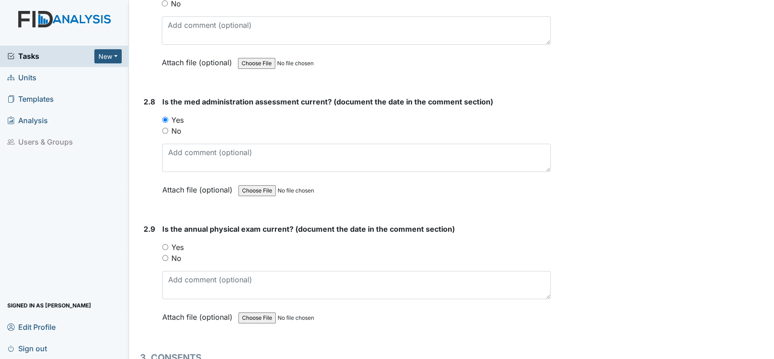
scroll to position [1815, 0]
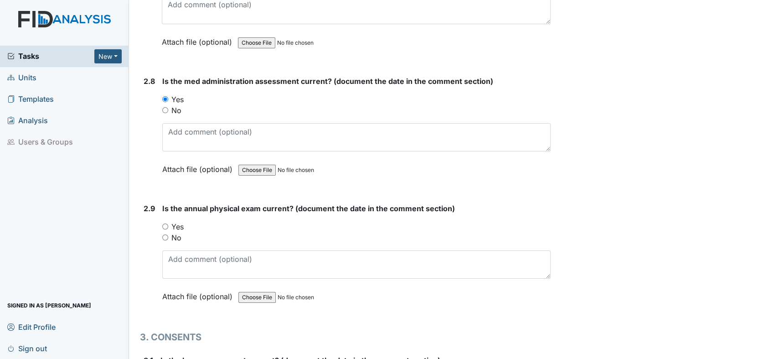
click at [168, 221] on div "Yes" at bounding box center [356, 226] width 388 height 11
click at [166, 223] on input "Yes" at bounding box center [165, 226] width 6 height 6
radio input "true"
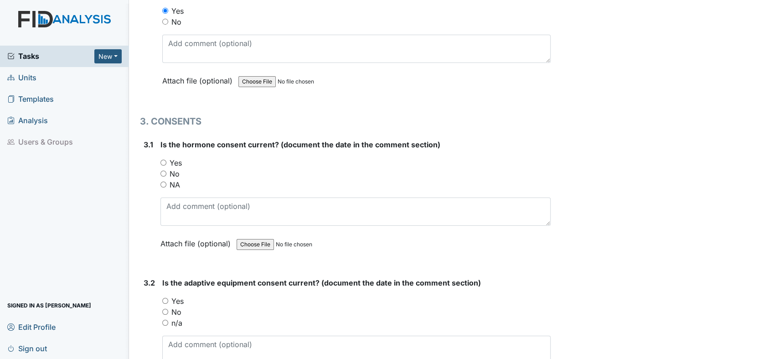
scroll to position [2064, 0]
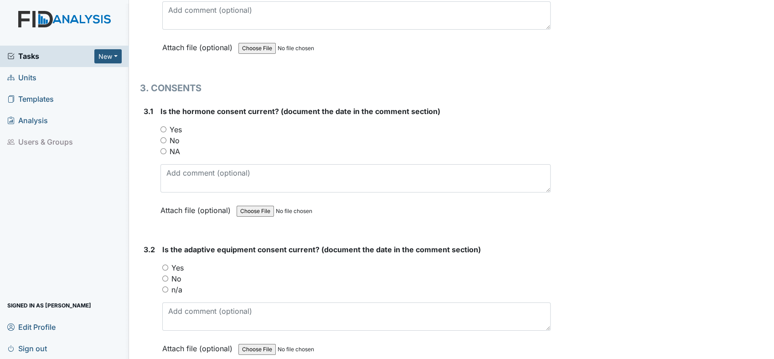
click at [162, 148] on input "NA" at bounding box center [163, 151] width 6 height 6
radio input "true"
click at [165, 286] on input "n/a" at bounding box center [165, 289] width 6 height 6
radio input "true"
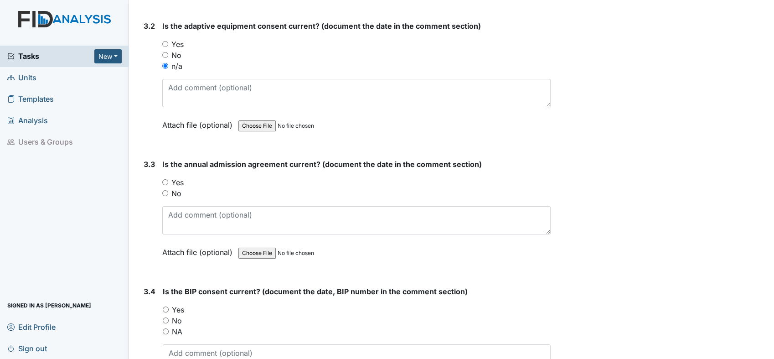
scroll to position [2294, 0]
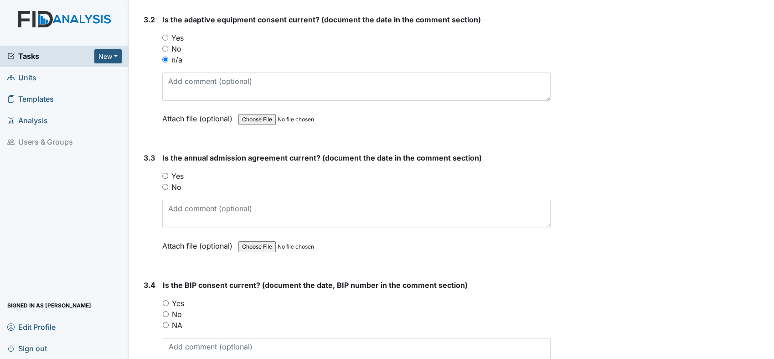
click at [165, 173] on input "Yes" at bounding box center [165, 176] width 6 height 6
radio input "true"
click at [164, 300] on input "Yes" at bounding box center [166, 303] width 6 height 6
radio input "true"
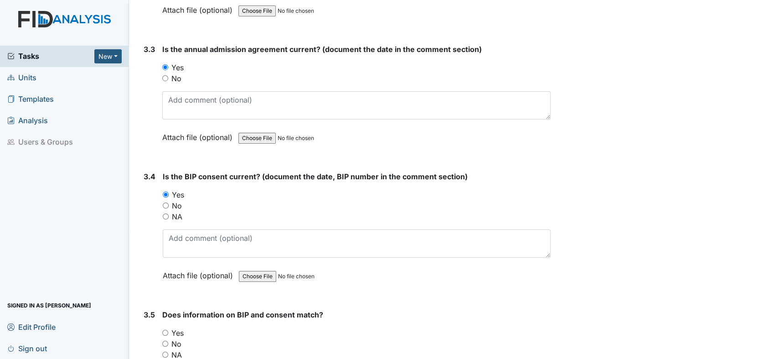
scroll to position [2497, 0]
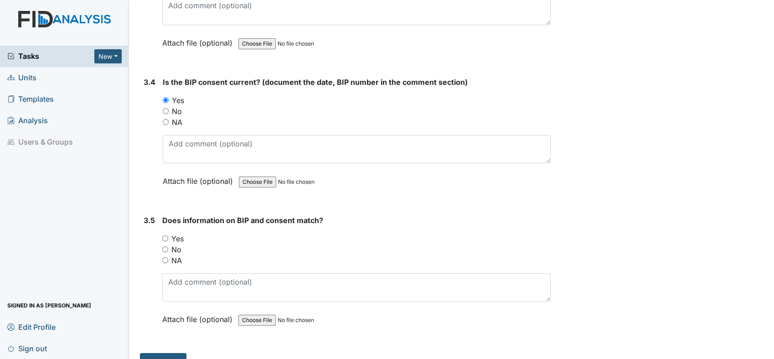
click at [165, 235] on input "Yes" at bounding box center [165, 238] width 6 height 6
radio input "true"
click at [165, 353] on button "Submit" at bounding box center [163, 361] width 46 height 17
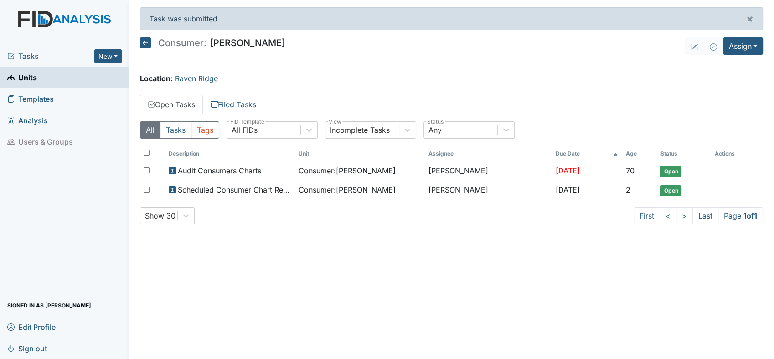
click at [36, 77] on span "Units" at bounding box center [22, 78] width 30 height 14
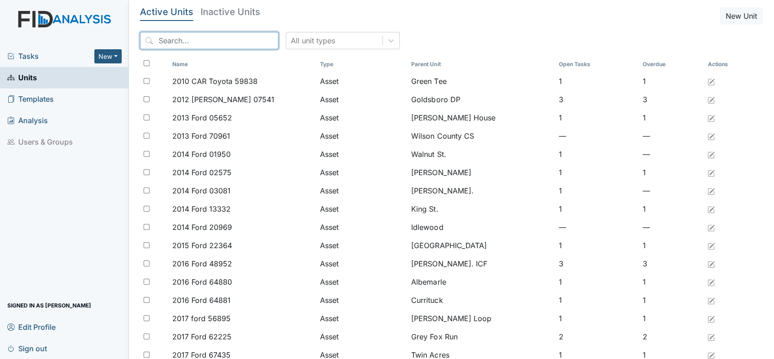
click at [198, 37] on input "search" at bounding box center [209, 40] width 139 height 17
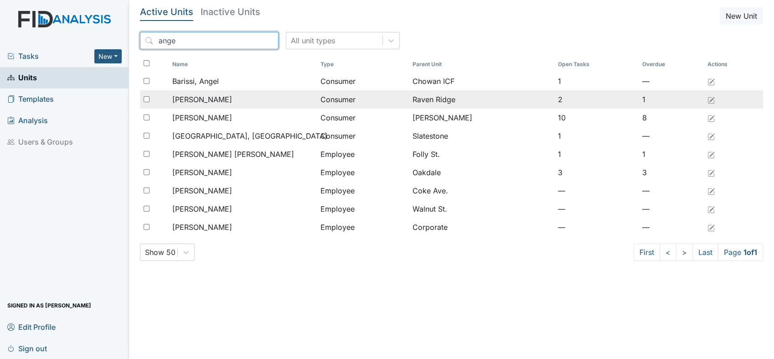
type input "ange"
click at [224, 99] on div "[PERSON_NAME]" at bounding box center [242, 99] width 141 height 11
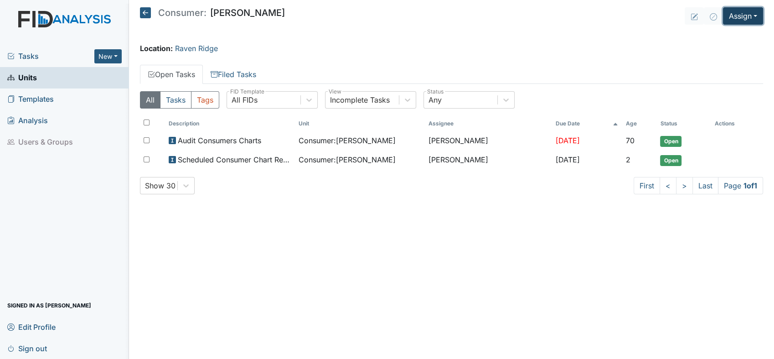
click at [756, 15] on button "Assign" at bounding box center [743, 15] width 40 height 17
click at [744, 51] on link "Assign Inspection" at bounding box center [721, 51] width 82 height 15
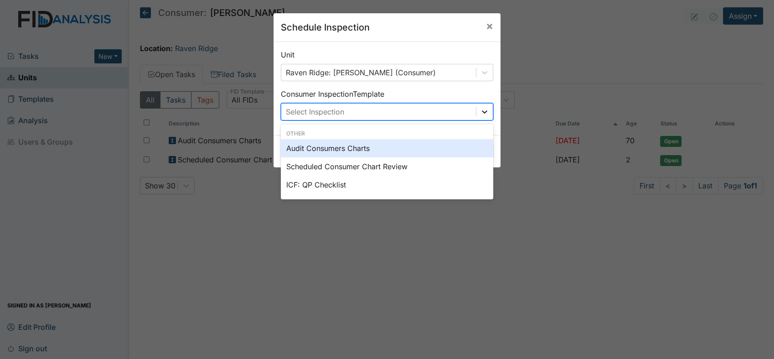
click at [480, 115] on icon at bounding box center [484, 111] width 9 height 9
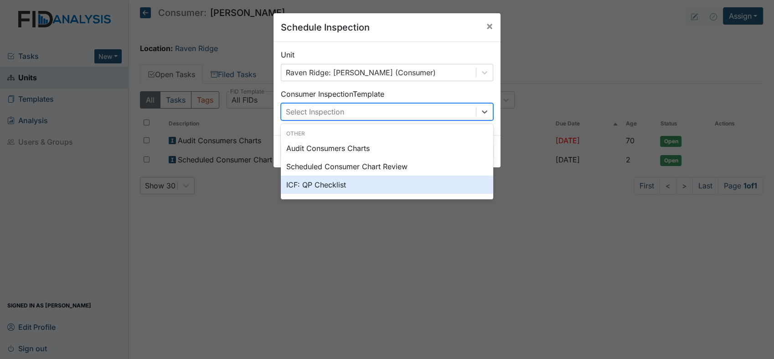
click at [356, 182] on div "ICF: QP Checklist" at bounding box center [387, 184] width 212 height 18
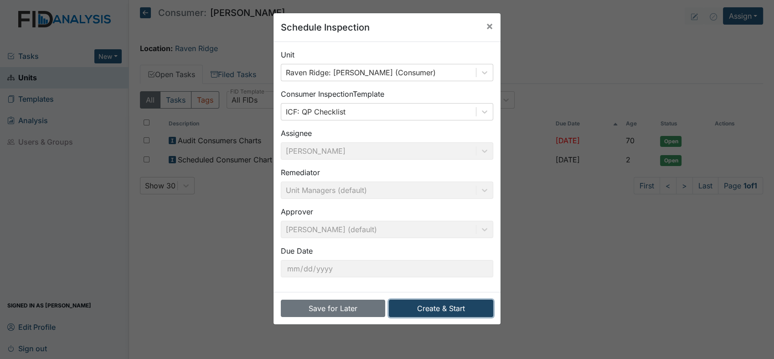
click at [448, 307] on button "Create & Start" at bounding box center [441, 307] width 104 height 17
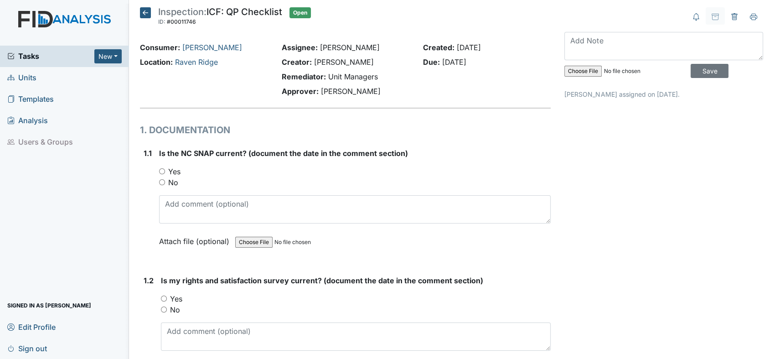
click at [161, 167] on div "Yes" at bounding box center [354, 171] width 391 height 11
click at [162, 173] on input "Yes" at bounding box center [162, 171] width 6 height 6
radio input "true"
click at [161, 295] on input "Yes" at bounding box center [164, 298] width 6 height 6
radio input "true"
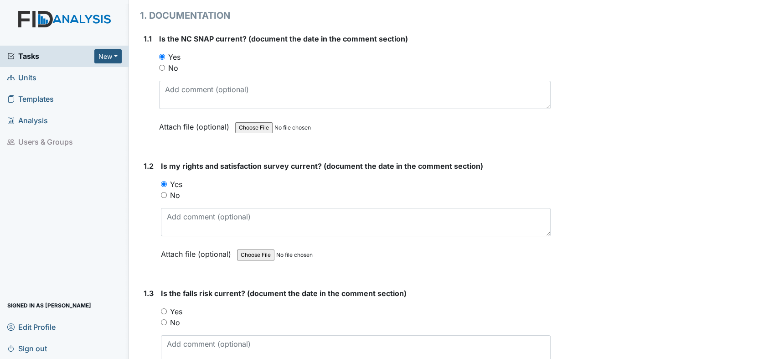
scroll to position [162, 0]
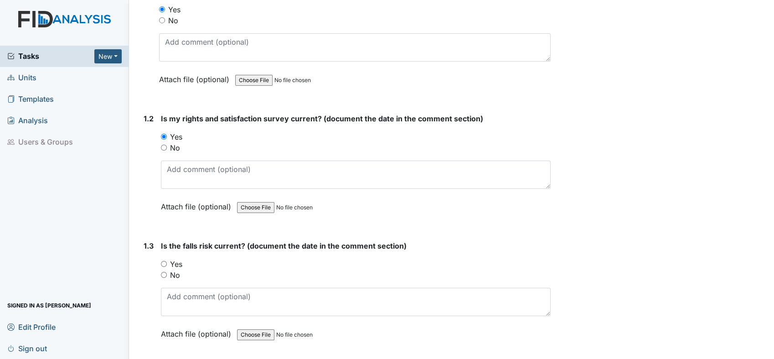
click at [165, 261] on input "Yes" at bounding box center [164, 264] width 6 height 6
radio input "true"
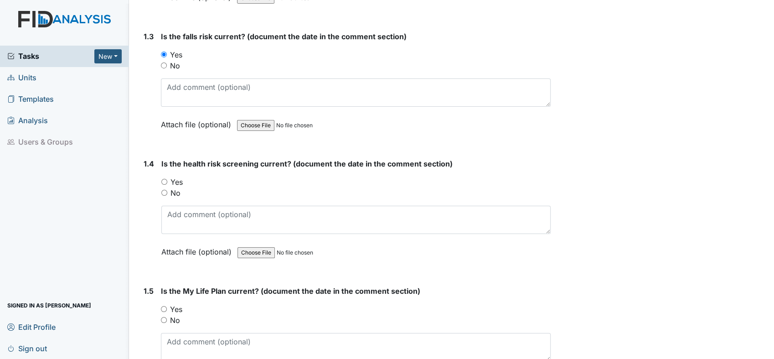
scroll to position [425, 0]
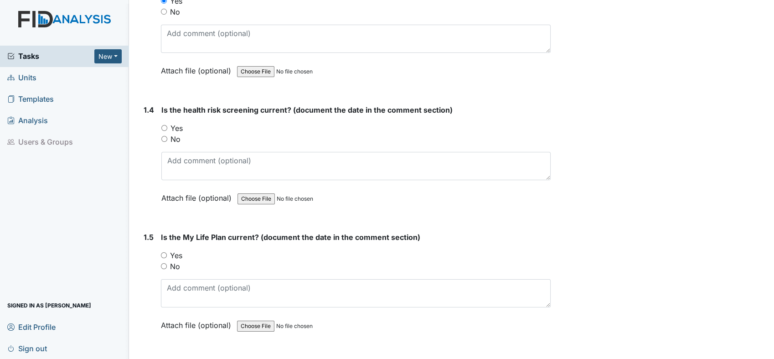
click at [165, 128] on input "Yes" at bounding box center [164, 128] width 6 height 6
radio input "true"
click at [162, 252] on input "Yes" at bounding box center [164, 255] width 6 height 6
radio input "true"
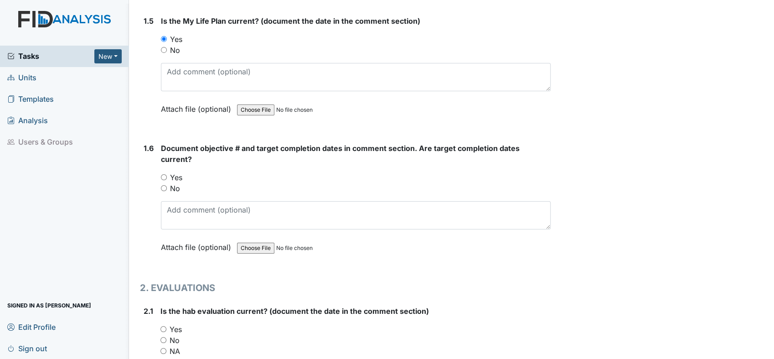
scroll to position [722, 0]
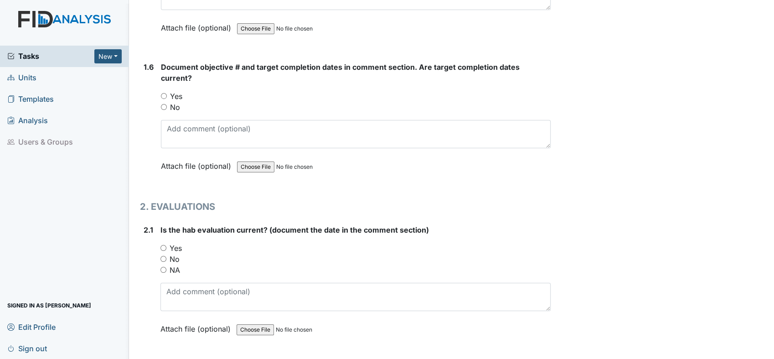
click at [165, 93] on input "Yes" at bounding box center [164, 96] width 6 height 6
radio input "true"
click at [163, 246] on input "Yes" at bounding box center [163, 248] width 6 height 6
radio input "true"
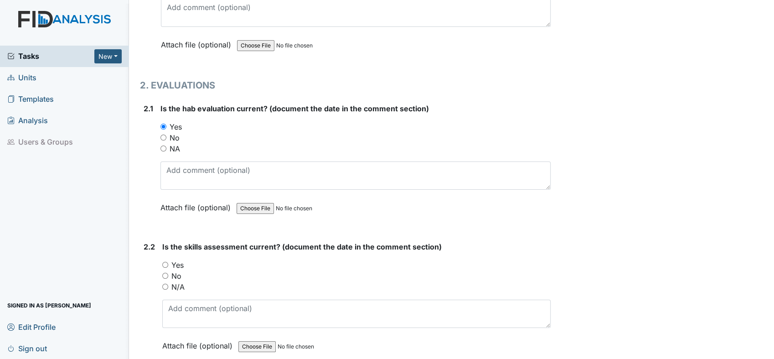
scroll to position [931, 0]
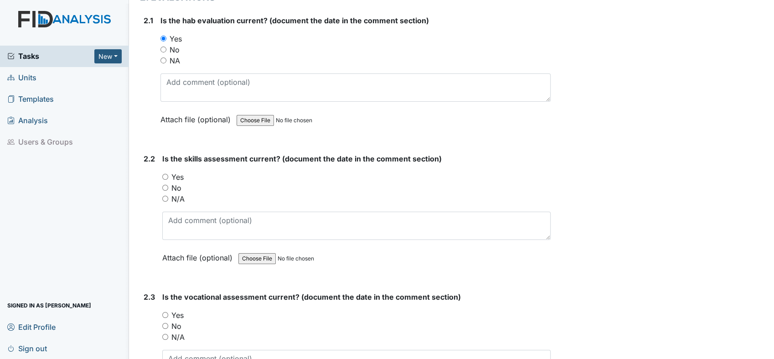
click at [165, 174] on input "Yes" at bounding box center [165, 177] width 6 height 6
radio input "true"
click at [167, 312] on input "Yes" at bounding box center [165, 315] width 6 height 6
radio input "true"
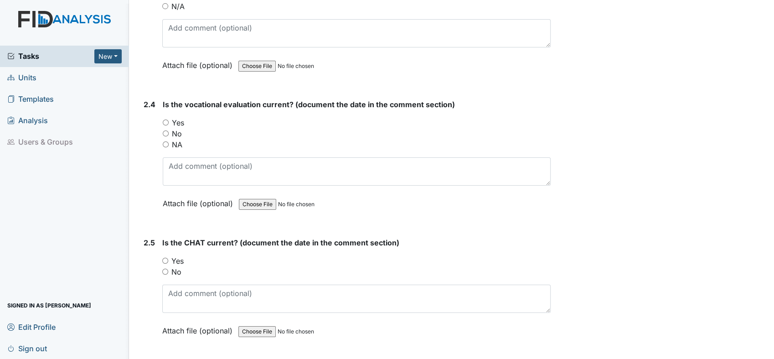
scroll to position [1289, 0]
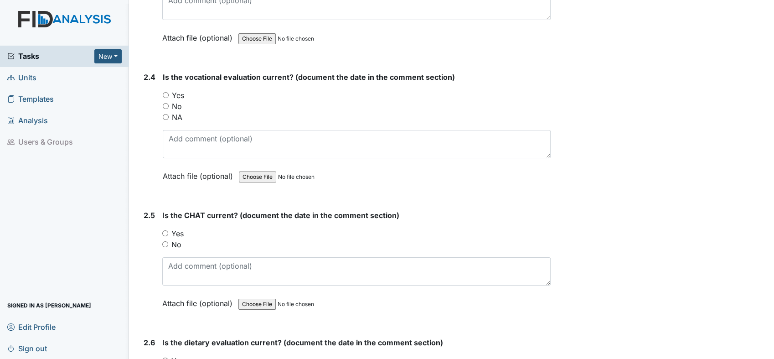
click at [165, 93] on input "Yes" at bounding box center [166, 95] width 6 height 6
radio input "true"
click at [165, 228] on div "Yes" at bounding box center [356, 233] width 388 height 11
click at [167, 230] on input "Yes" at bounding box center [165, 233] width 6 height 6
radio input "true"
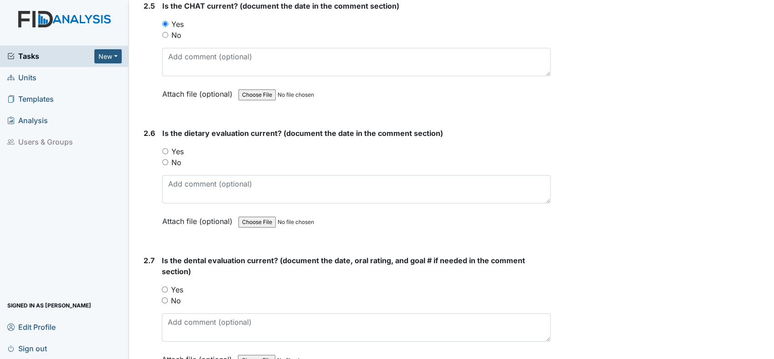
scroll to position [1532, 0]
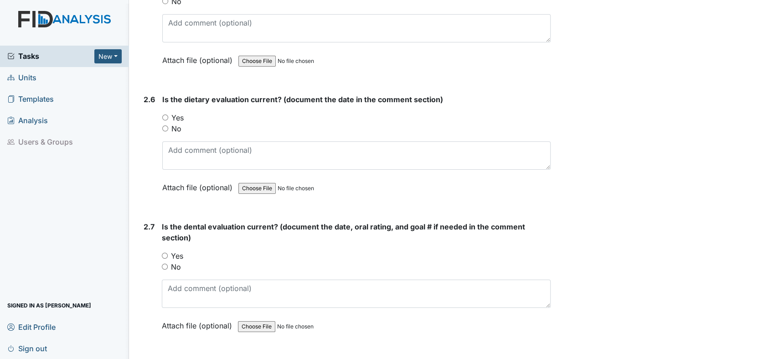
click at [162, 114] on input "Yes" at bounding box center [165, 117] width 6 height 6
radio input "true"
click at [166, 252] on input "Yes" at bounding box center [165, 255] width 6 height 6
radio input "true"
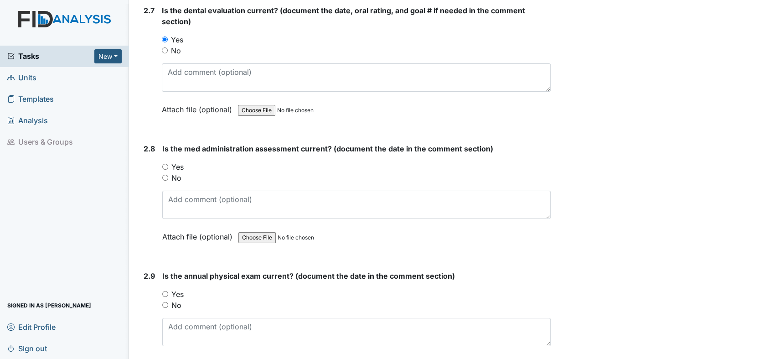
scroll to position [1754, 0]
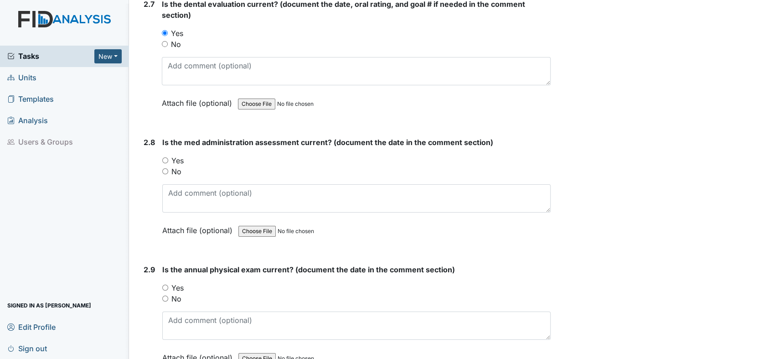
click at [165, 157] on input "Yes" at bounding box center [165, 160] width 6 height 6
radio input "true"
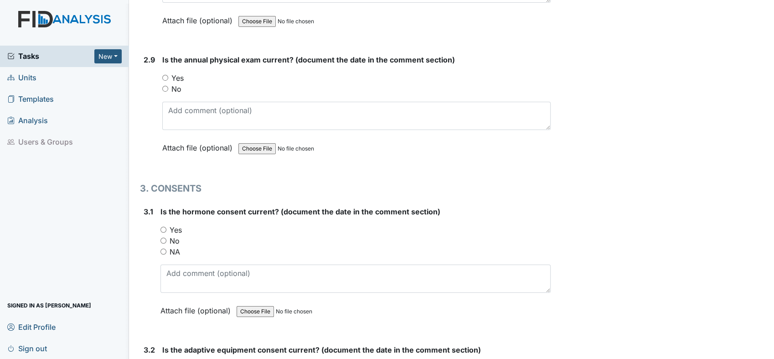
scroll to position [1991, 0]
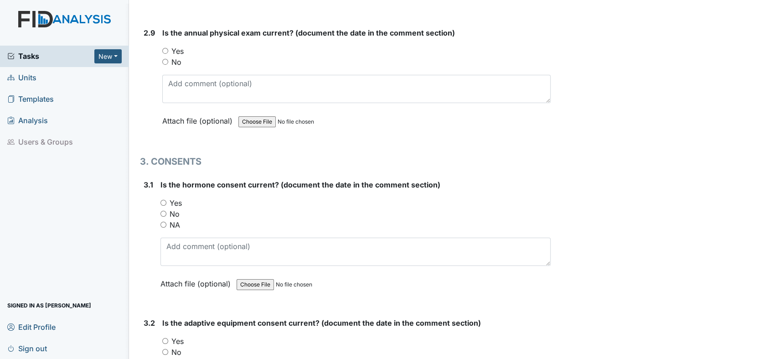
click at [165, 48] on input "Yes" at bounding box center [165, 51] width 6 height 6
radio input "true"
click at [161, 221] on input "NA" at bounding box center [163, 224] width 6 height 6
radio input "true"
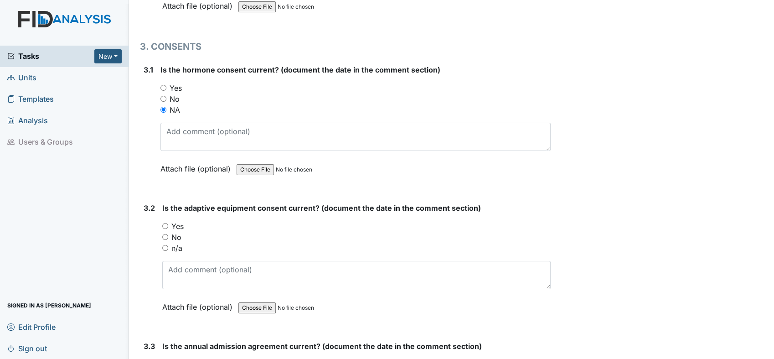
scroll to position [2152, 0]
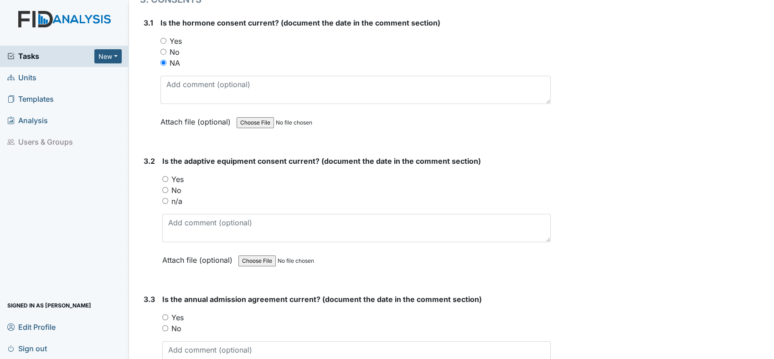
click at [165, 176] on input "Yes" at bounding box center [165, 179] width 6 height 6
radio input "true"
click at [163, 198] on input "n/a" at bounding box center [165, 201] width 6 height 6
radio input "true"
click at [164, 314] on input "Yes" at bounding box center [165, 317] width 6 height 6
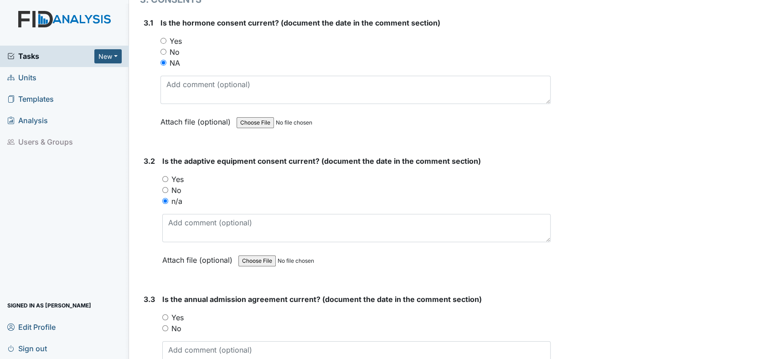
radio input "true"
click at [164, 314] on input "Yes" at bounding box center [165, 317] width 6 height 6
click at [166, 314] on input "Yes" at bounding box center [165, 317] width 6 height 6
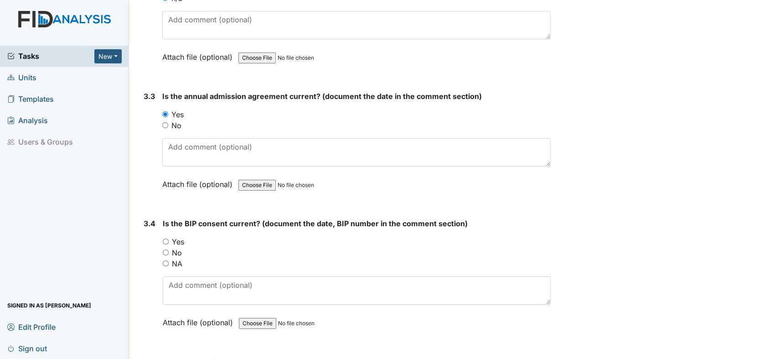
scroll to position [2389, 0]
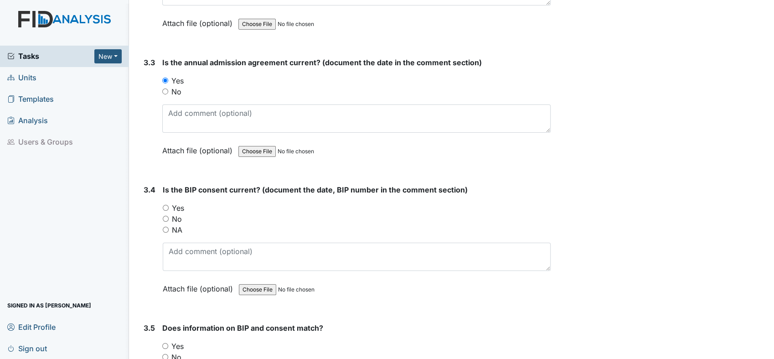
click at [164, 205] on input "Yes" at bounding box center [166, 208] width 6 height 6
radio input "true"
click at [165, 343] on input "Yes" at bounding box center [165, 346] width 6 height 6
radio input "true"
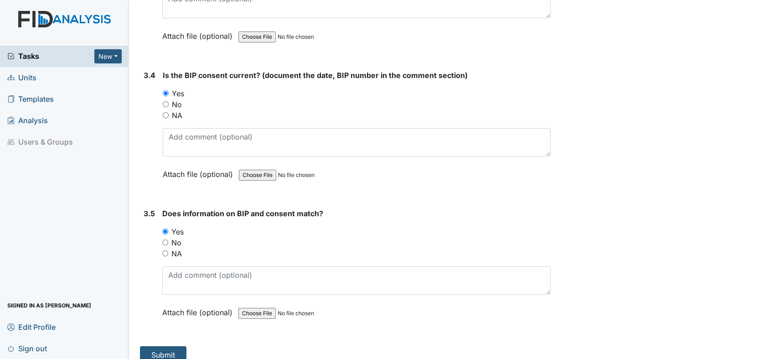
scroll to position [2506, 0]
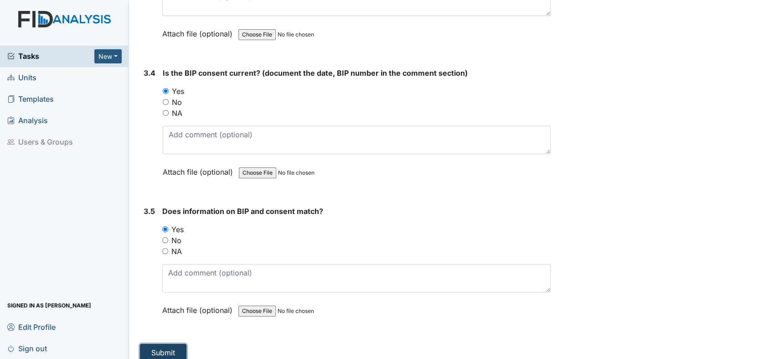
click at [168, 344] on button "Submit" at bounding box center [163, 352] width 46 height 17
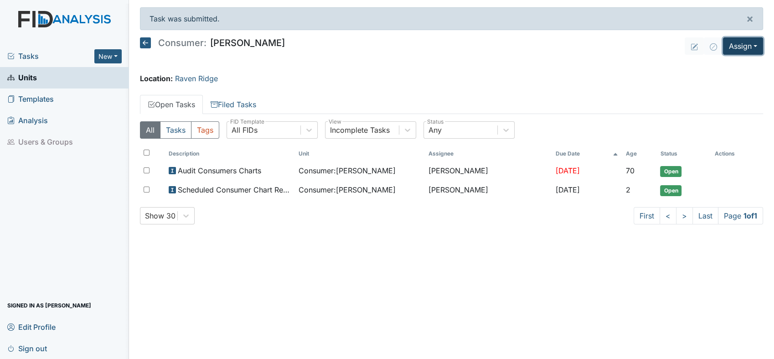
click at [755, 48] on button "Assign" at bounding box center [743, 45] width 40 height 17
click at [553, 81] on div "Location: [GEOGRAPHIC_DATA]" at bounding box center [451, 78] width 623 height 11
click at [68, 77] on link "Units" at bounding box center [64, 77] width 129 height 21
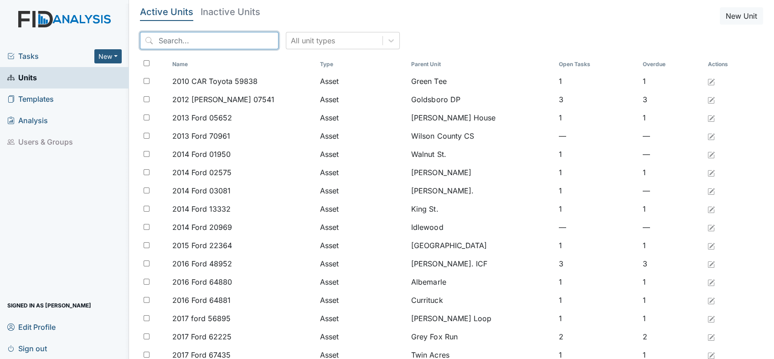
click at [178, 40] on input "search" at bounding box center [209, 40] width 139 height 17
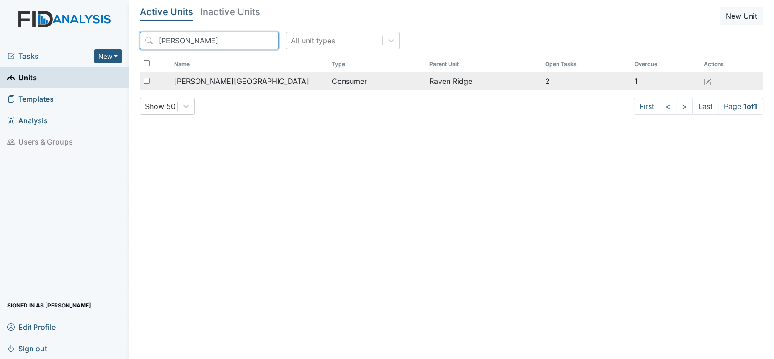
type input "[PERSON_NAME]"
click at [208, 82] on span "[PERSON_NAME][GEOGRAPHIC_DATA]" at bounding box center [241, 81] width 135 height 11
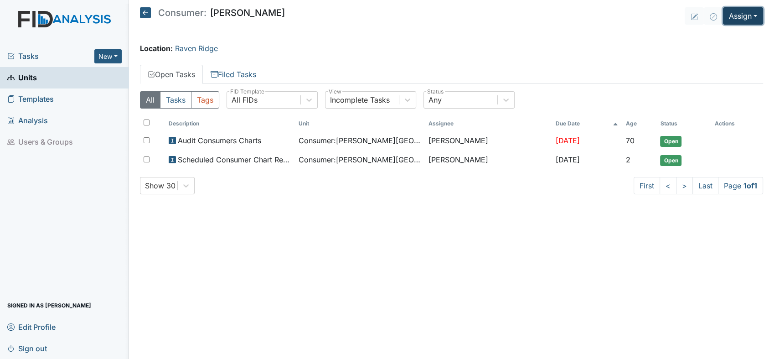
click at [760, 12] on button "Assign" at bounding box center [743, 15] width 40 height 17
click at [740, 51] on link "Assign Inspection" at bounding box center [721, 51] width 82 height 15
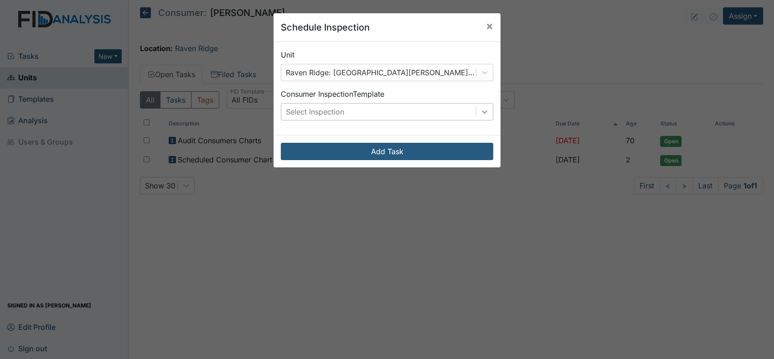
click at [484, 113] on icon at bounding box center [484, 111] width 9 height 9
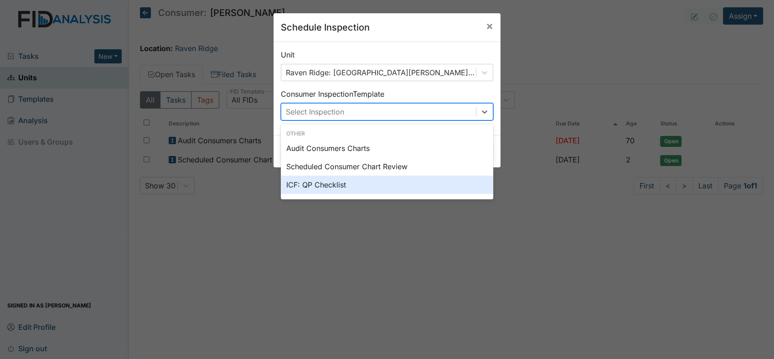
click at [364, 180] on div "ICF: QP Checklist" at bounding box center [387, 184] width 212 height 18
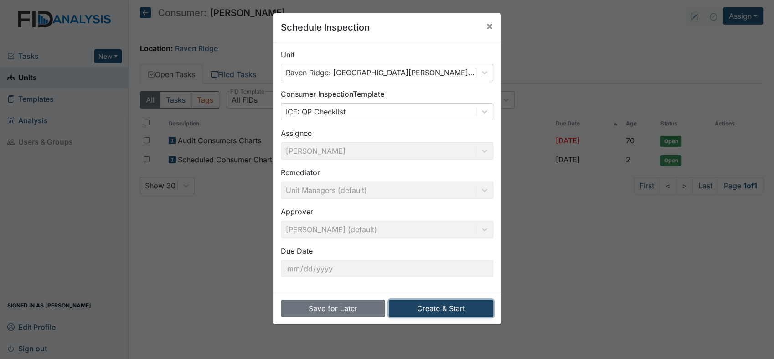
click at [437, 311] on button "Create & Start" at bounding box center [441, 307] width 104 height 17
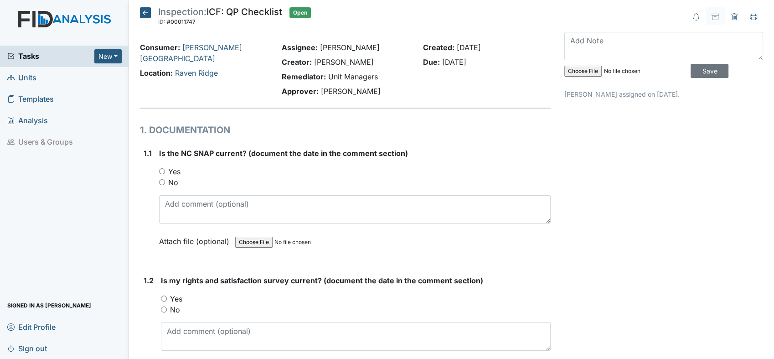
click at [160, 175] on div "Yes" at bounding box center [354, 171] width 391 height 11
click at [161, 171] on input "Yes" at bounding box center [162, 171] width 6 height 6
radio input "true"
click at [163, 299] on input "Yes" at bounding box center [164, 298] width 6 height 6
radio input "true"
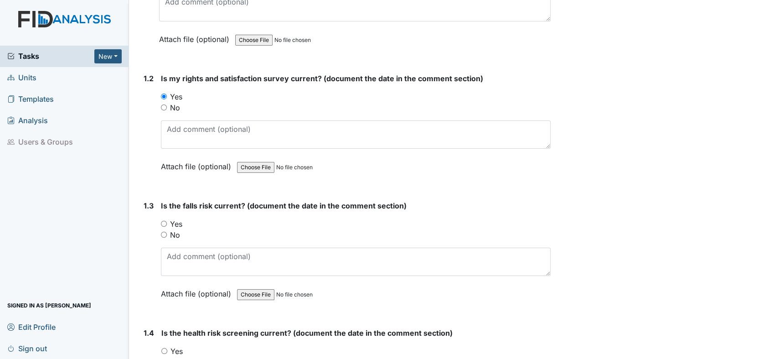
scroll to position [236, 0]
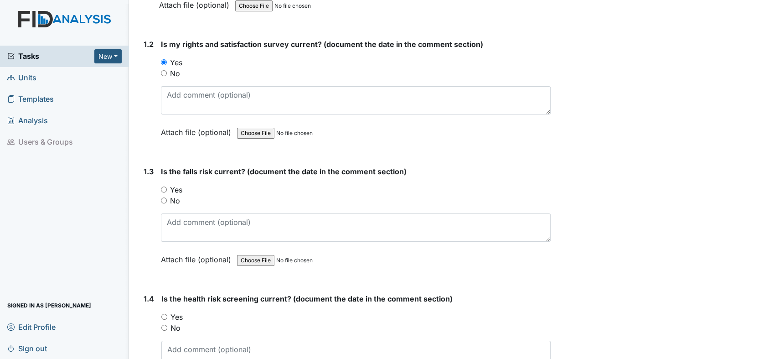
click at [164, 191] on div "Yes" at bounding box center [356, 189] width 390 height 11
click at [164, 189] on input "Yes" at bounding box center [164, 189] width 6 height 6
radio input "true"
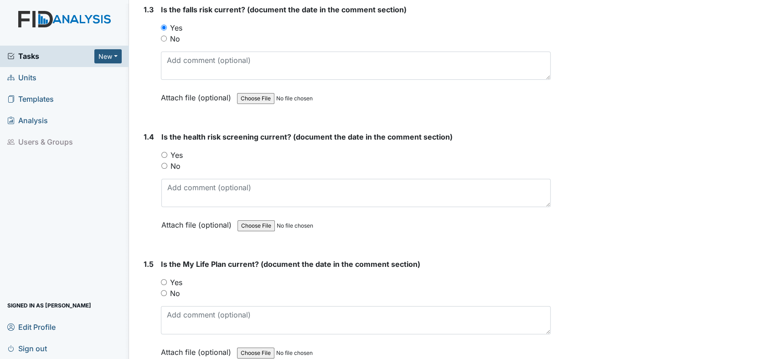
scroll to position [405, 0]
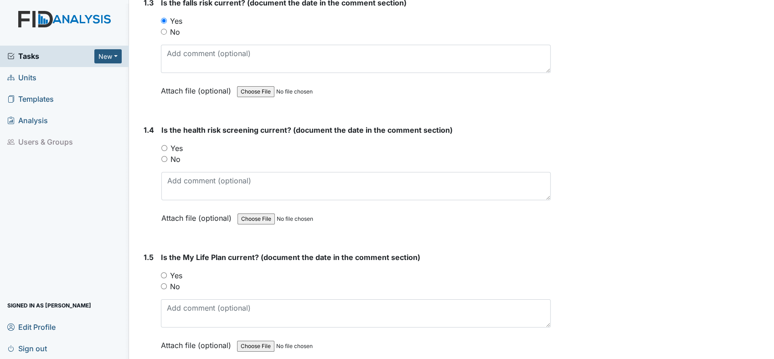
click at [166, 145] on input "Yes" at bounding box center [164, 148] width 6 height 6
radio input "true"
click at [164, 272] on input "Yes" at bounding box center [164, 275] width 6 height 6
radio input "true"
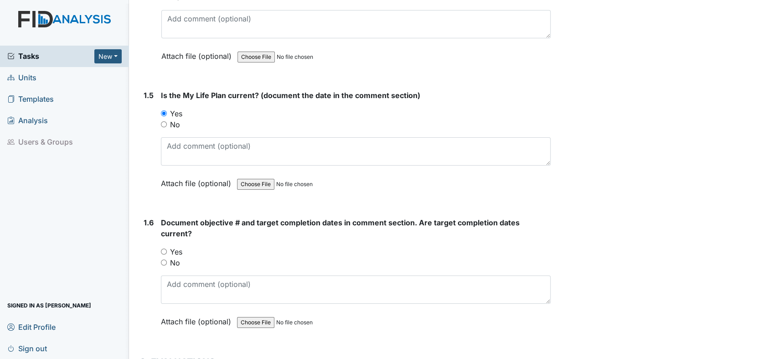
scroll to position [614, 0]
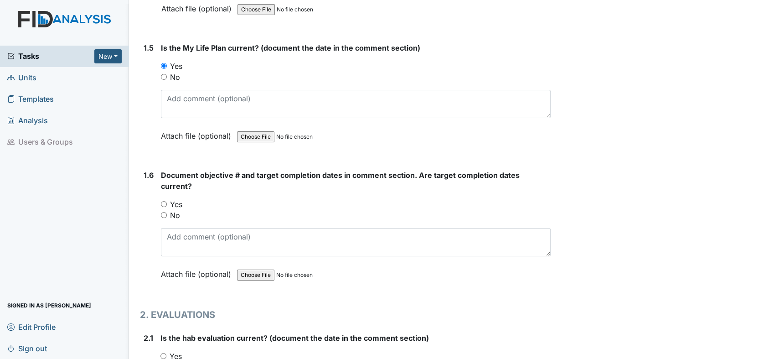
click at [165, 202] on input "Yes" at bounding box center [164, 204] width 6 height 6
radio input "true"
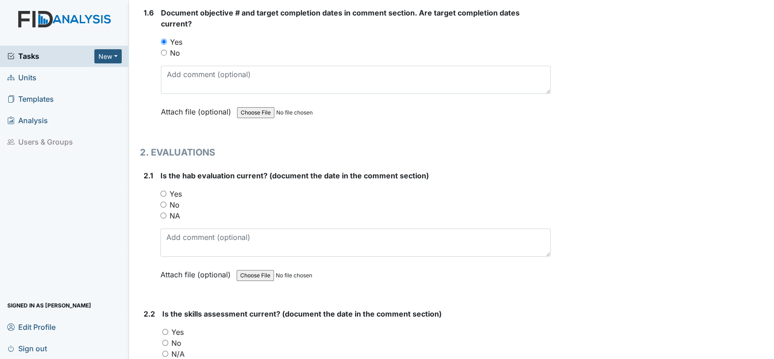
scroll to position [823, 0]
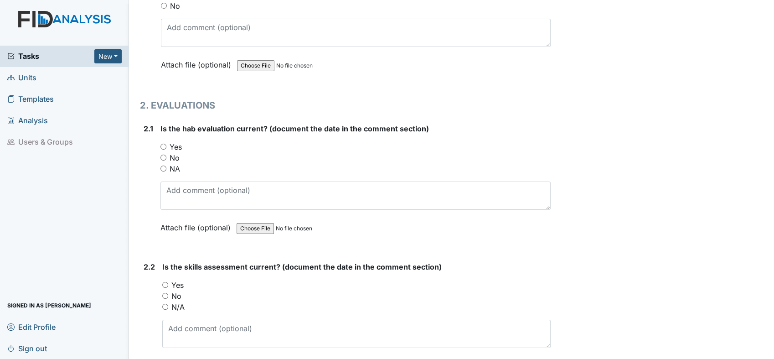
click at [165, 144] on input "Yes" at bounding box center [163, 147] width 6 height 6
radio input "true"
click at [167, 283] on input "Yes" at bounding box center [165, 285] width 6 height 6
radio input "true"
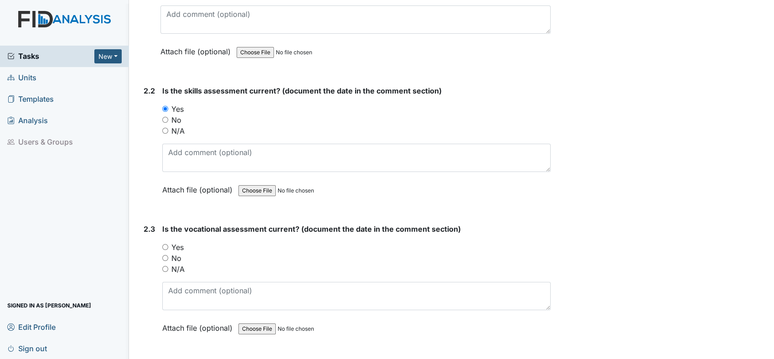
scroll to position [1025, 0]
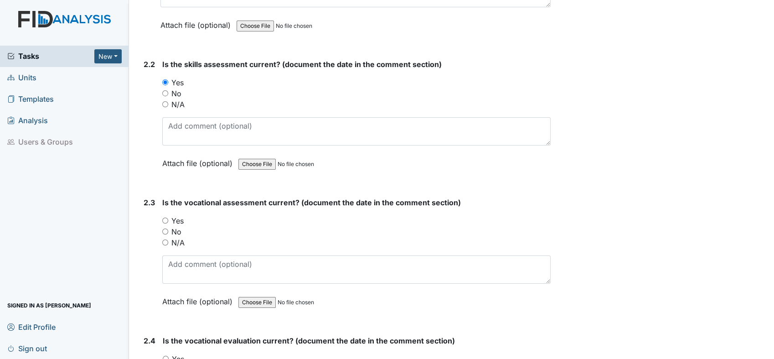
click at [166, 217] on input "Yes" at bounding box center [165, 220] width 6 height 6
radio input "true"
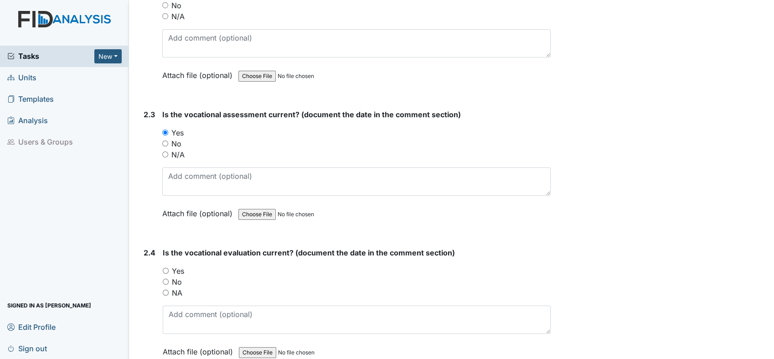
scroll to position [1201, 0]
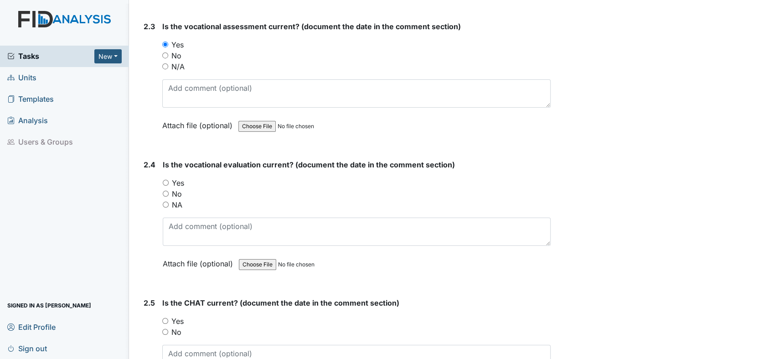
click at [167, 180] on input "Yes" at bounding box center [166, 183] width 6 height 6
radio input "true"
click at [164, 318] on input "Yes" at bounding box center [165, 321] width 6 height 6
radio input "true"
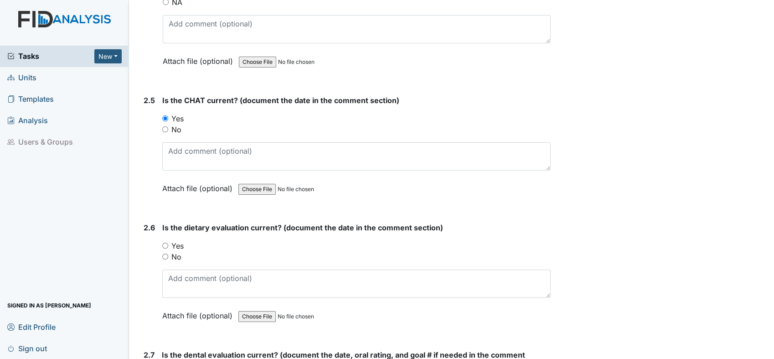
scroll to position [1444, 0]
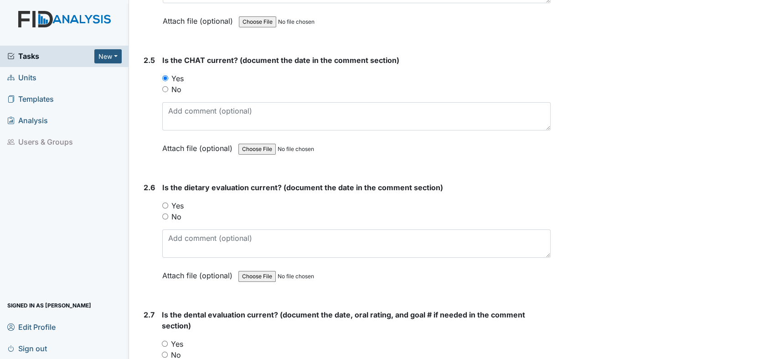
click at [164, 202] on input "Yes" at bounding box center [165, 205] width 6 height 6
radio input "true"
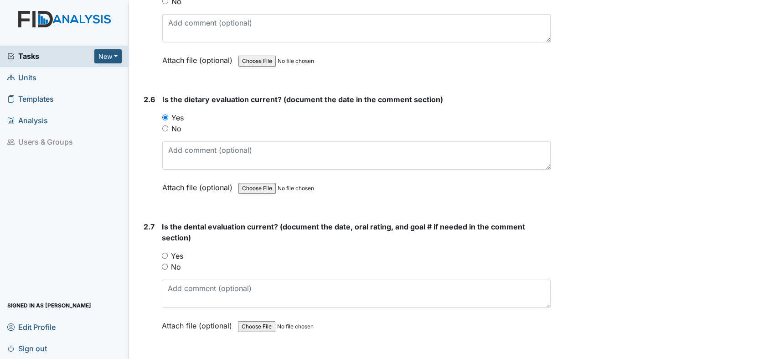
scroll to position [1619, 0]
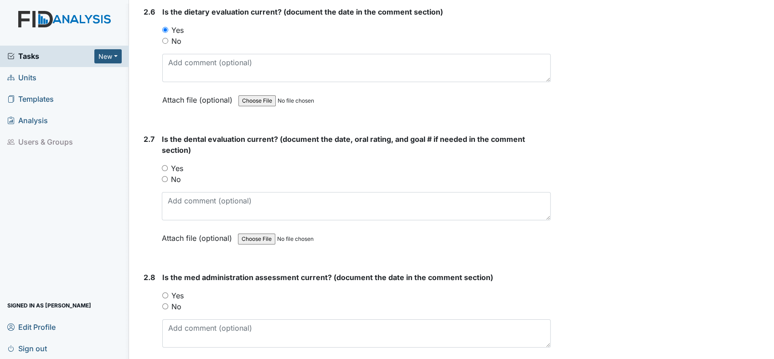
click at [165, 165] on input "Yes" at bounding box center [165, 168] width 6 height 6
radio input "true"
click at [165, 292] on div "Yes" at bounding box center [356, 295] width 388 height 11
click at [166, 292] on input "Yes" at bounding box center [165, 295] width 6 height 6
radio input "true"
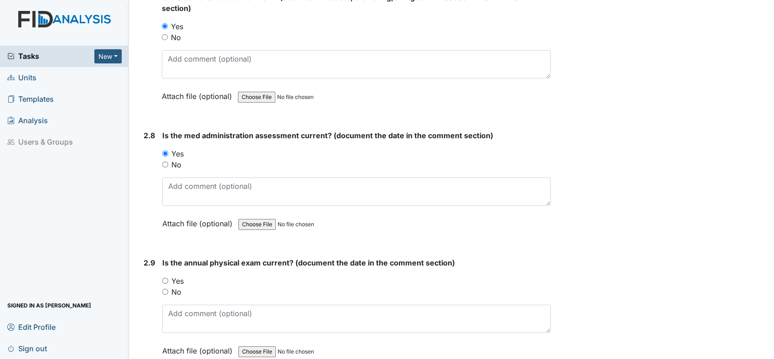
scroll to position [1795, 0]
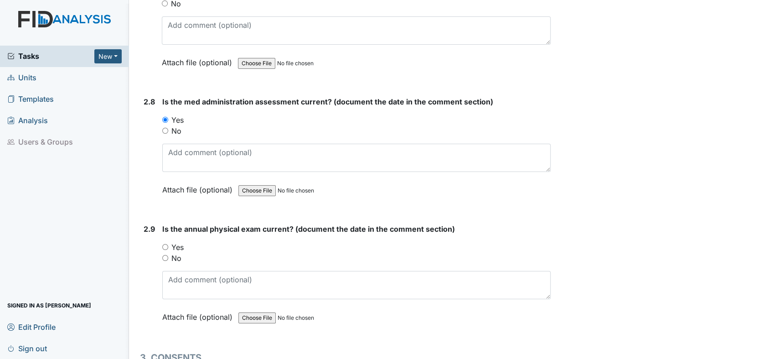
click at [165, 244] on input "Yes" at bounding box center [165, 247] width 6 height 6
radio input "true"
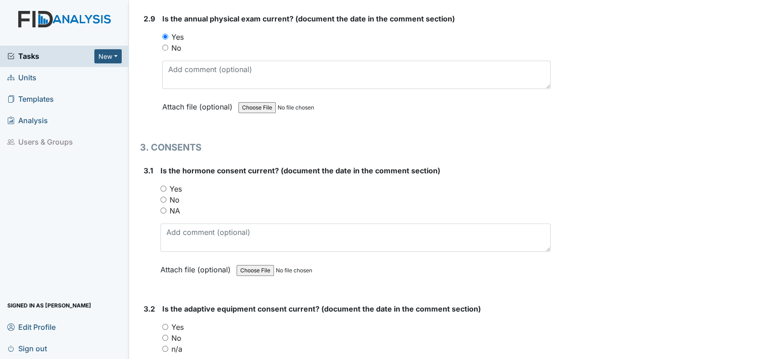
scroll to position [2008, 0]
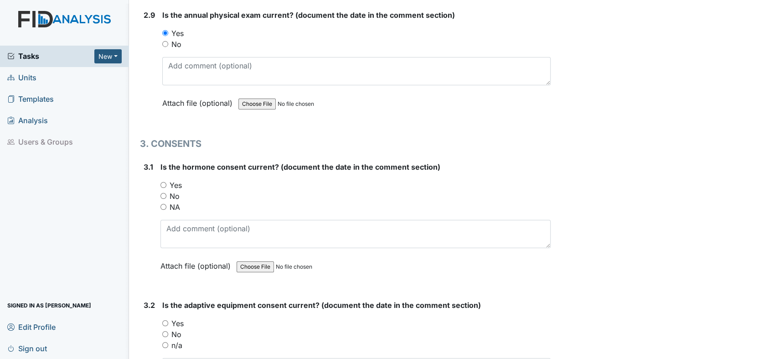
click at [161, 182] on input "Yes" at bounding box center [163, 185] width 6 height 6
radio input "true"
click at [168, 320] on input "Yes" at bounding box center [165, 323] width 6 height 6
radio input "true"
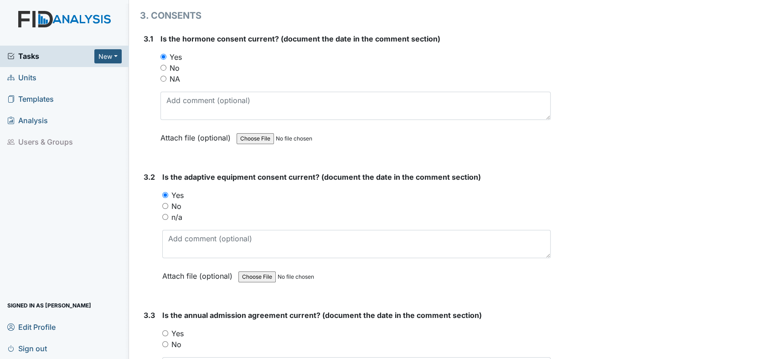
scroll to position [2163, 0]
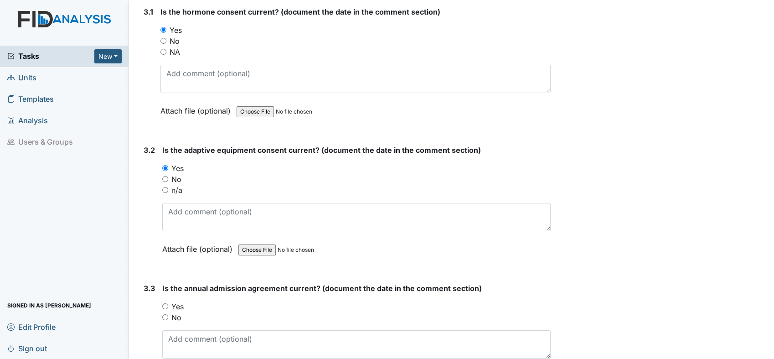
click at [167, 46] on div "NA" at bounding box center [355, 51] width 390 height 11
click at [161, 49] on input "NA" at bounding box center [163, 52] width 6 height 6
radio input "true"
click at [164, 301] on div "Yes" at bounding box center [356, 306] width 388 height 11
click at [165, 303] on input "Yes" at bounding box center [165, 306] width 6 height 6
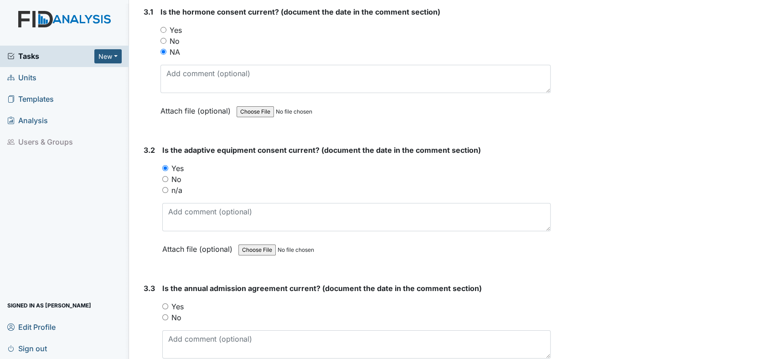
radio input "true"
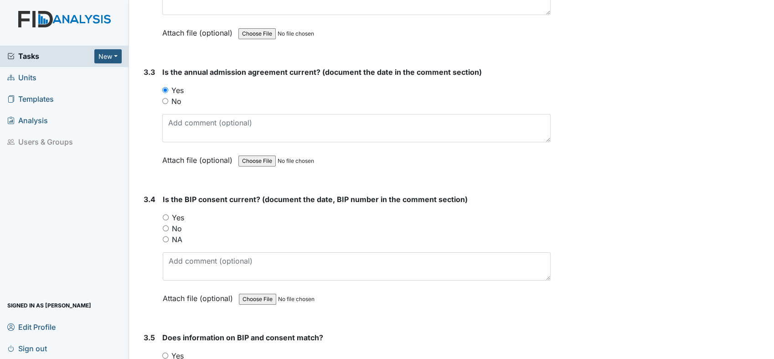
scroll to position [2399, 0]
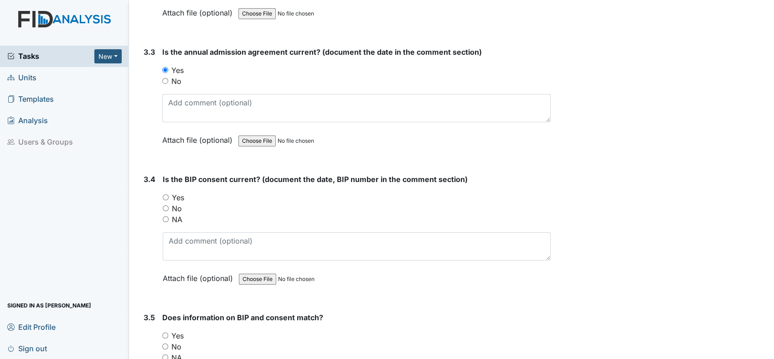
click at [168, 194] on input "Yes" at bounding box center [166, 197] width 6 height 6
radio input "true"
click at [167, 332] on input "Yes" at bounding box center [165, 335] width 6 height 6
radio input "true"
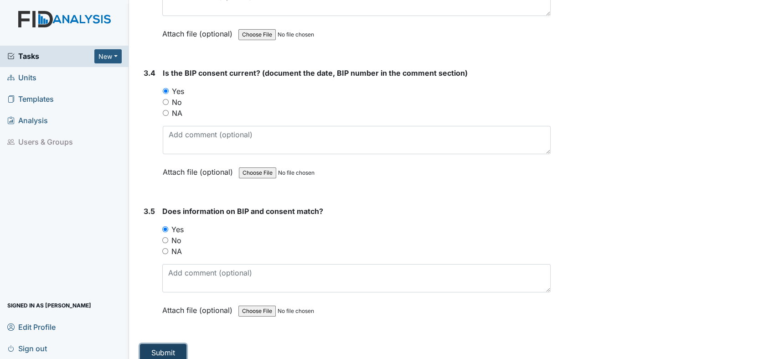
click at [175, 344] on button "Submit" at bounding box center [163, 352] width 46 height 17
